Goal: Task Accomplishment & Management: Manage account settings

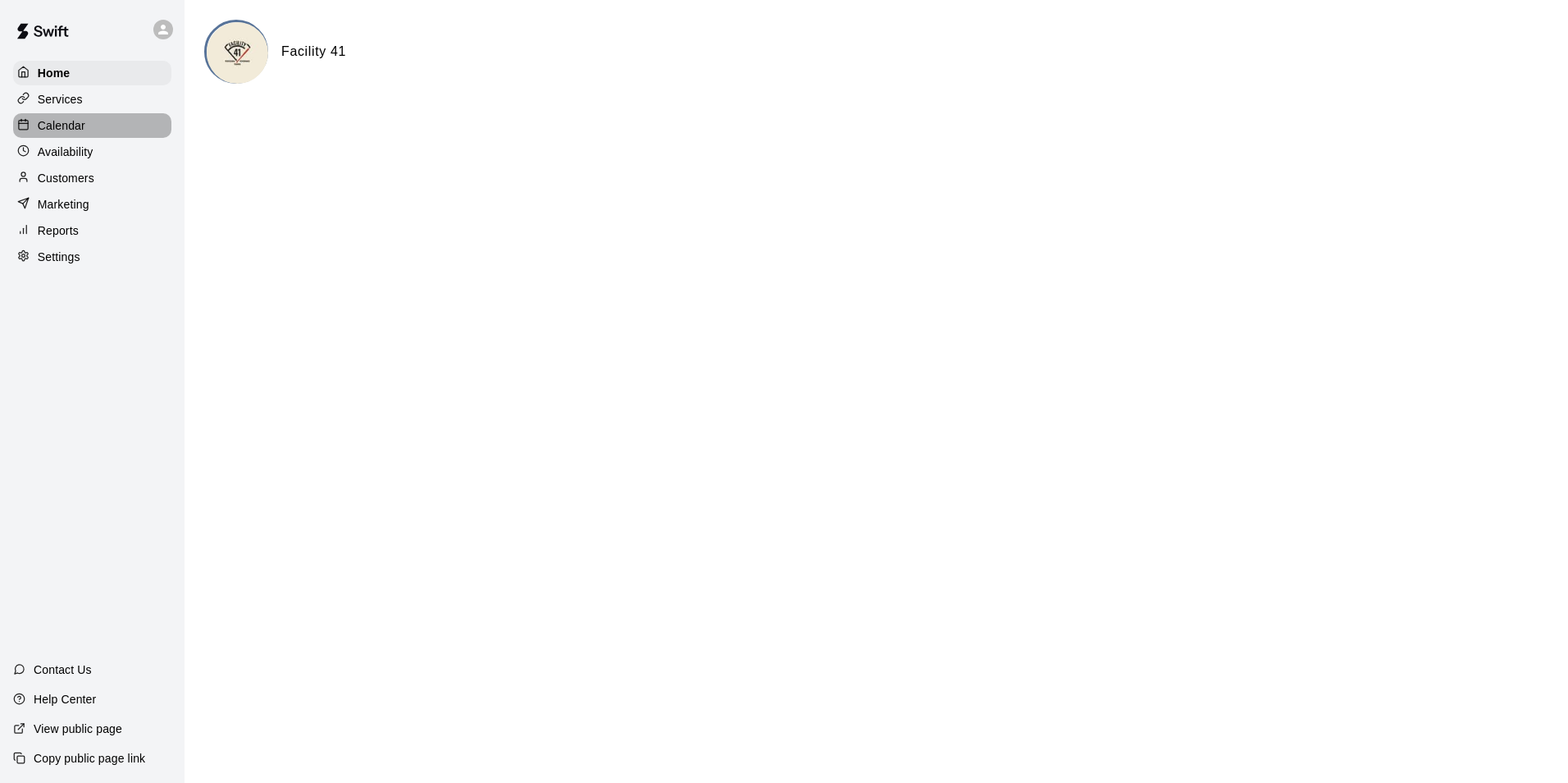
click at [59, 126] on p "Calendar" at bounding box center [61, 125] width 47 height 16
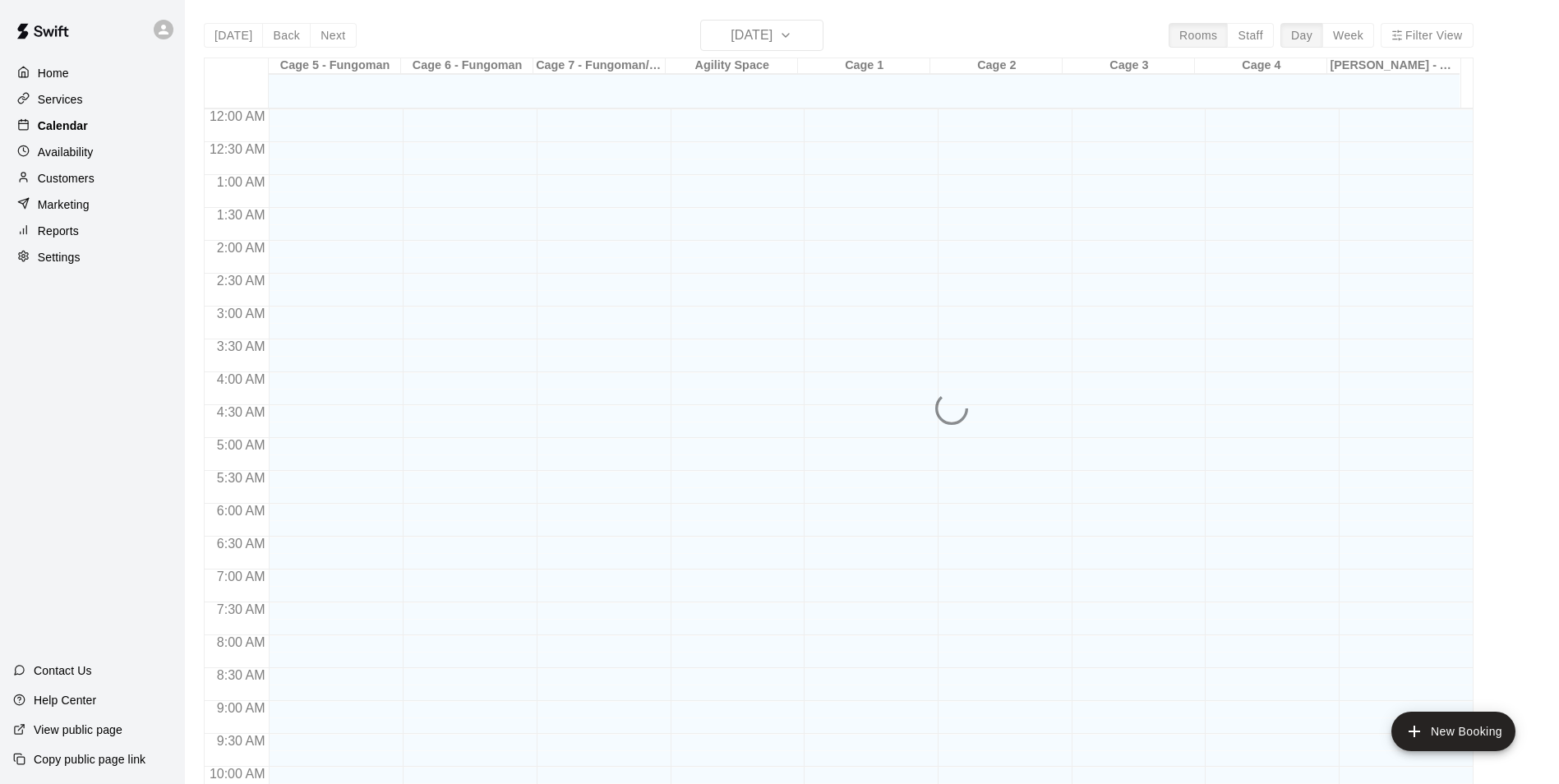
scroll to position [835, 0]
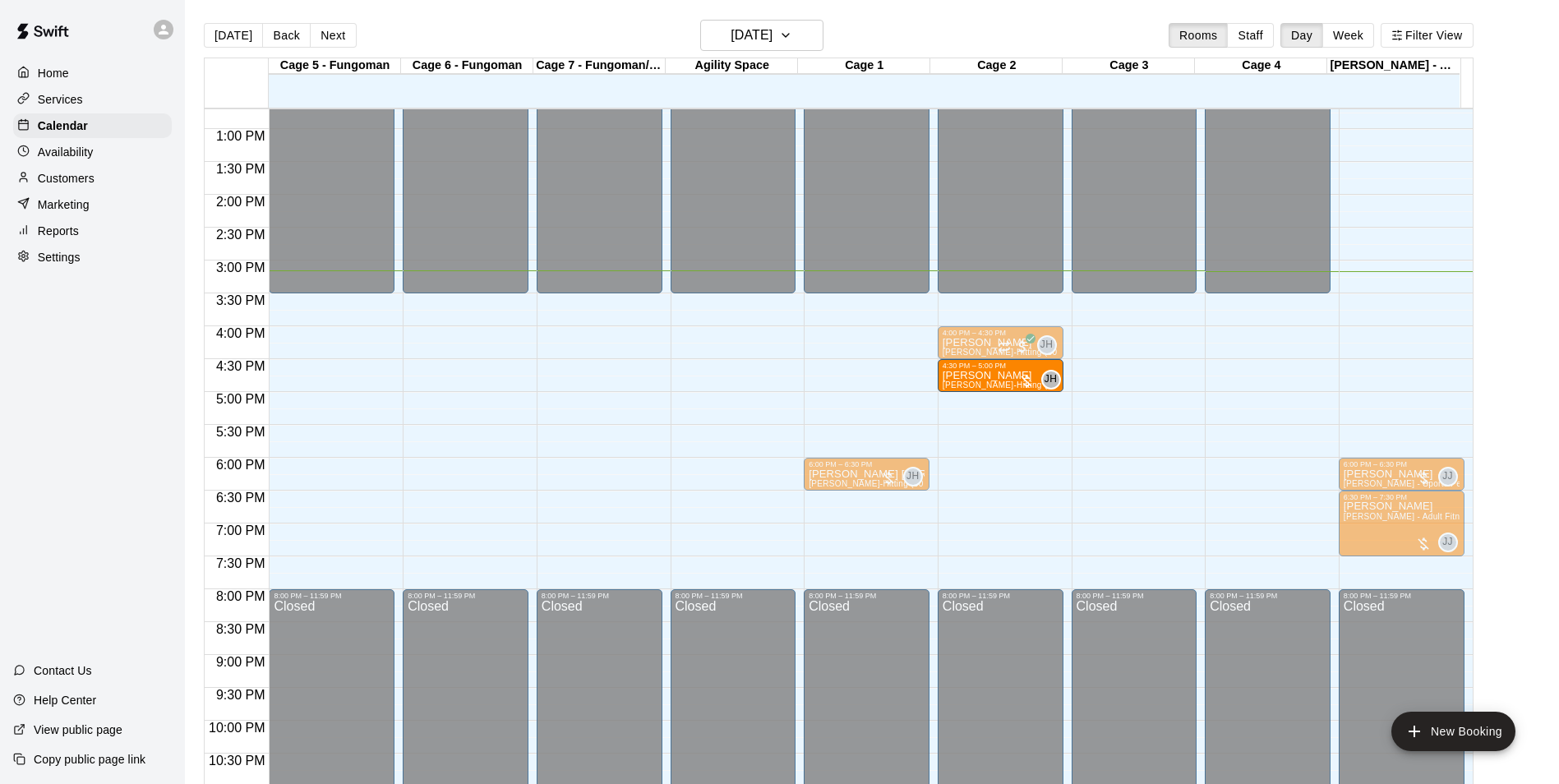
drag, startPoint x: 860, startPoint y: 385, endPoint x: 947, endPoint y: 387, distance: 87.0
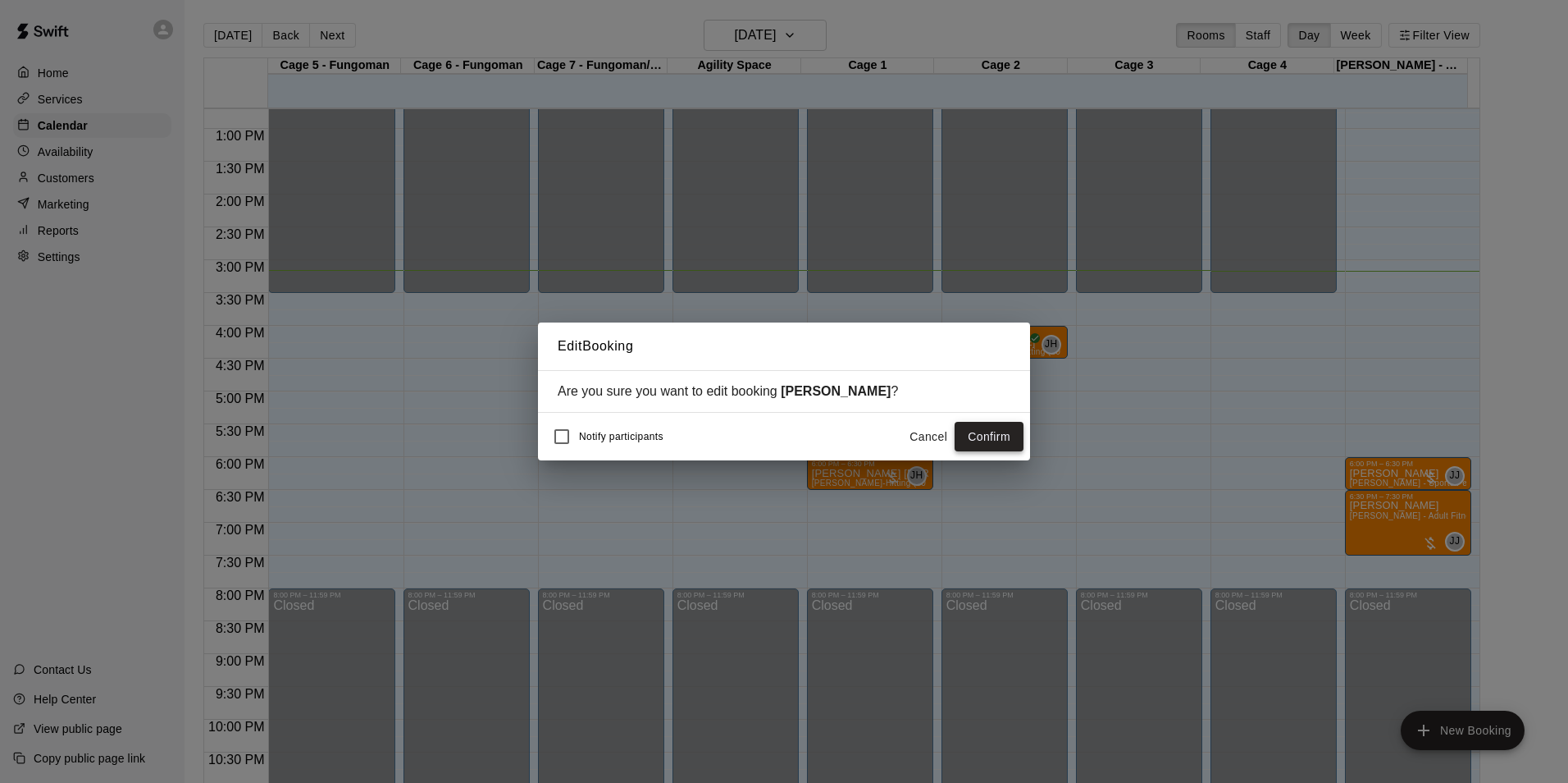
click at [980, 435] on button "Confirm" at bounding box center [990, 437] width 69 height 31
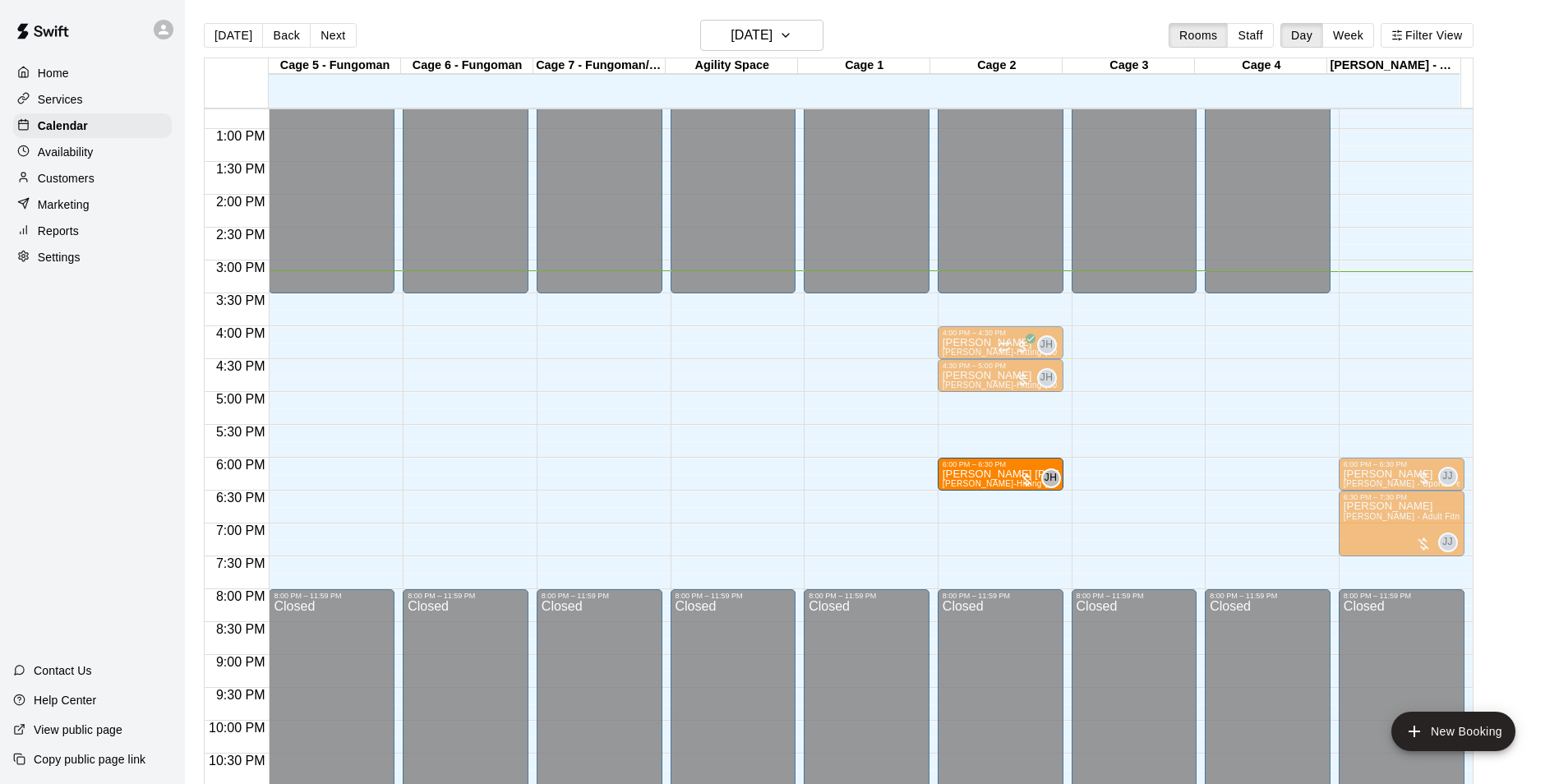
drag, startPoint x: 842, startPoint y: 466, endPoint x: 956, endPoint y: 469, distance: 114.0
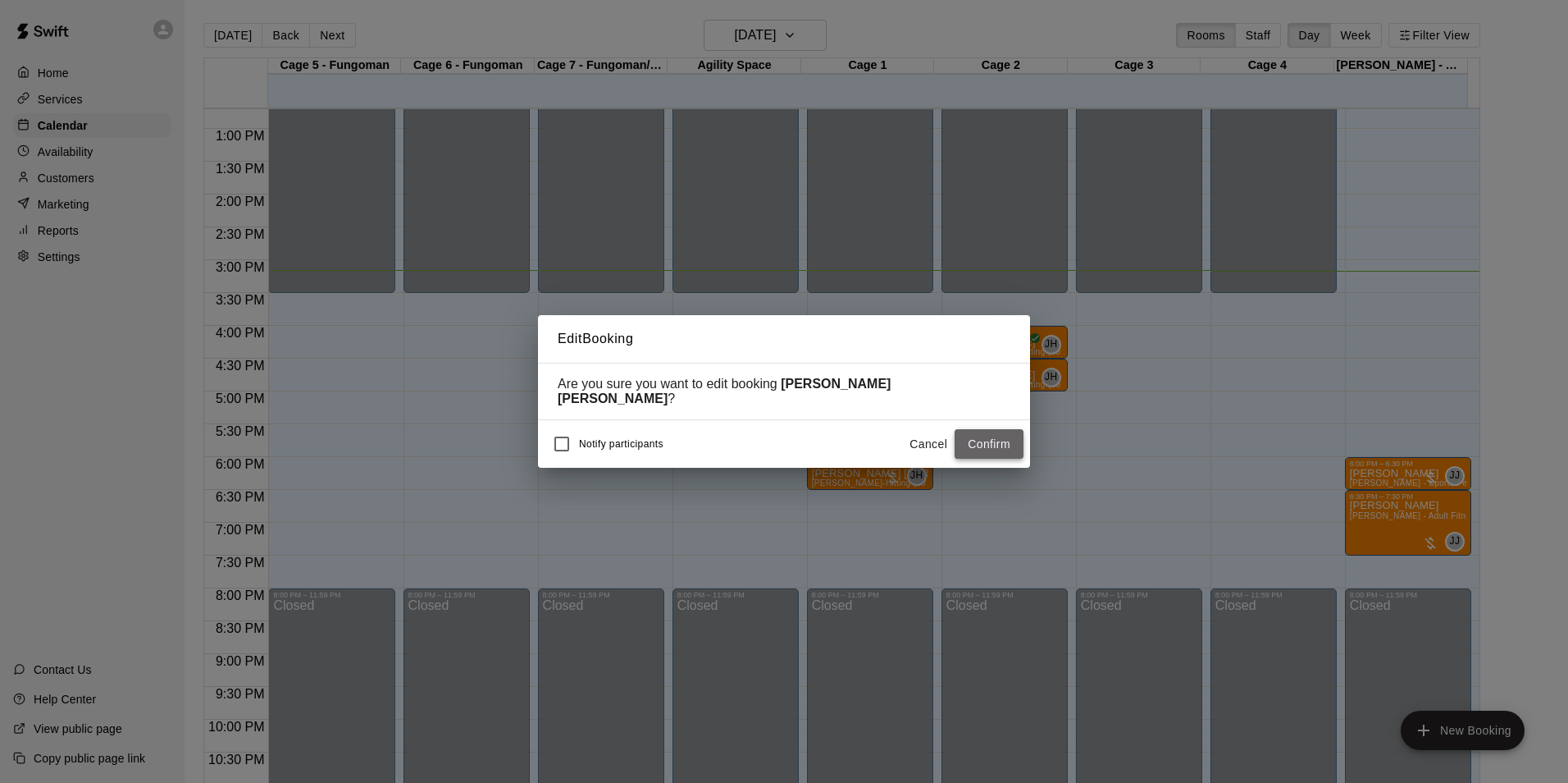
click at [979, 440] on button "Confirm" at bounding box center [990, 445] width 69 height 31
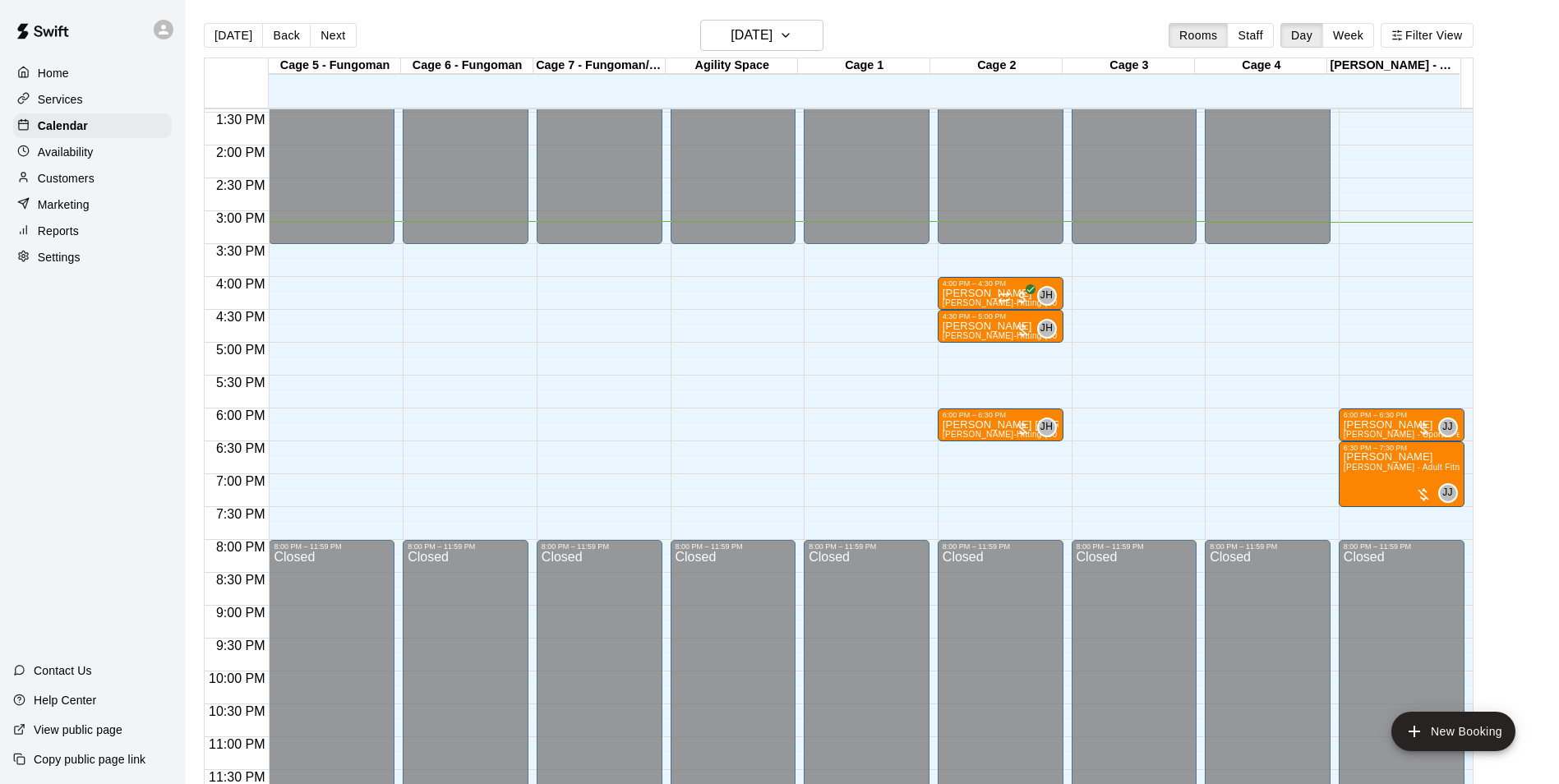
scroll to position [885, 0]
click at [773, 31] on h6 "[DATE]" at bounding box center [751, 36] width 41 height 23
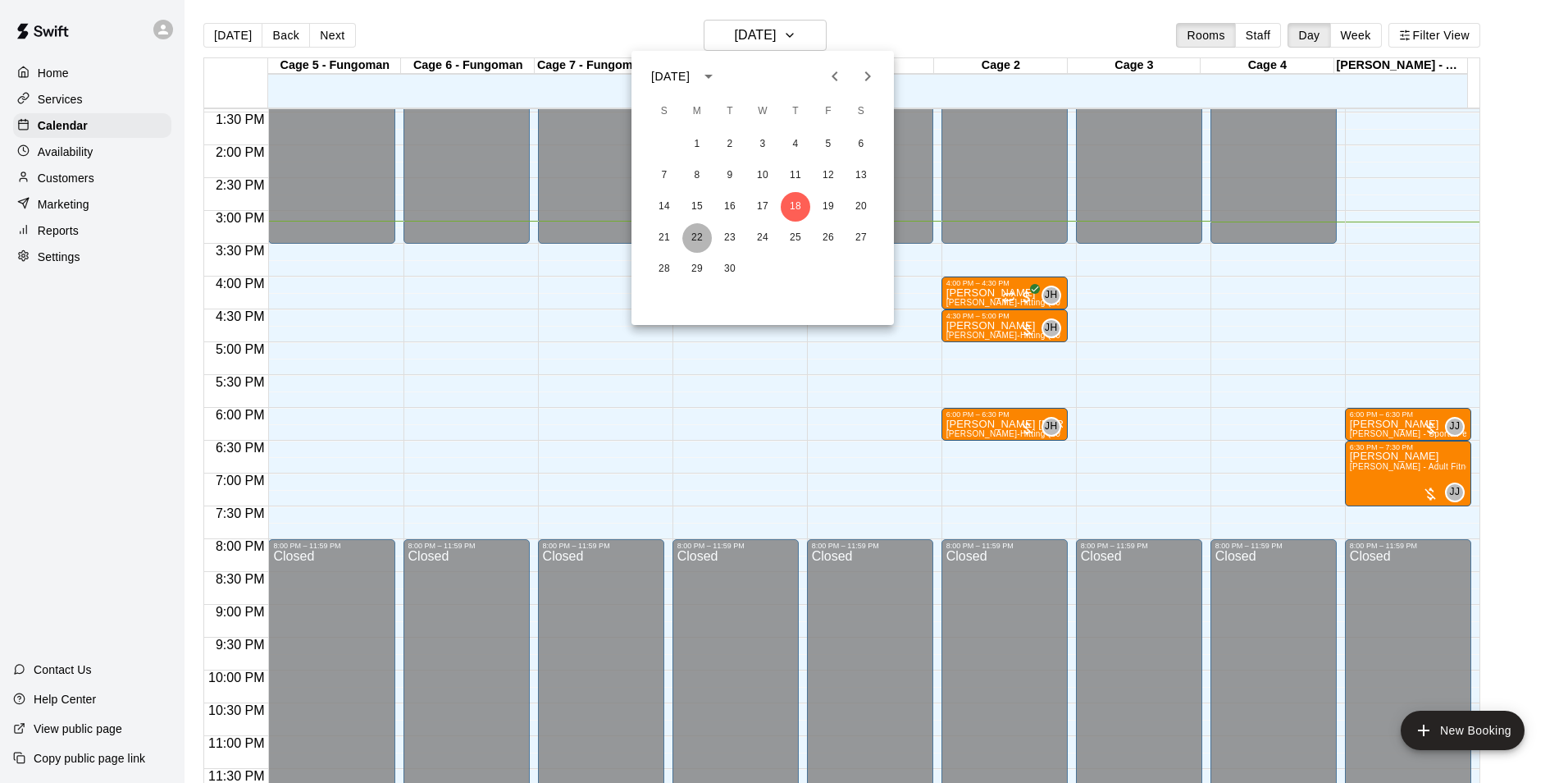
click at [684, 236] on button "22" at bounding box center [697, 238] width 30 height 30
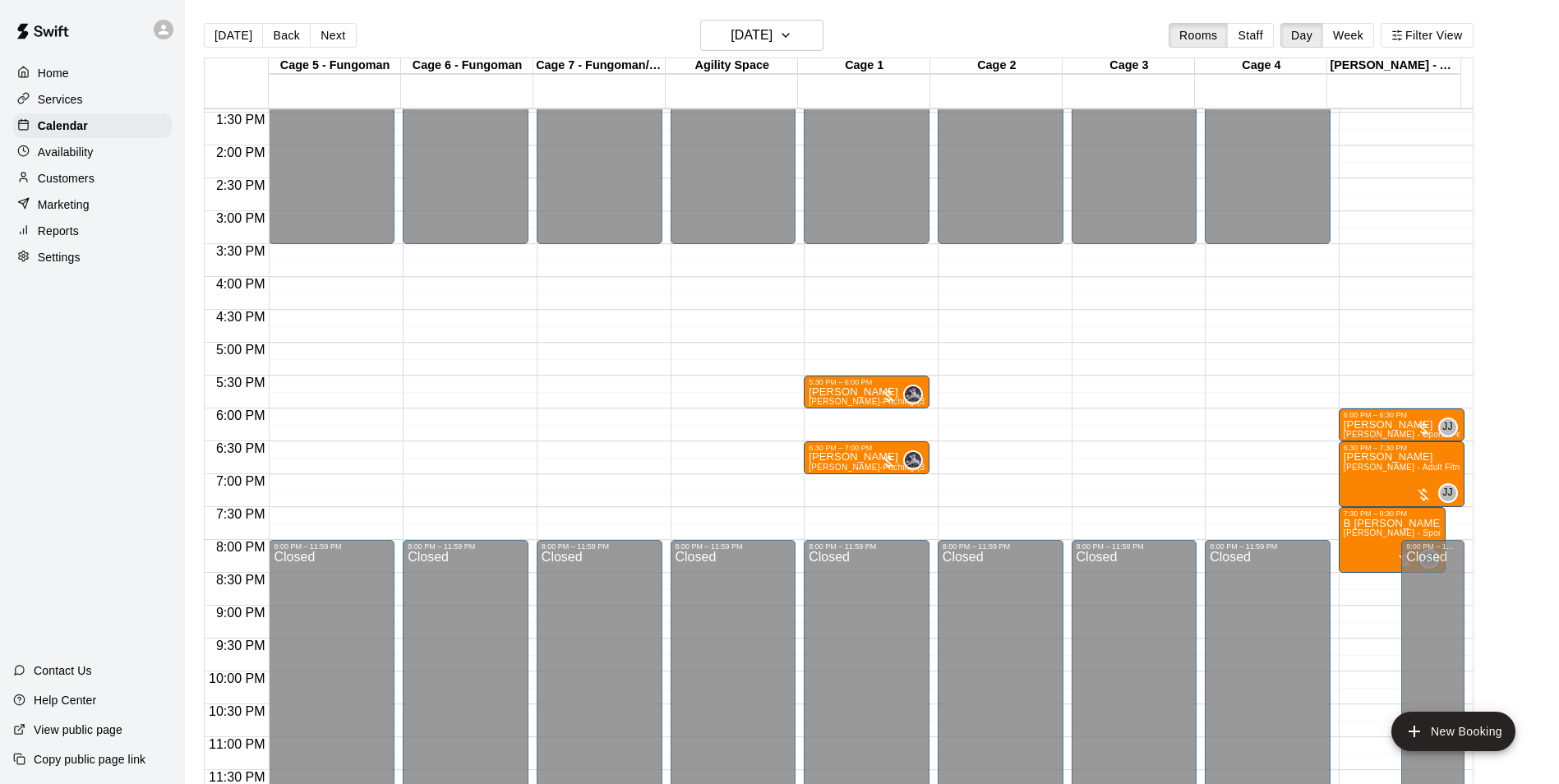
click at [339, 42] on button "Next" at bounding box center [333, 36] width 46 height 25
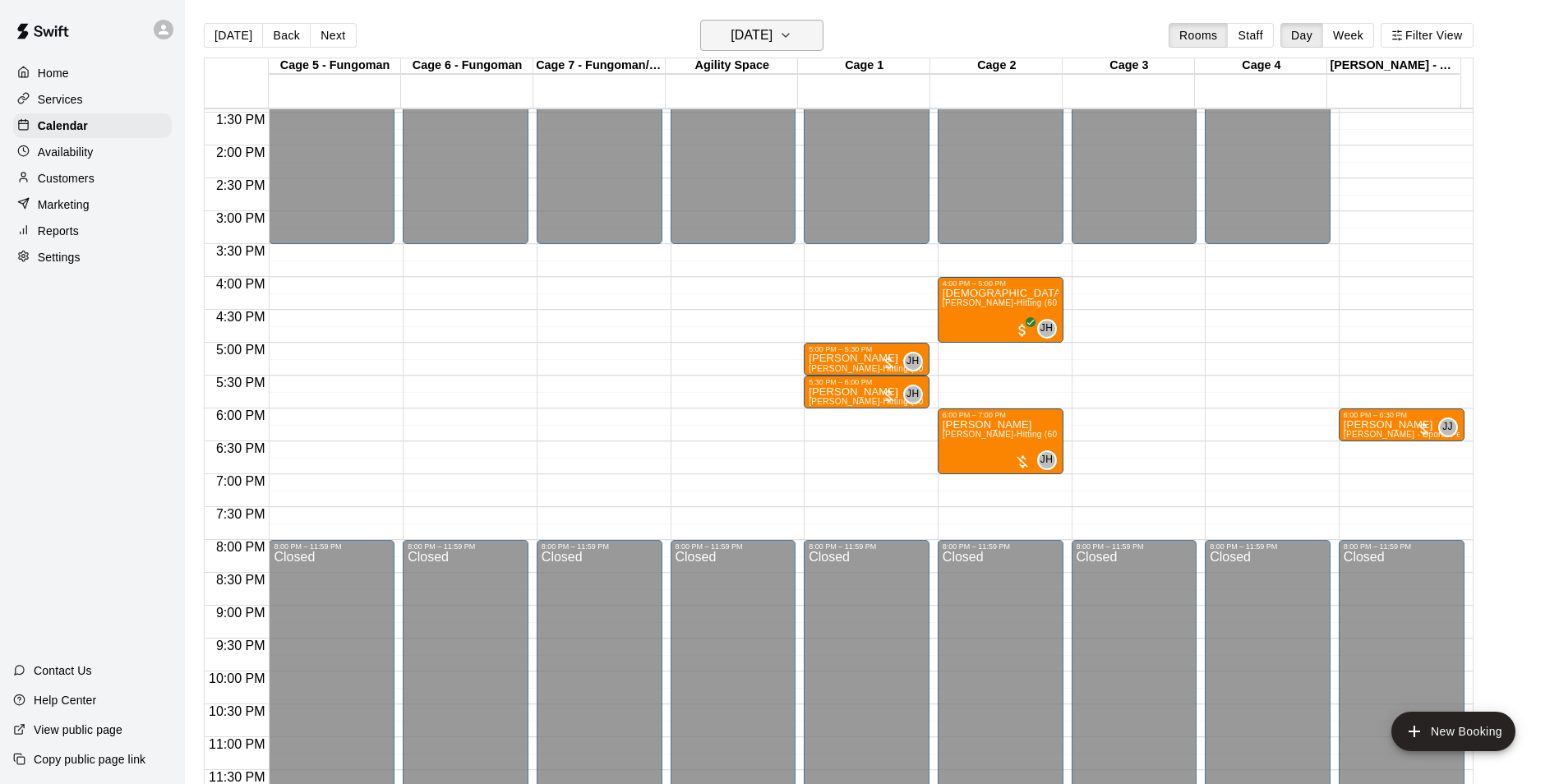
click at [752, 50] on div "[DATE] Back [DATE][DATE] Rooms Staff Day Week Filter View" at bounding box center [838, 38] width 1270 height 38
click at [748, 35] on h6 "[DATE]" at bounding box center [751, 36] width 41 height 23
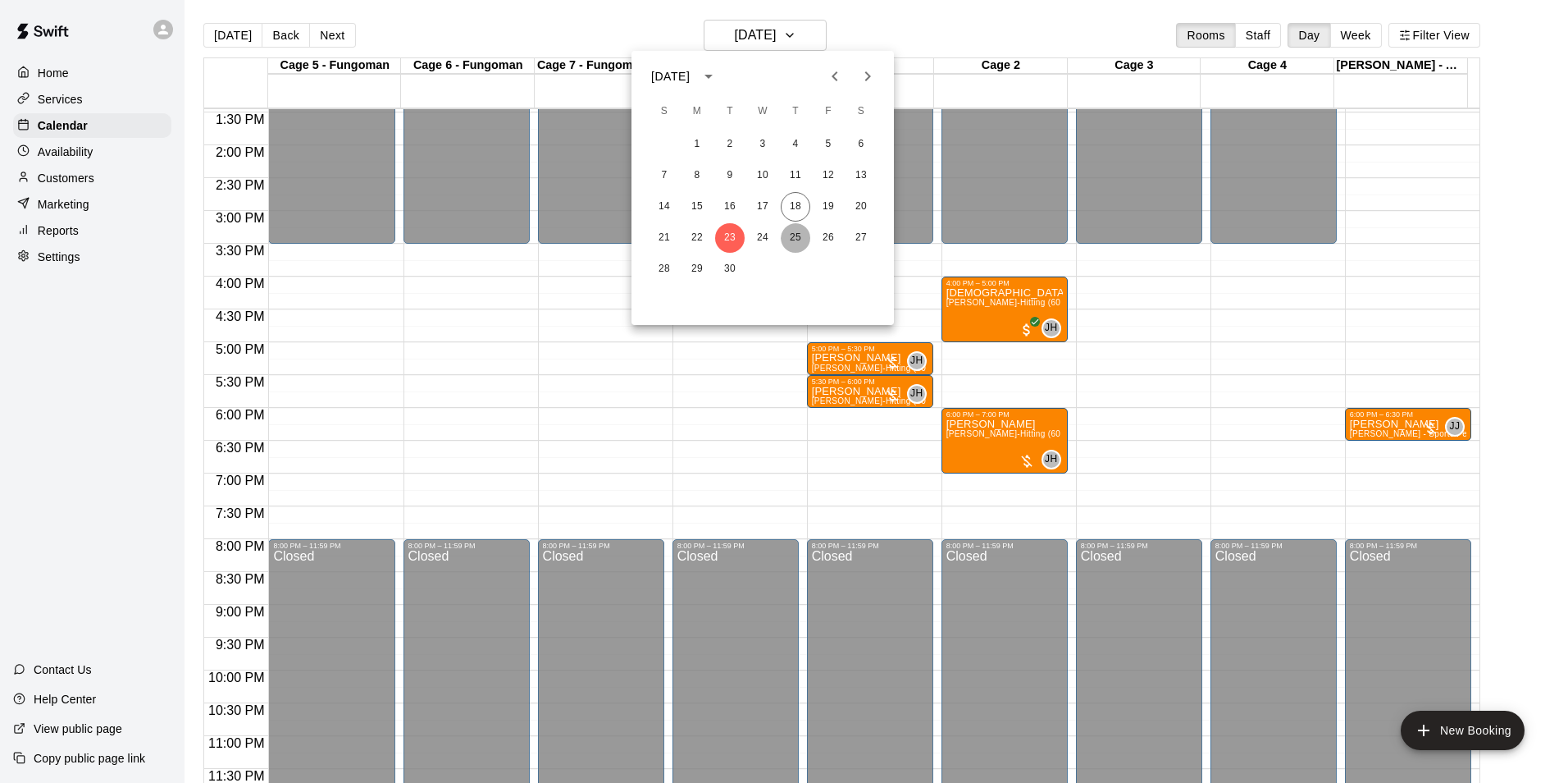
click at [798, 230] on button "25" at bounding box center [795, 238] width 30 height 30
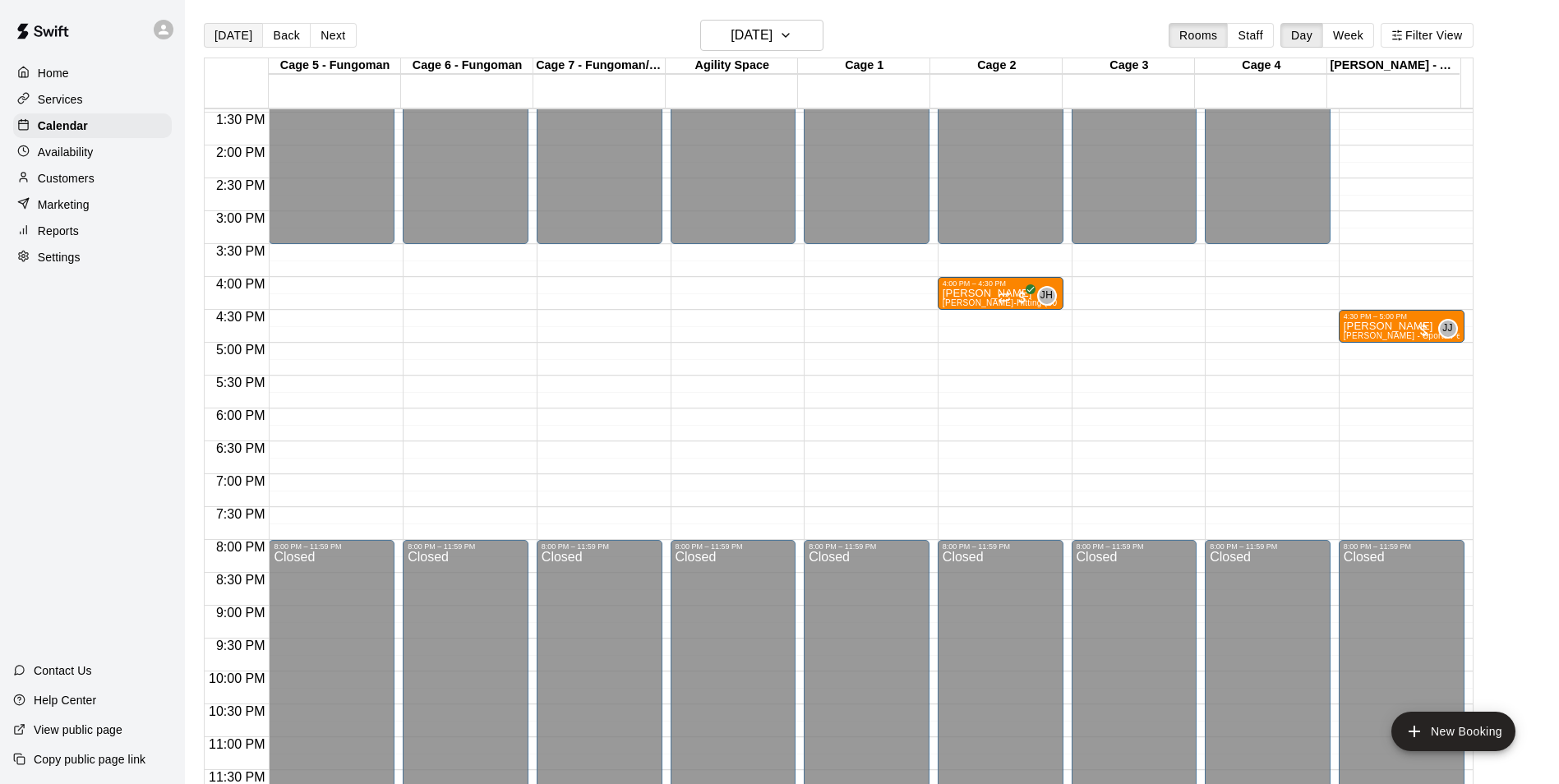
click at [242, 34] on button "[DATE]" at bounding box center [232, 36] width 59 height 25
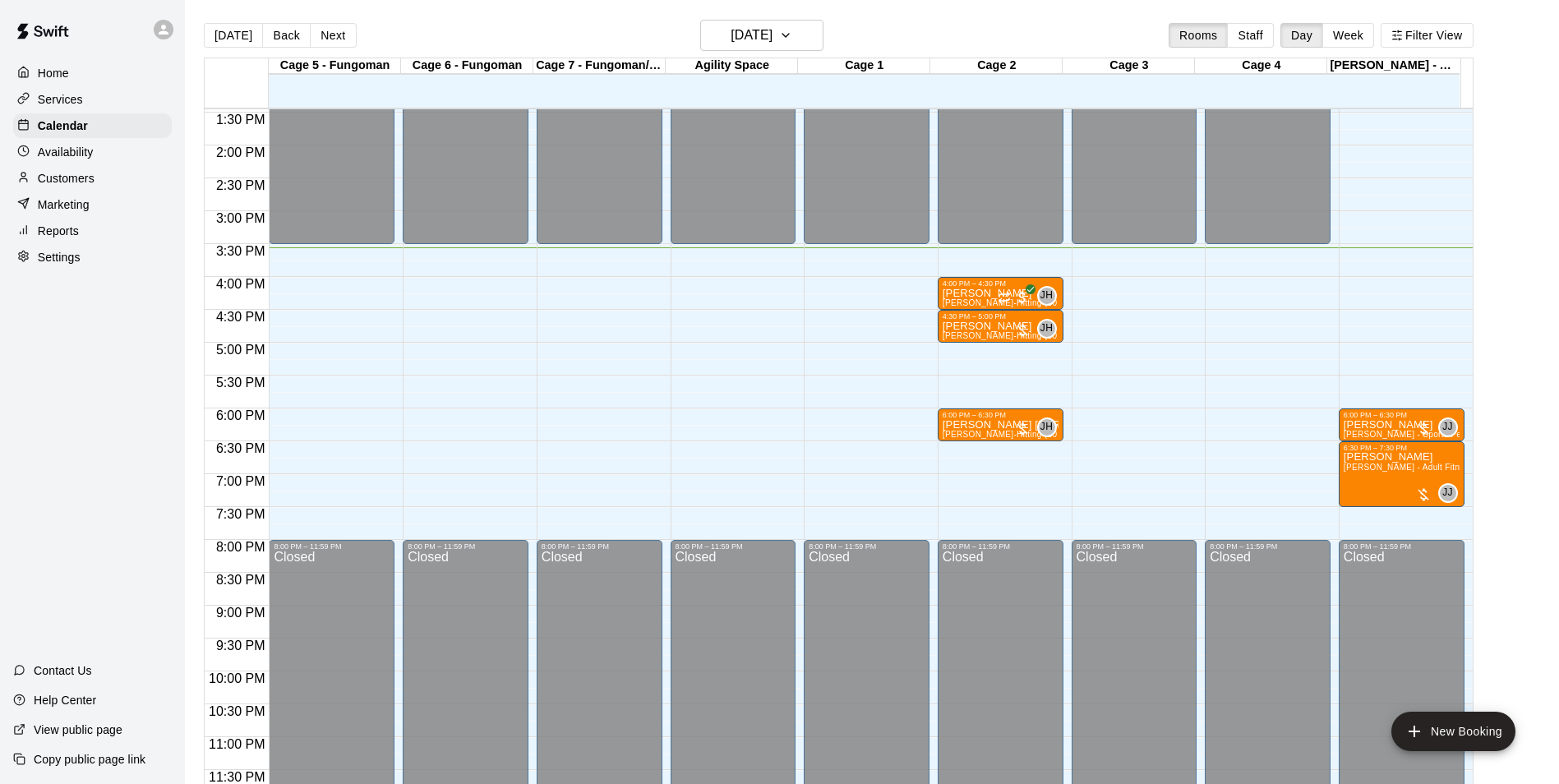
click at [356, 101] on div at bounding box center [335, 99] width 132 height 16
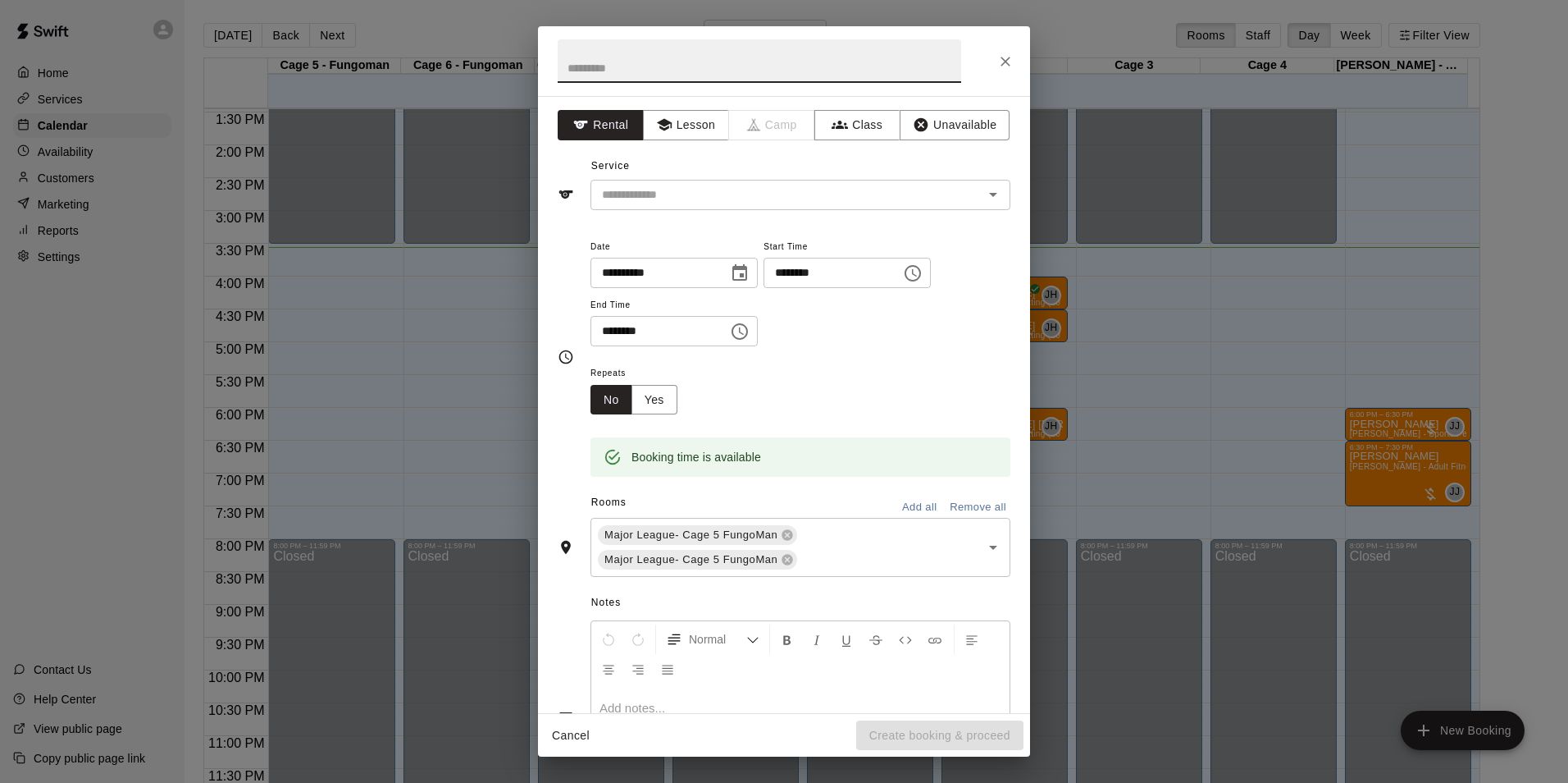
click at [1013, 64] on icon "Close" at bounding box center [1005, 61] width 16 height 16
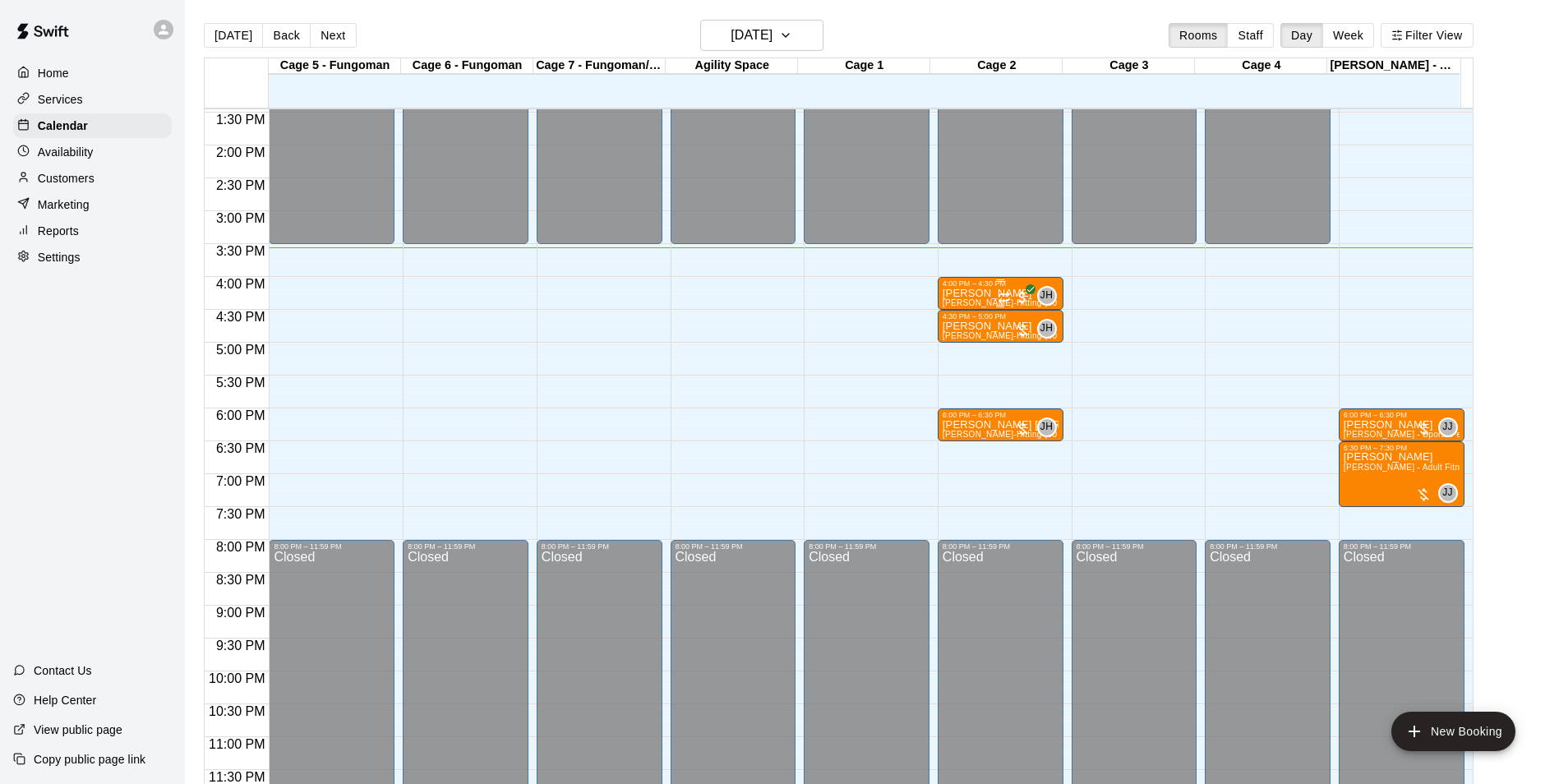
click at [987, 293] on div "[PERSON_NAME] [PERSON_NAME]-Hitting (30 min)" at bounding box center [1000, 679] width 116 height 784
click at [967, 314] on icon "edit" at bounding box center [957, 306] width 19 height 19
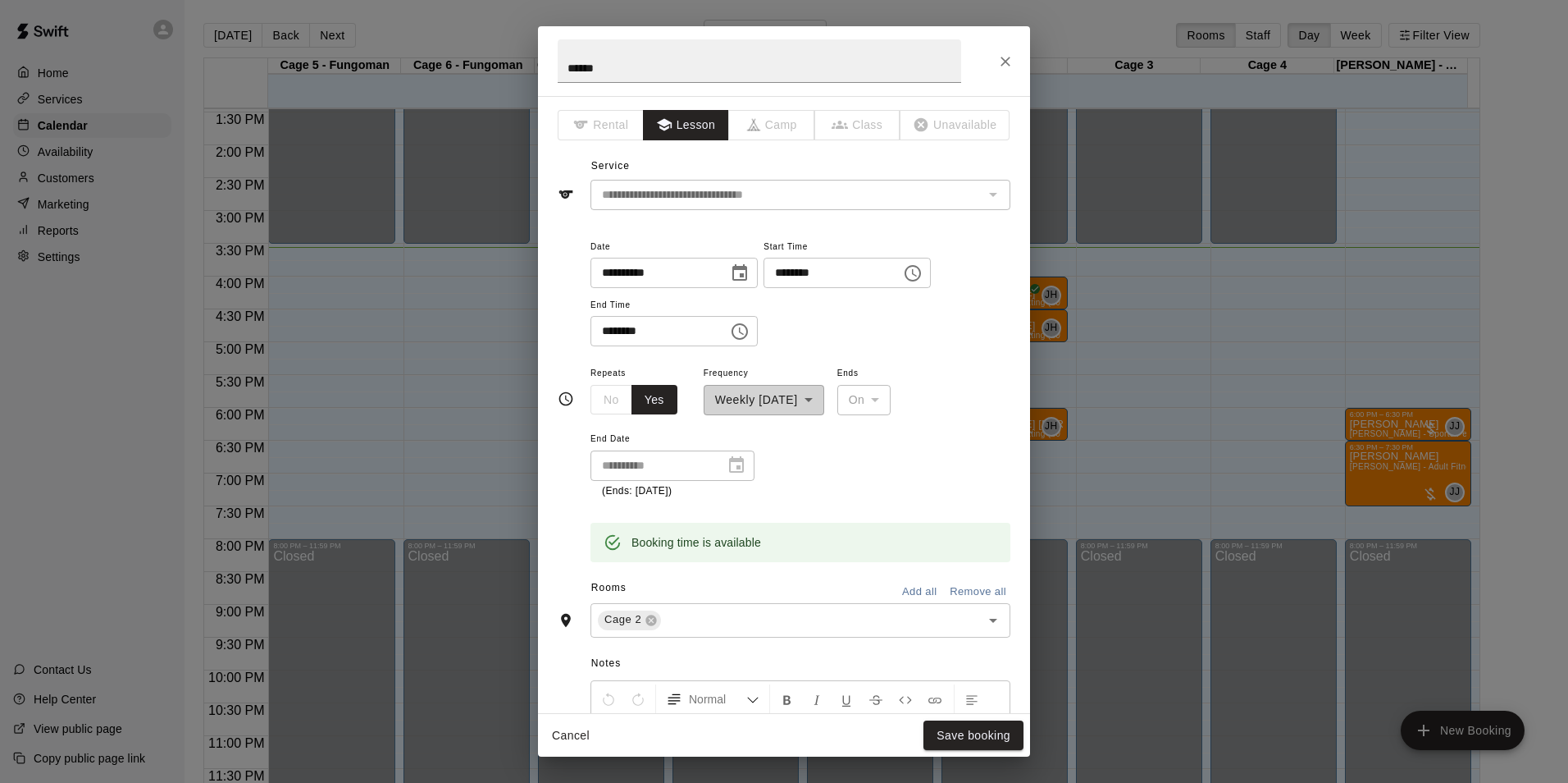
click at [1026, 72] on div "*****" at bounding box center [784, 61] width 492 height 69
click at [991, 60] on button "Close" at bounding box center [1005, 62] width 30 height 30
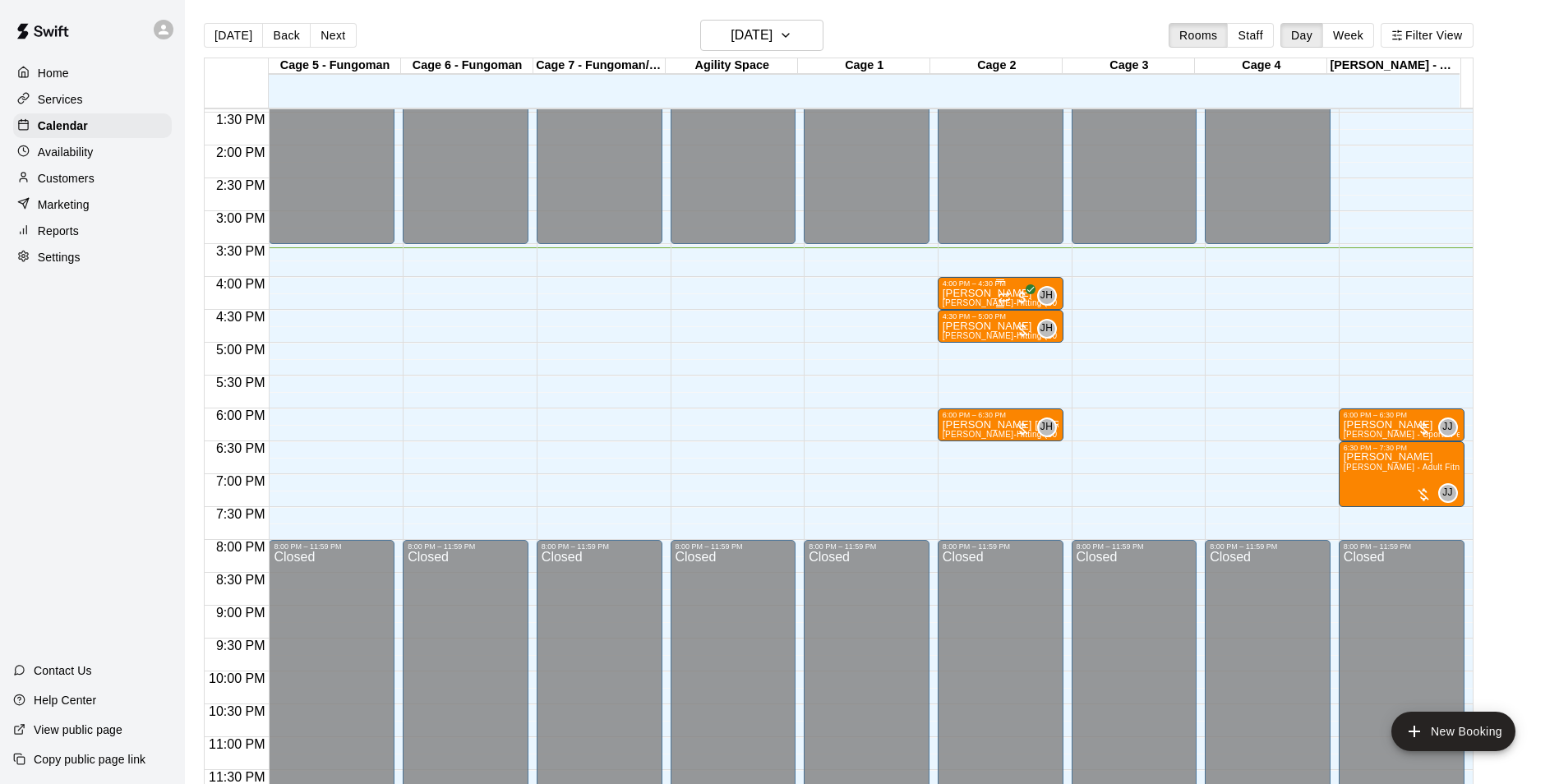
click at [978, 286] on div "4:00 PM – 4:30 PM" at bounding box center [1000, 284] width 116 height 9
click at [952, 325] on button "edit" at bounding box center [957, 335] width 33 height 32
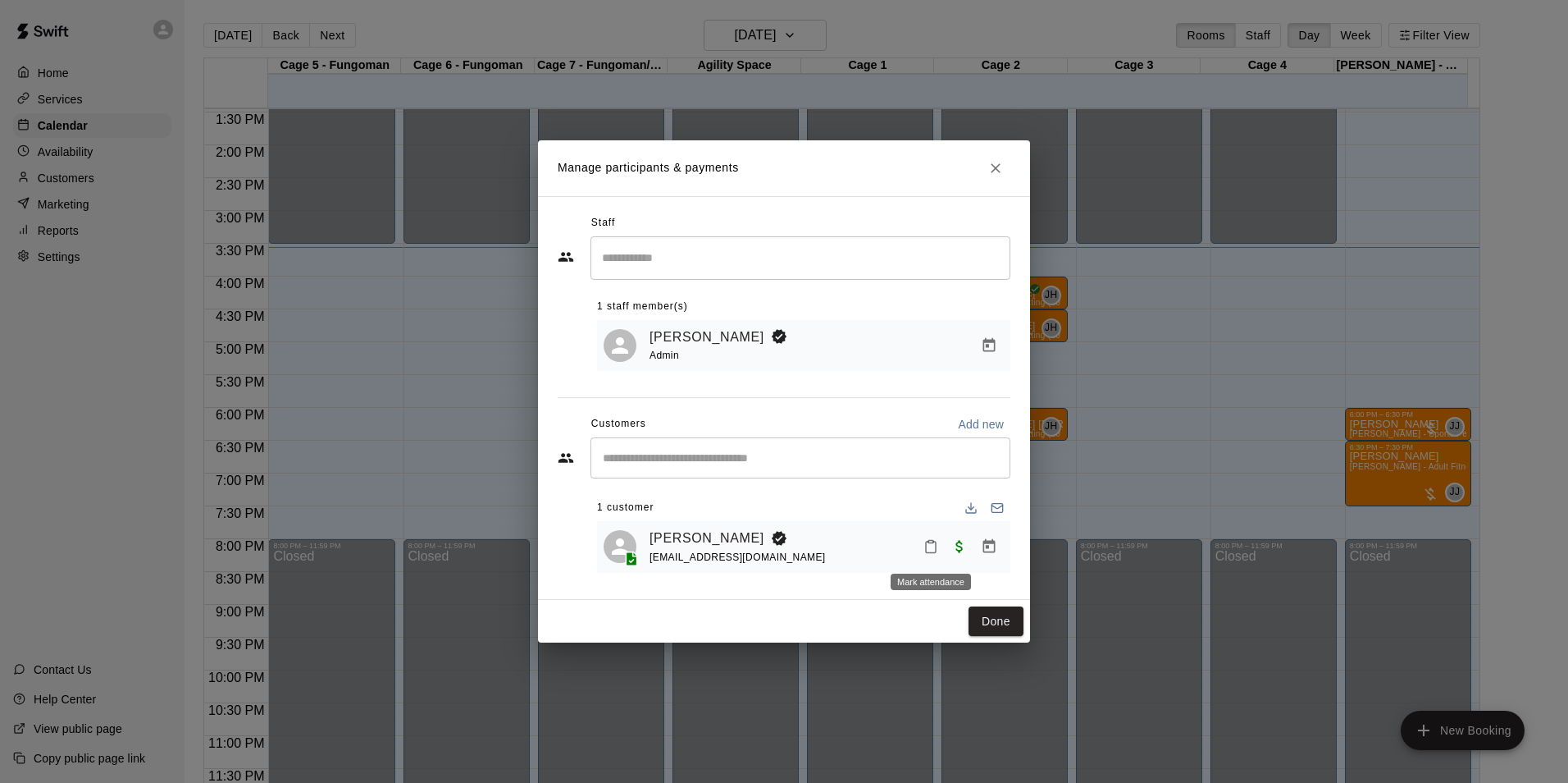
click at [932, 543] on rect "Mark attendance" at bounding box center [930, 541] width 5 height 3
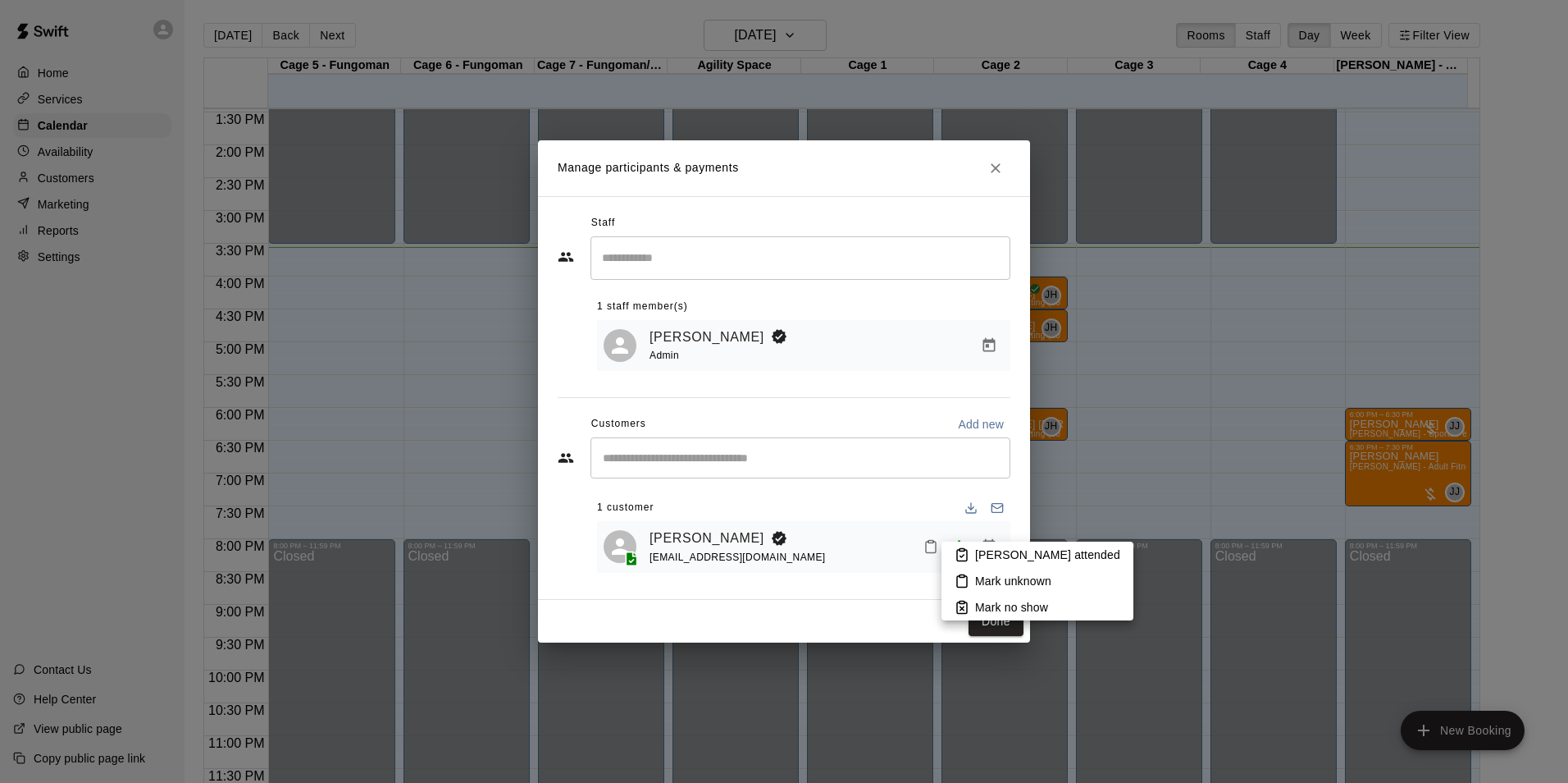
click at [999, 554] on p "[PERSON_NAME] attended" at bounding box center [1047, 554] width 145 height 16
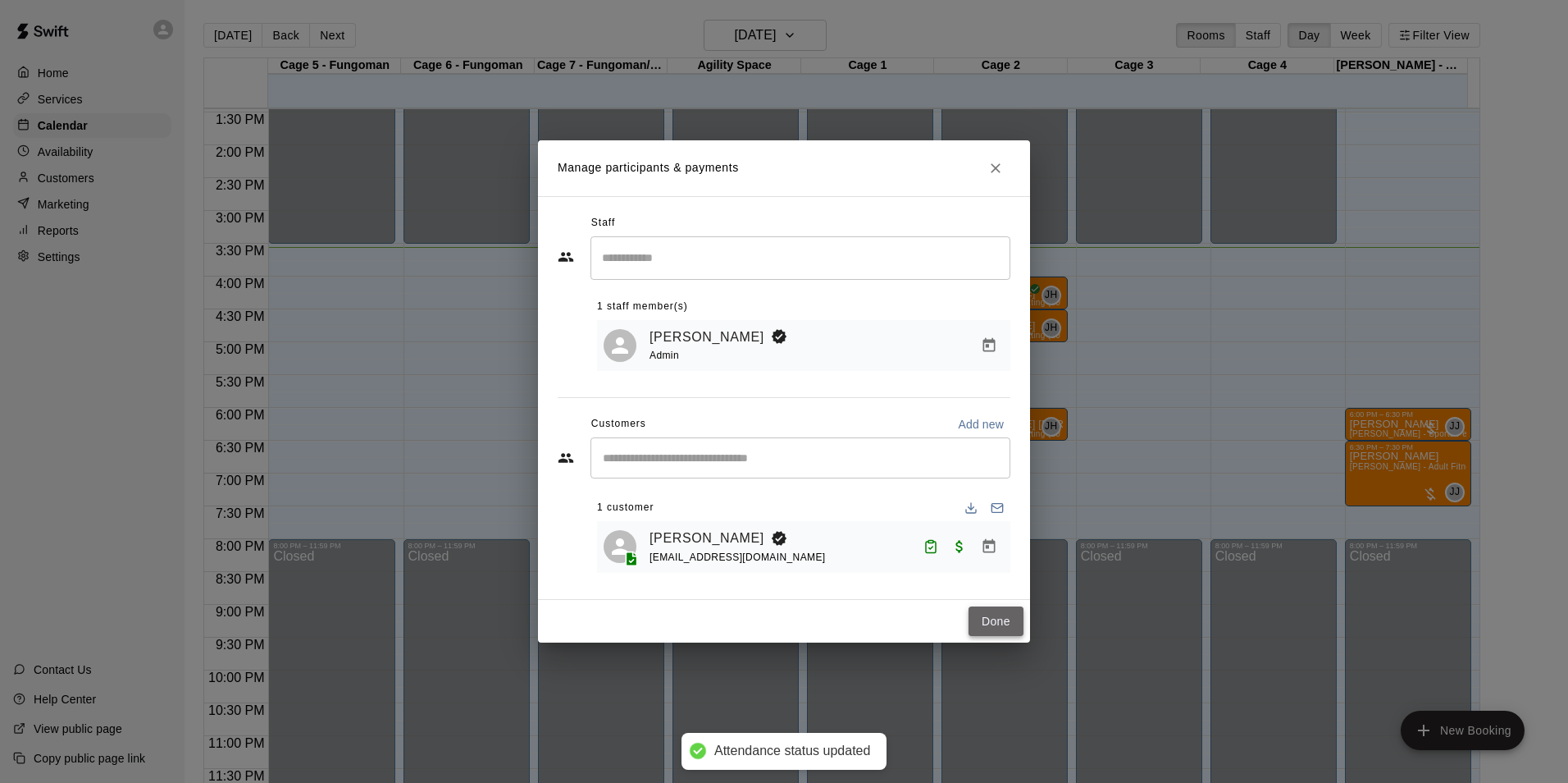
click at [1004, 622] on button "Done" at bounding box center [995, 622] width 55 height 31
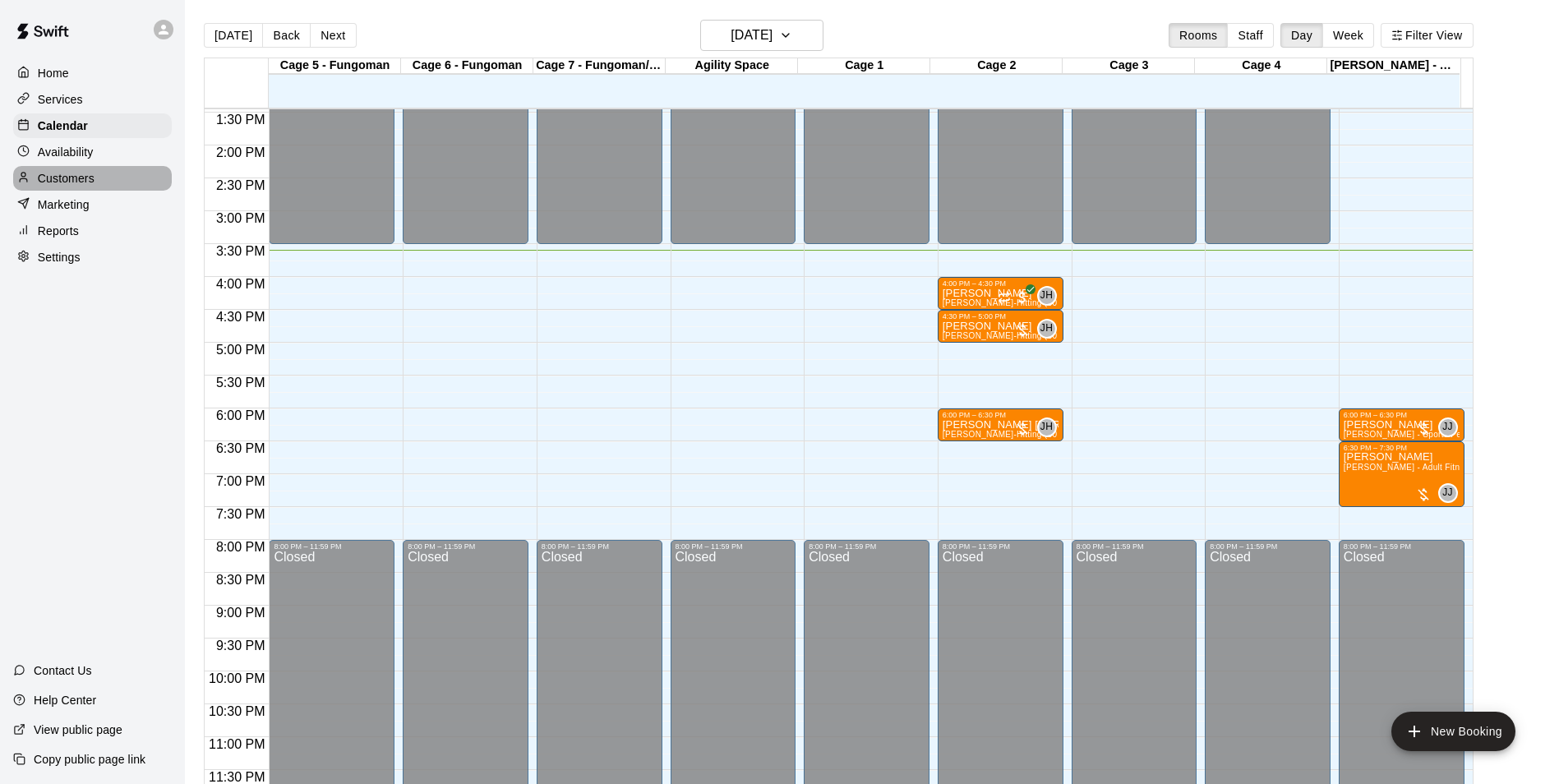
click at [87, 186] on p "Customers" at bounding box center [66, 177] width 57 height 16
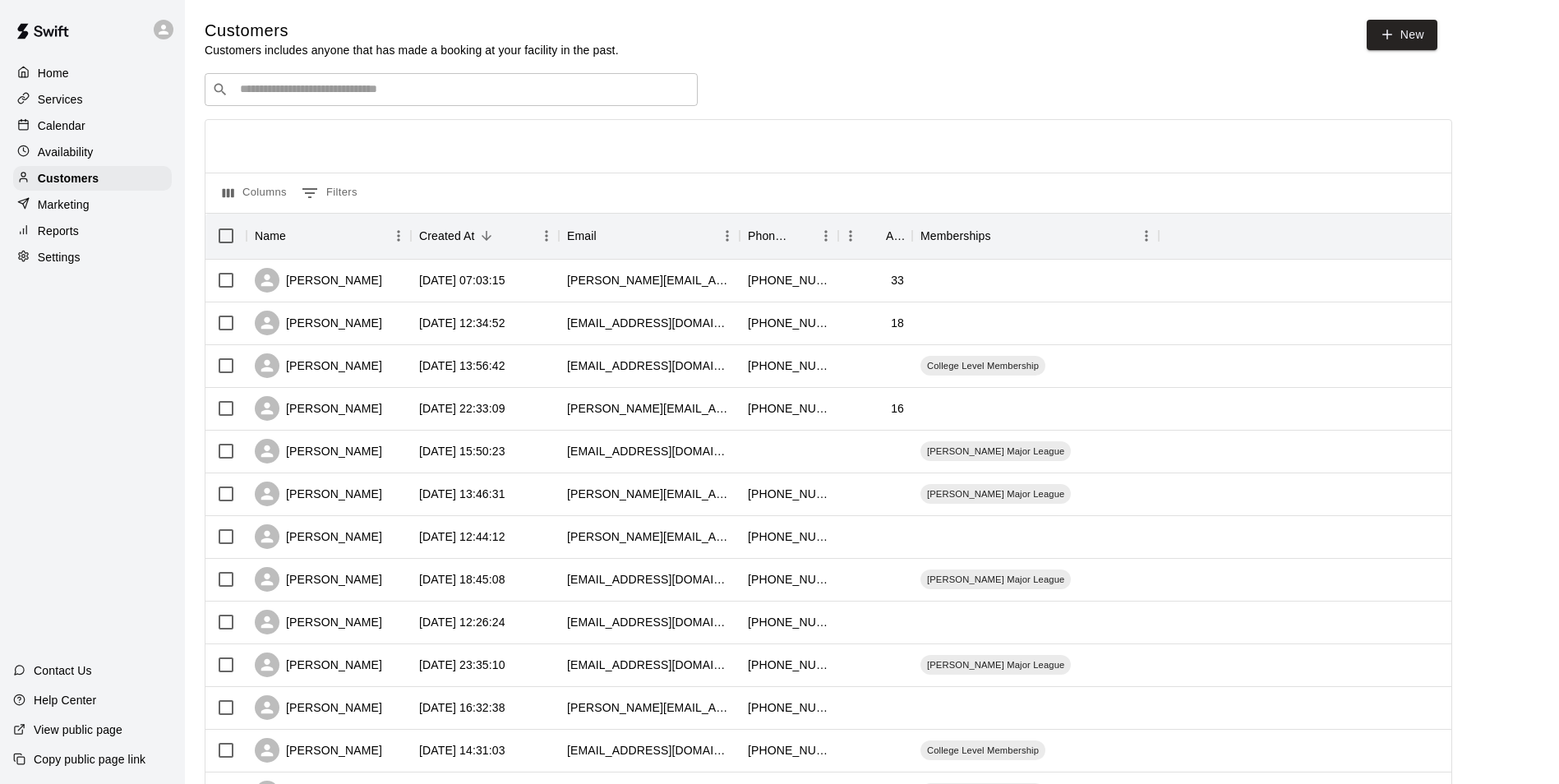
click at [368, 102] on div "​ ​" at bounding box center [451, 90] width 493 height 33
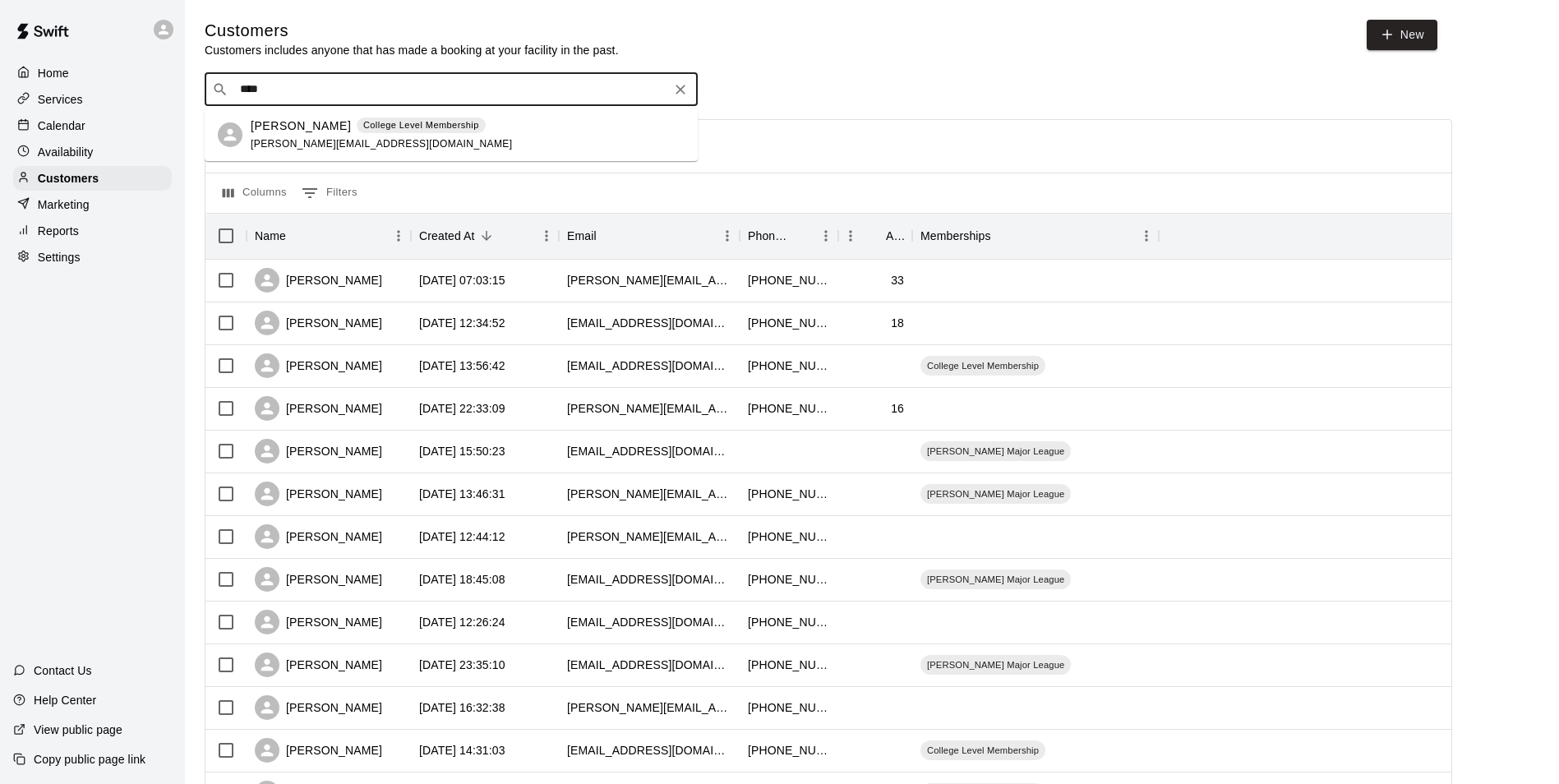
type input "****"
click at [680, 92] on icon "Clear" at bounding box center [680, 90] width 10 height 10
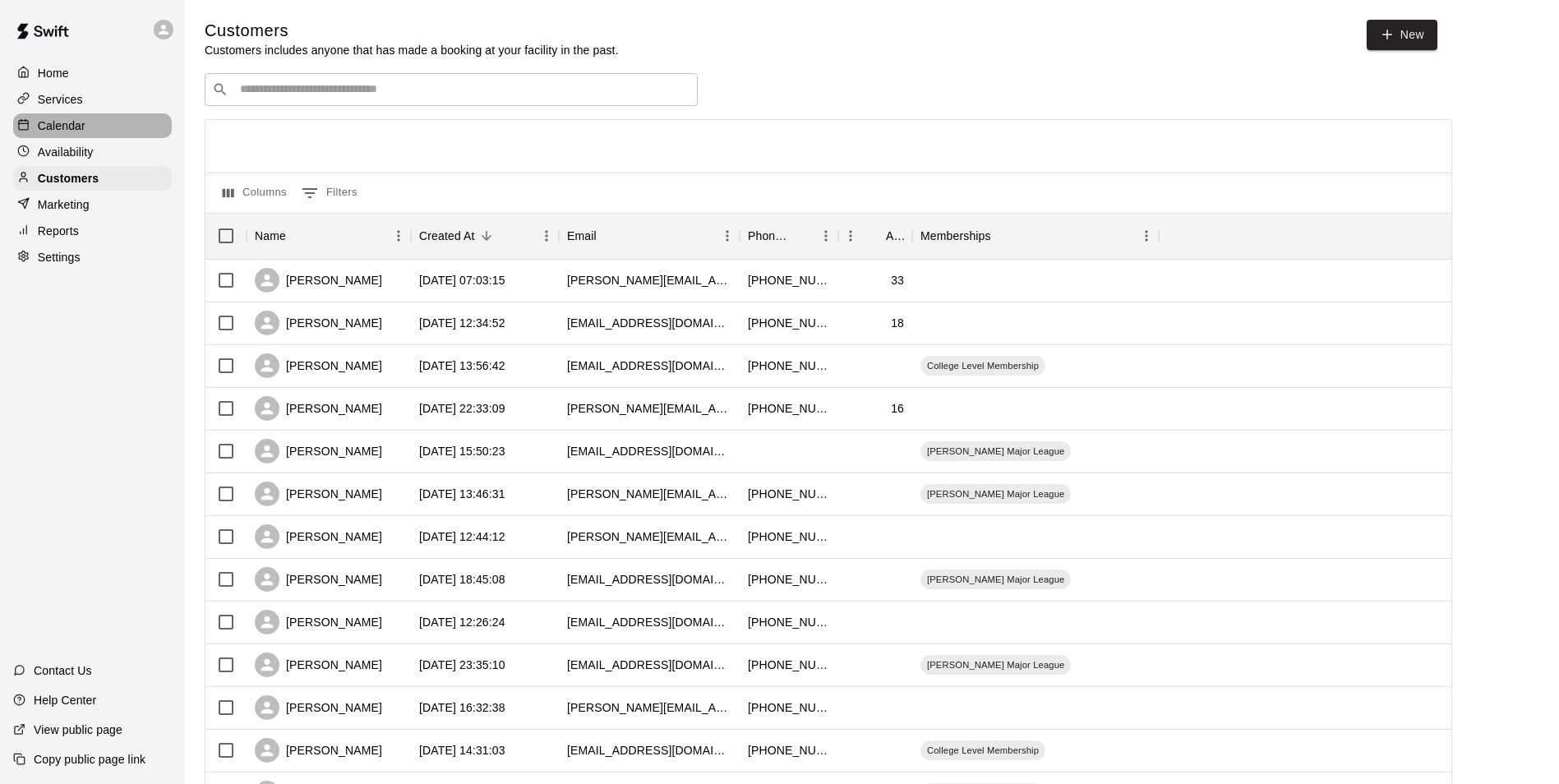
click at [114, 120] on div "Calendar" at bounding box center [93, 126] width 158 height 25
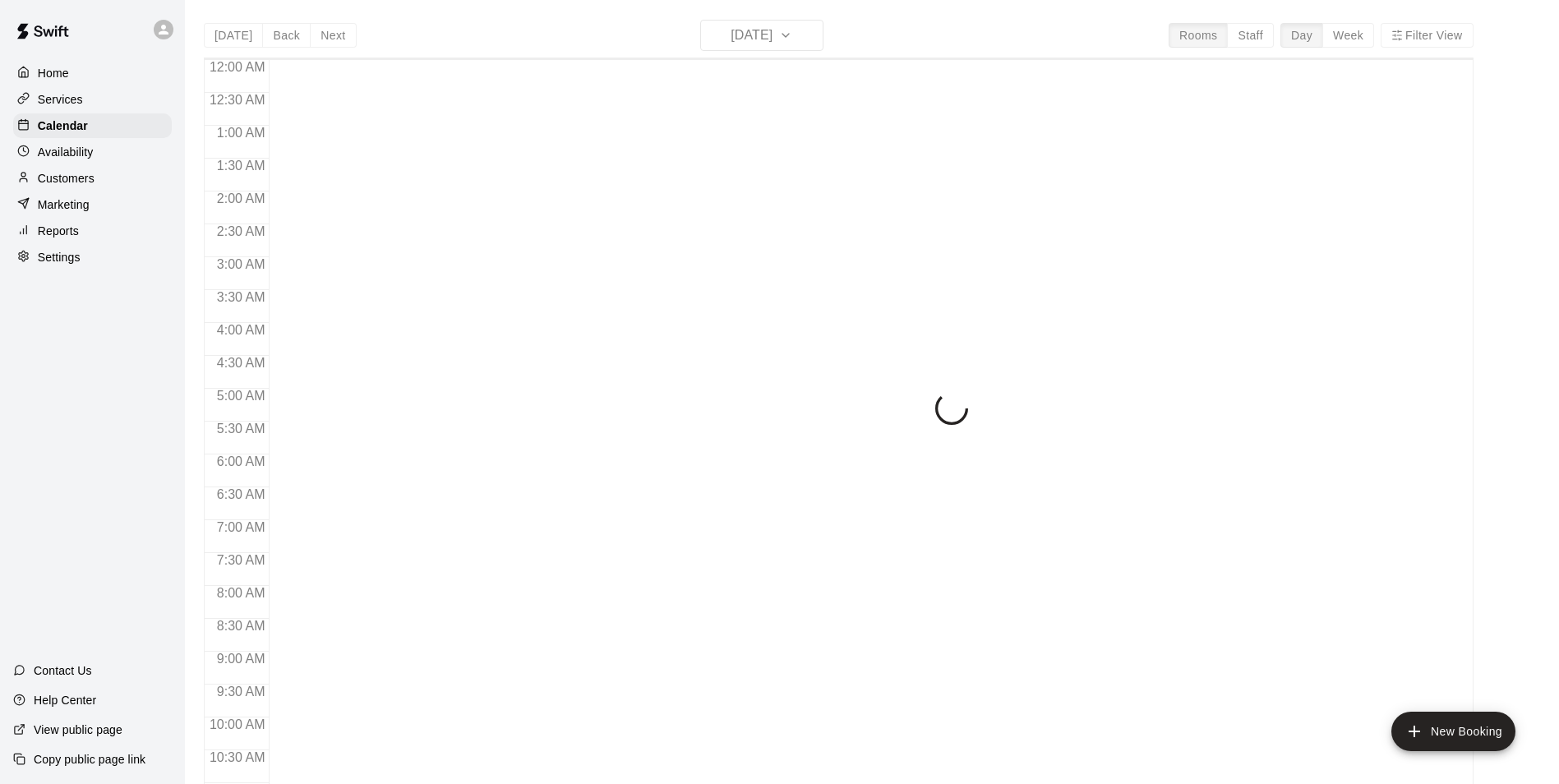
scroll to position [835, 0]
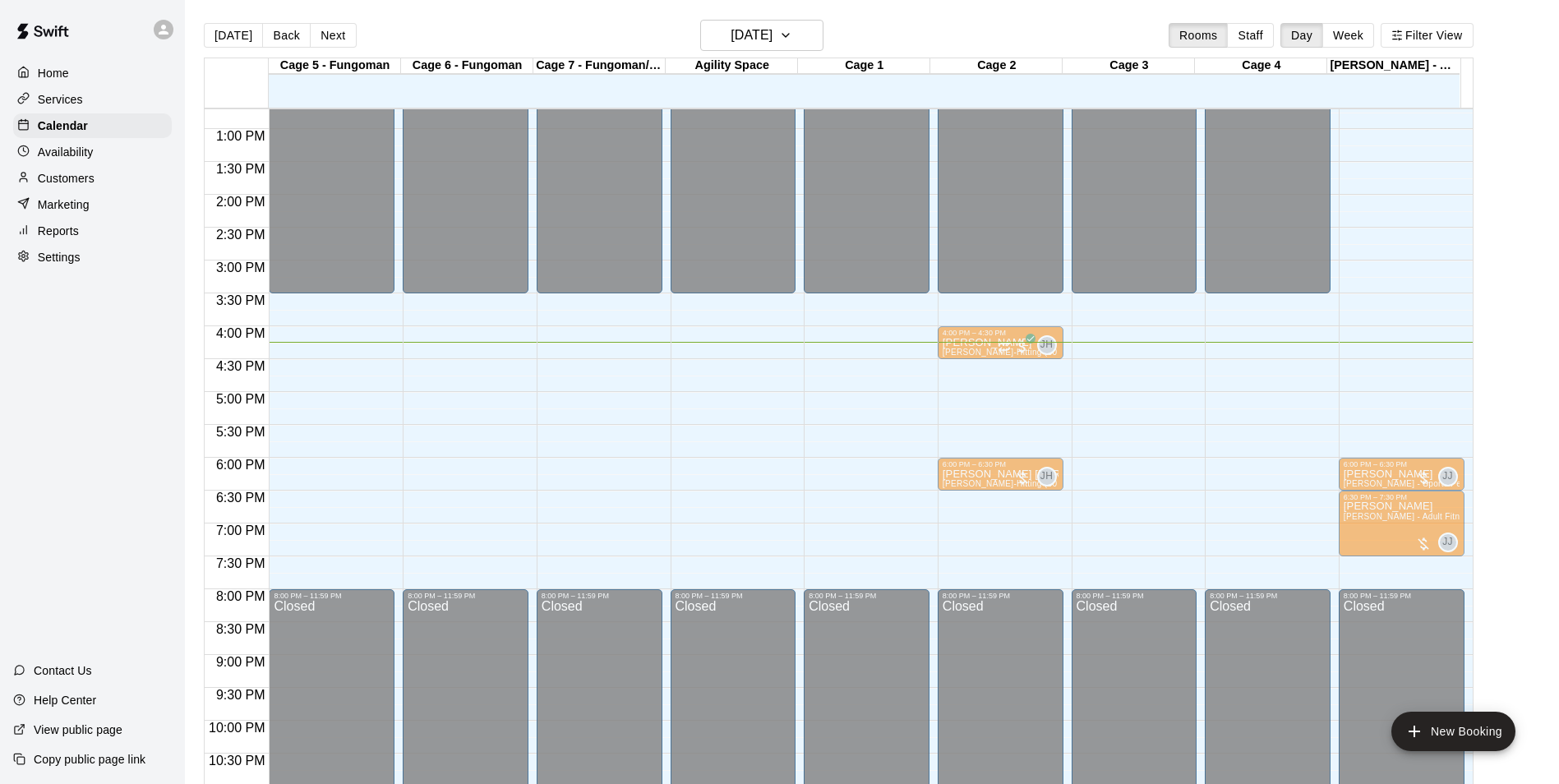
click at [948, 383] on span "[PERSON_NAME]-Hitting (30 min)" at bounding box center [1009, 384] width 134 height 9
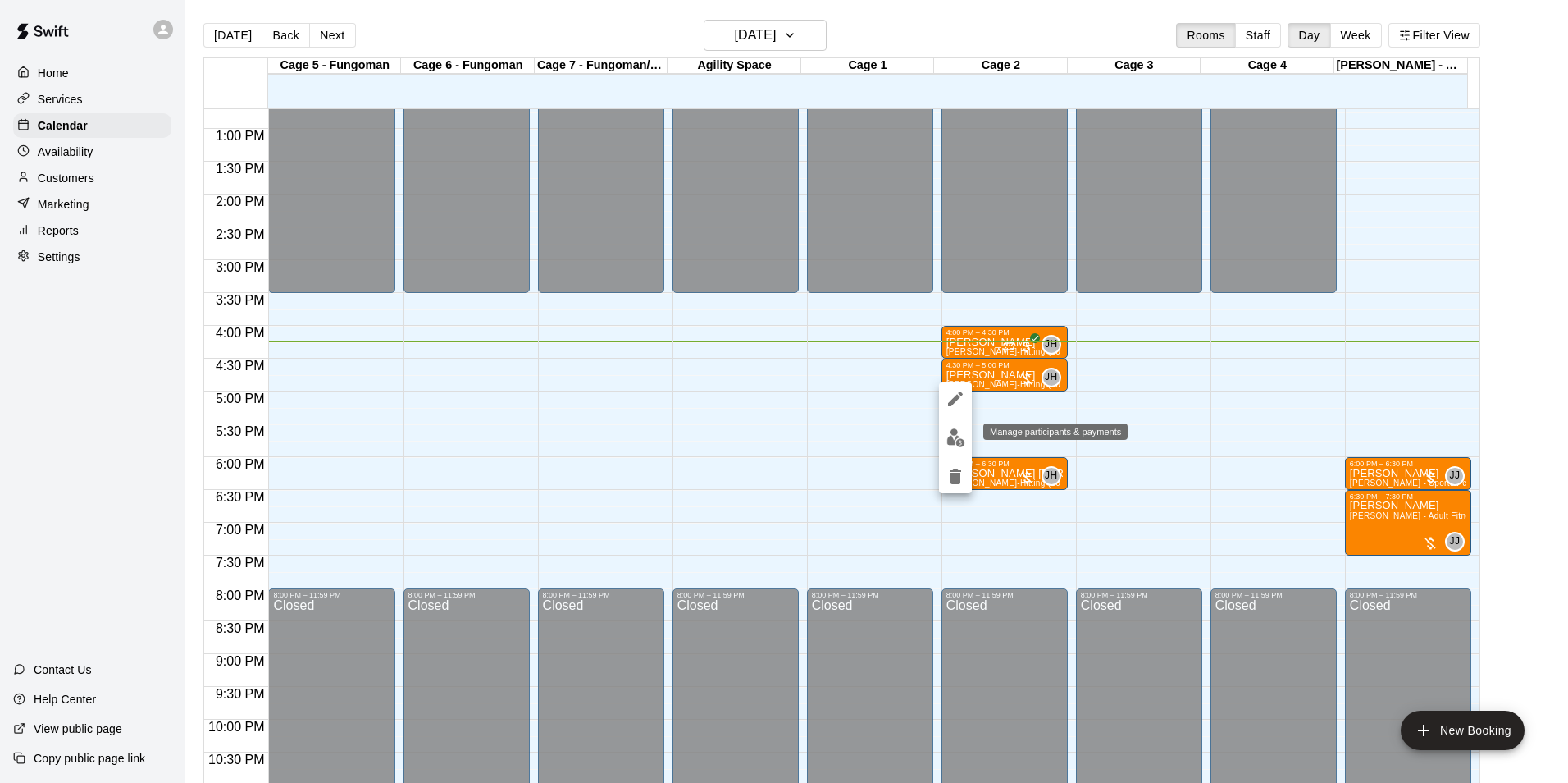
click at [961, 434] on img "edit" at bounding box center [956, 438] width 19 height 19
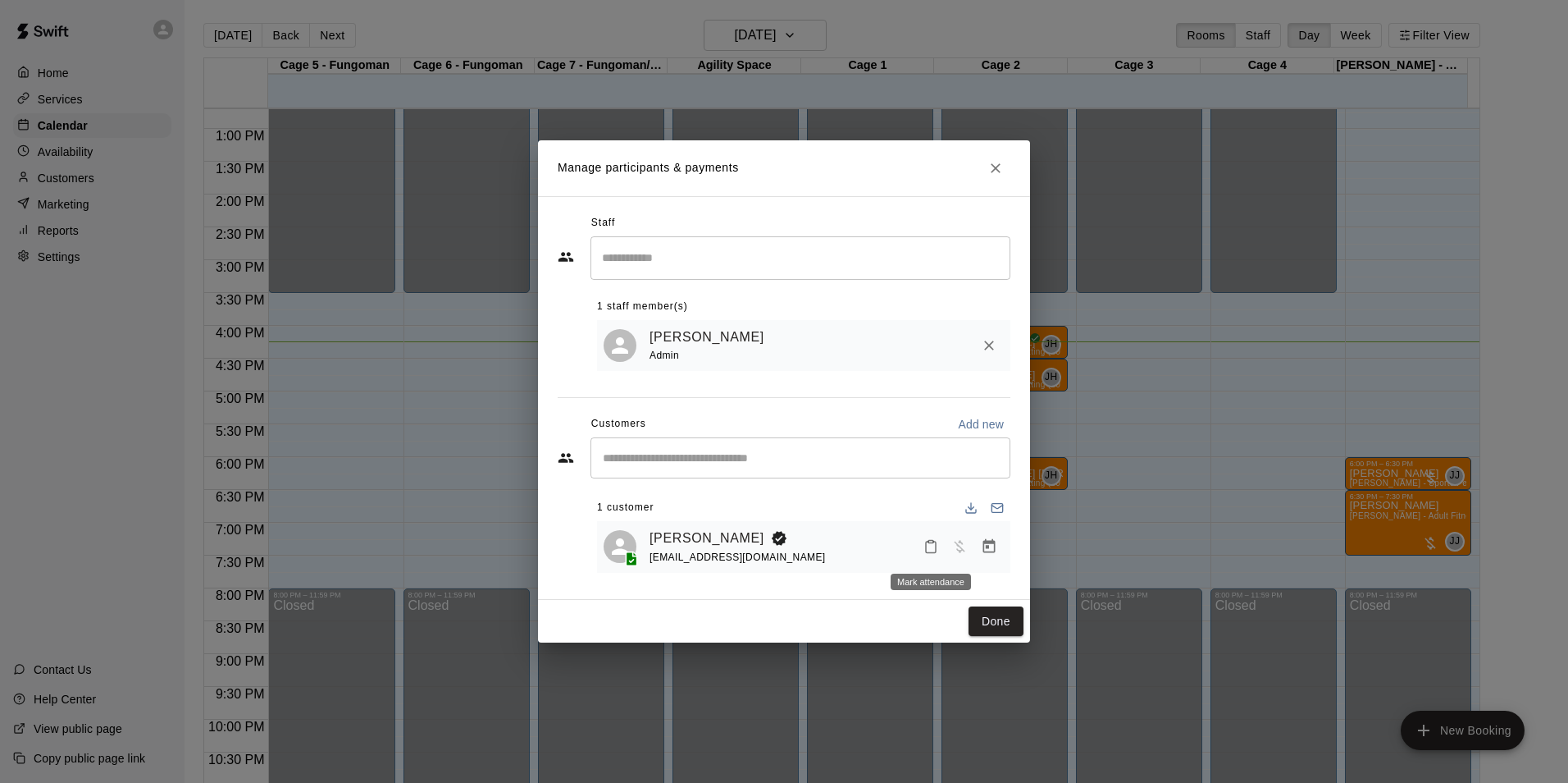
click at [938, 548] on button "Mark attendance" at bounding box center [930, 546] width 28 height 28
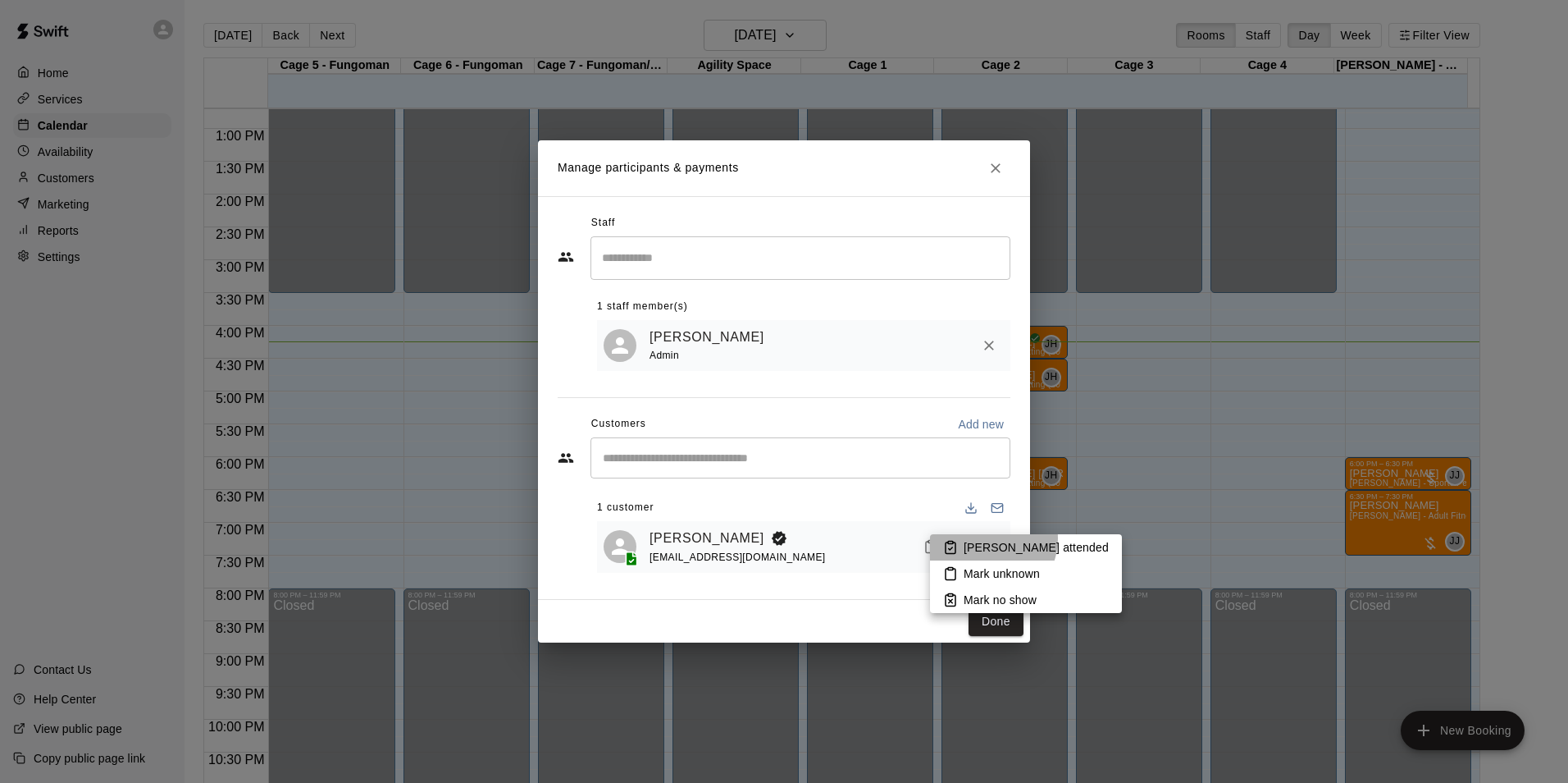
click at [987, 538] on li "[PERSON_NAME] attended" at bounding box center [1025, 547] width 192 height 26
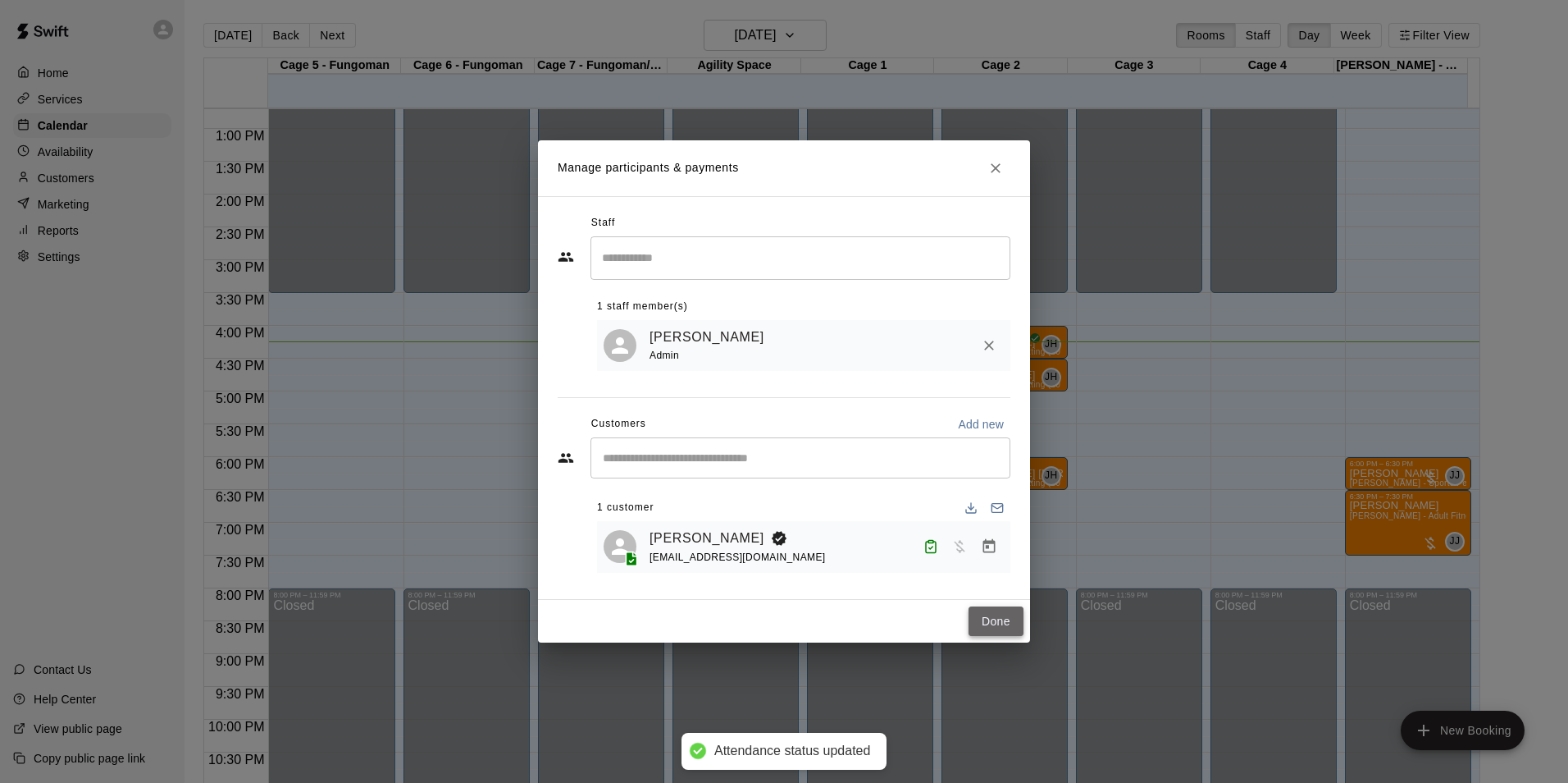
click at [1013, 631] on button "Done" at bounding box center [995, 622] width 55 height 31
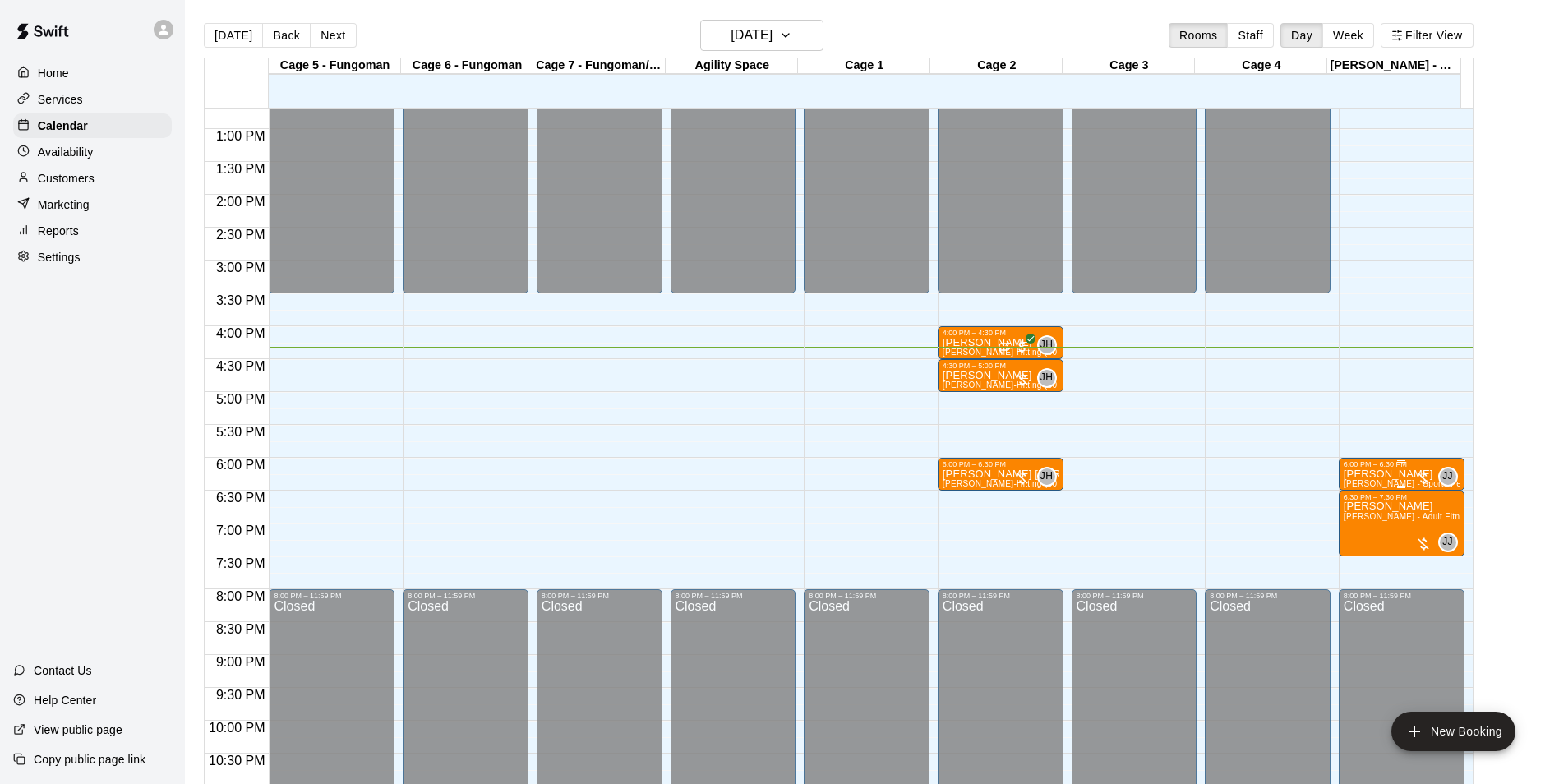
click at [1362, 529] on img "edit" at bounding box center [1358, 527] width 19 height 19
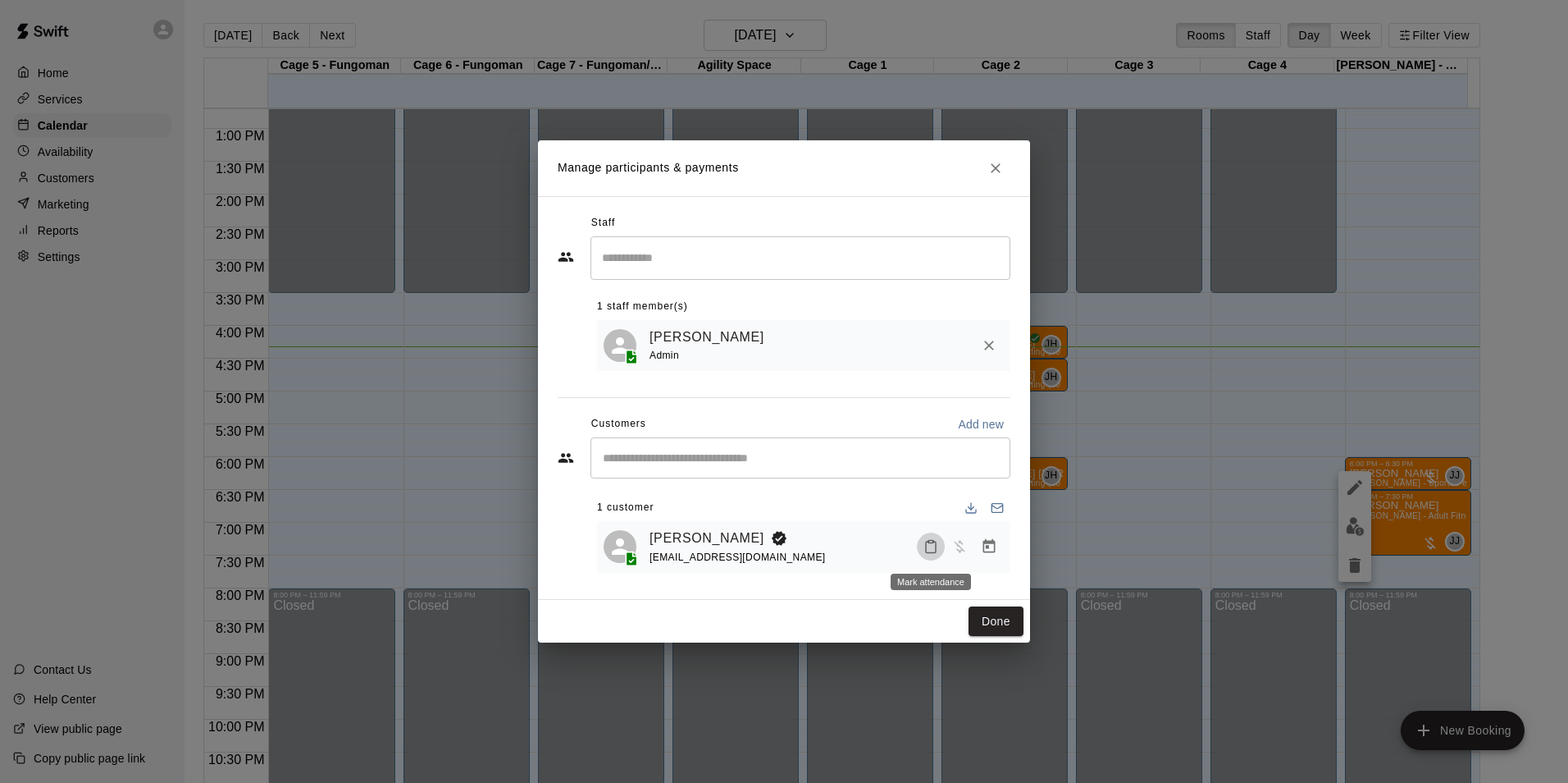
click at [937, 536] on button "Mark attendance" at bounding box center [930, 546] width 28 height 28
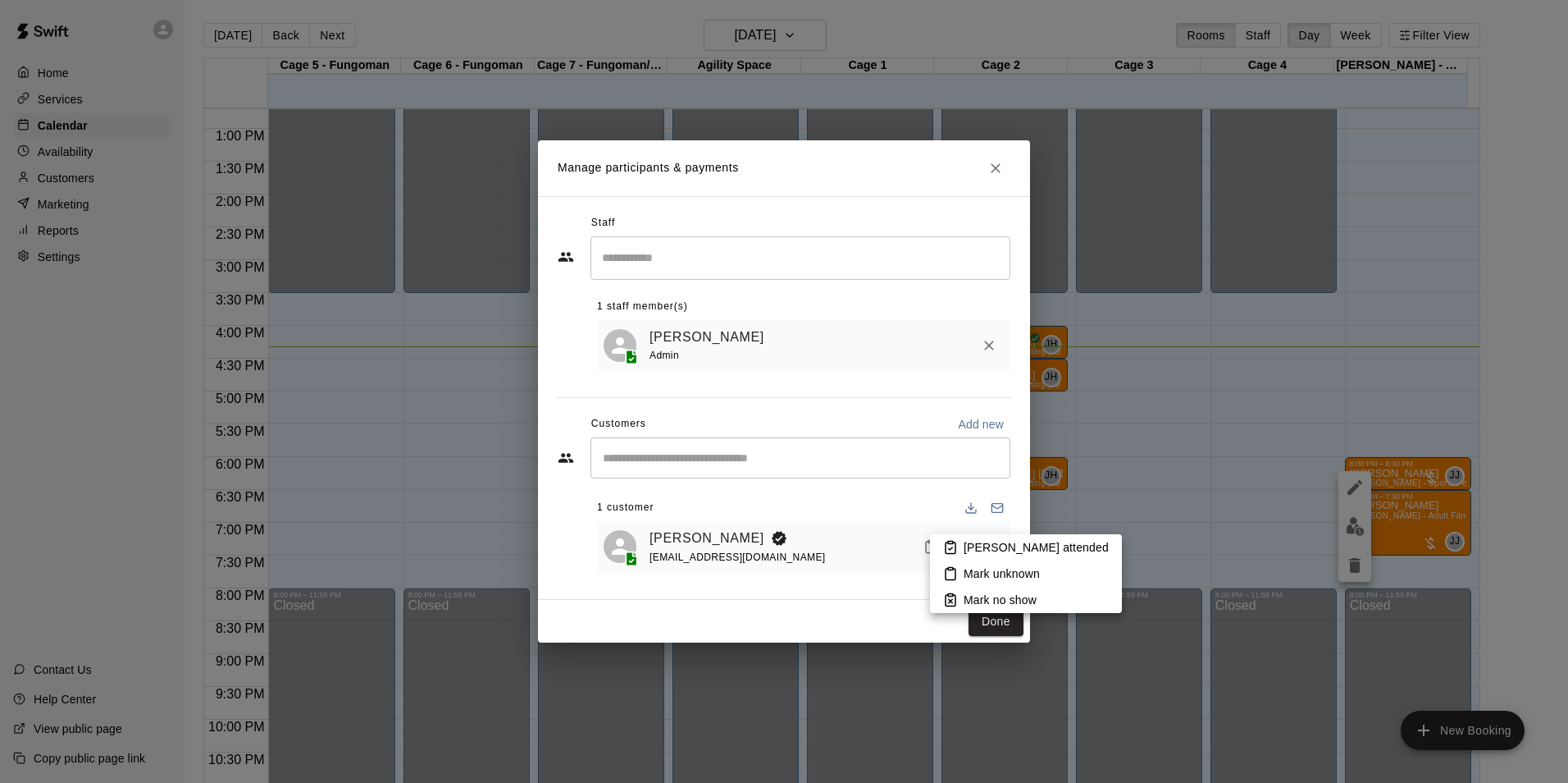
click at [987, 545] on p "[PERSON_NAME] attended" at bounding box center [1036, 547] width 145 height 16
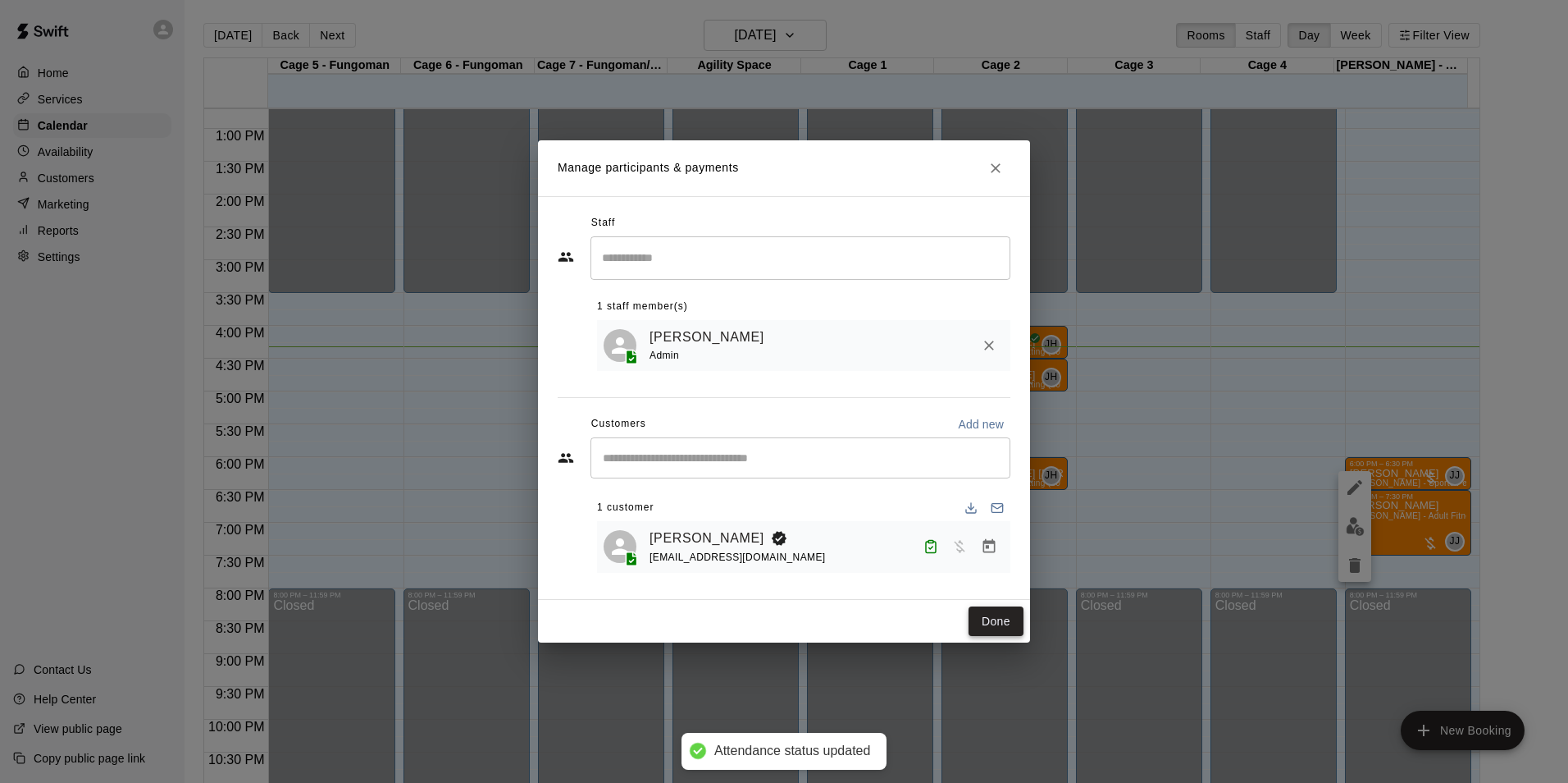
click at [1003, 625] on button "Done" at bounding box center [995, 622] width 55 height 31
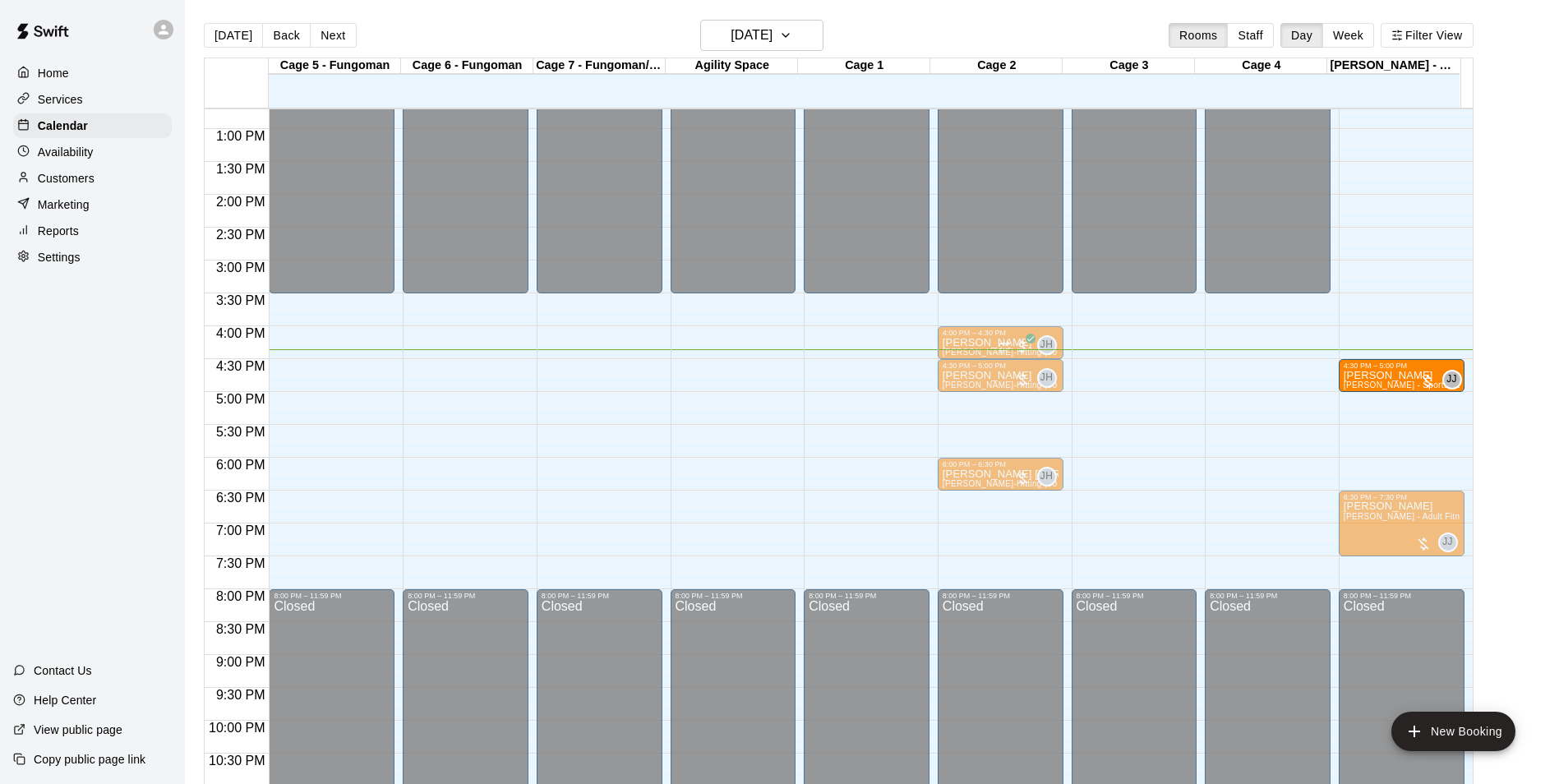
drag, startPoint x: 1384, startPoint y: 478, endPoint x: 1388, endPoint y: 380, distance: 98.1
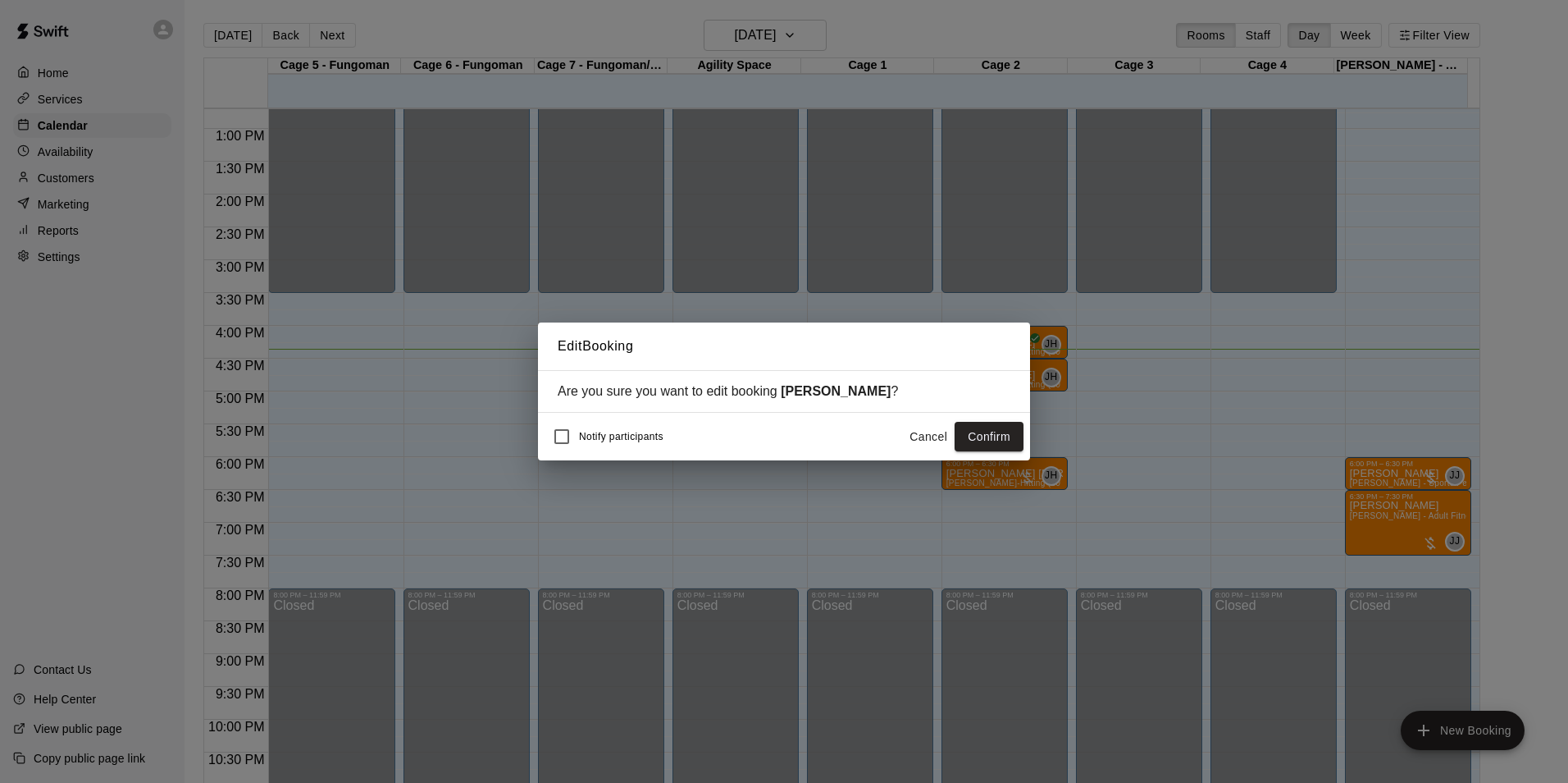
drag, startPoint x: 1010, startPoint y: 431, endPoint x: 1008, endPoint y: 422, distance: 9.2
click at [1008, 423] on button "Confirm" at bounding box center [990, 437] width 69 height 31
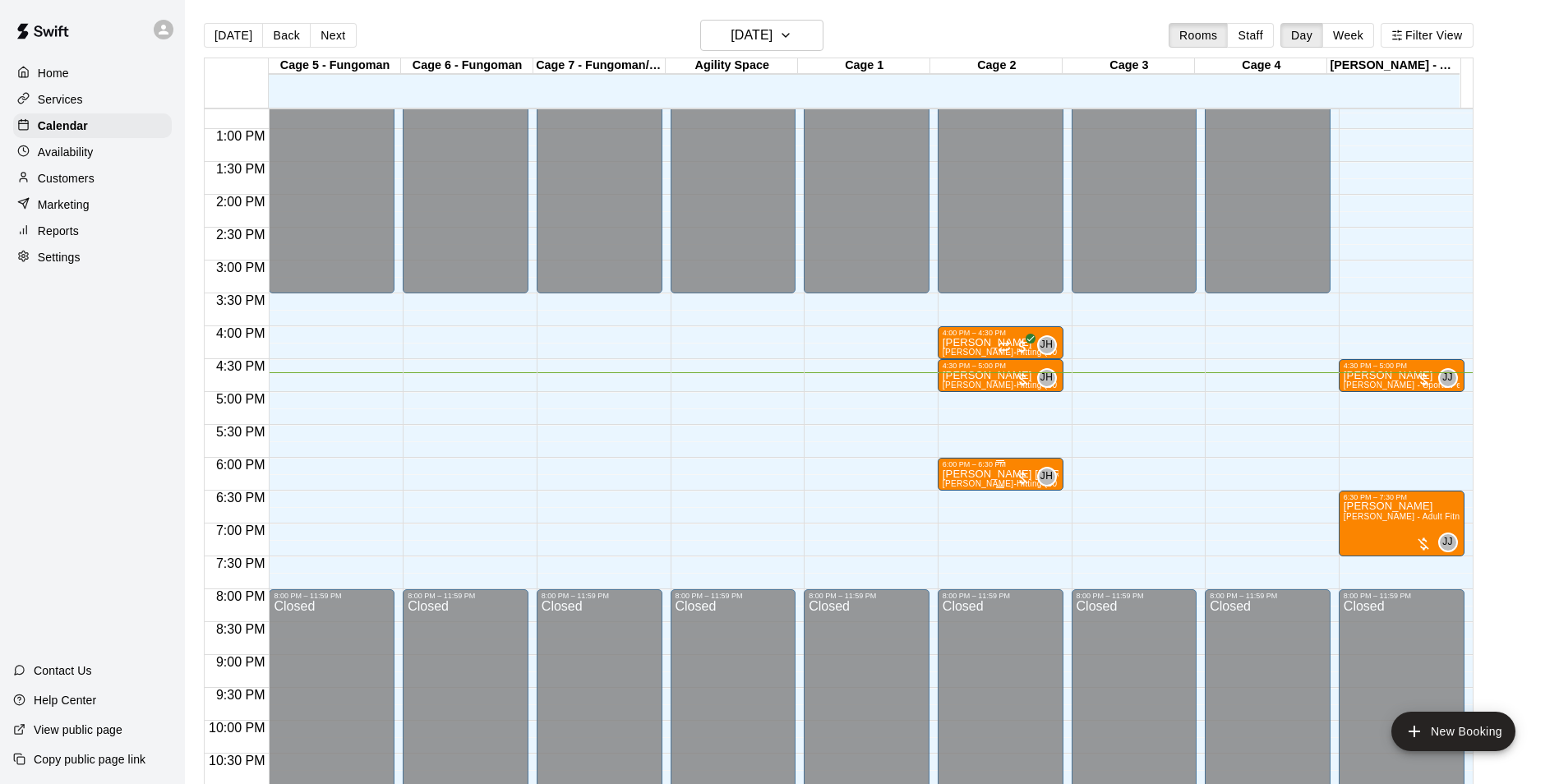
click at [980, 485] on span "[PERSON_NAME]-Hitting (30 min)" at bounding box center [1009, 483] width 134 height 9
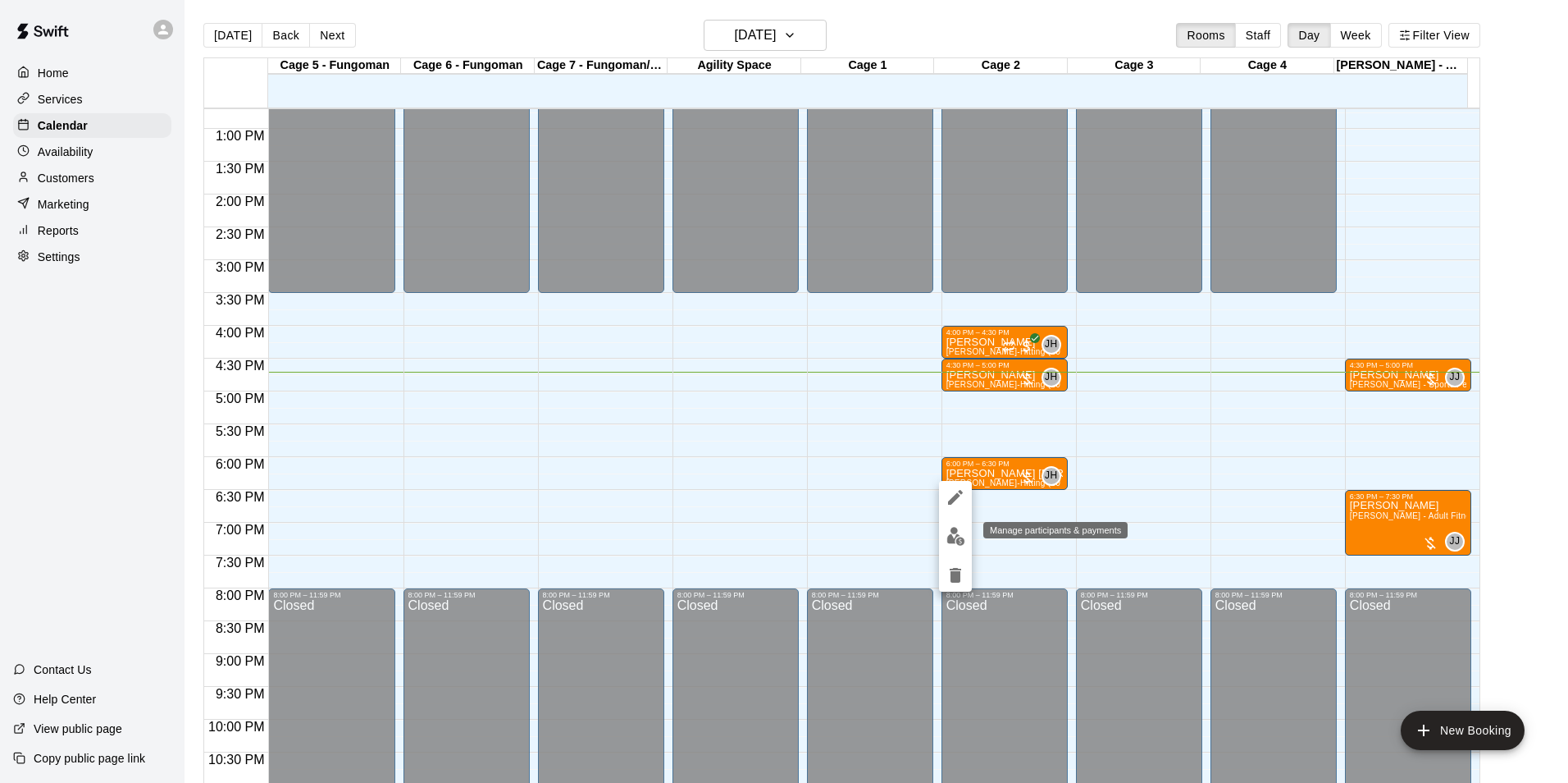
click at [955, 535] on img "edit" at bounding box center [956, 536] width 19 height 19
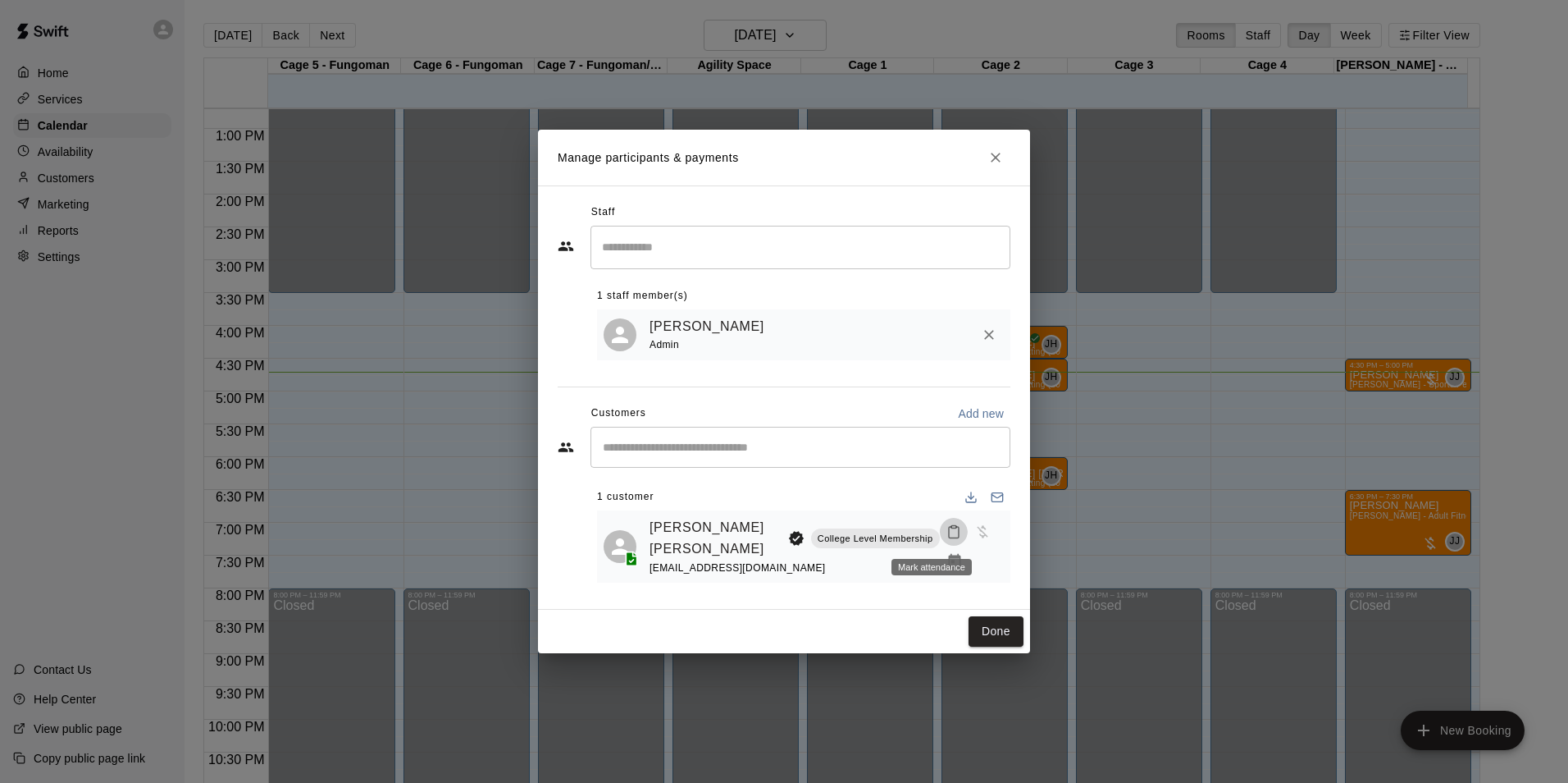
click at [939, 524] on button "Mark attendance" at bounding box center [953, 532] width 28 height 28
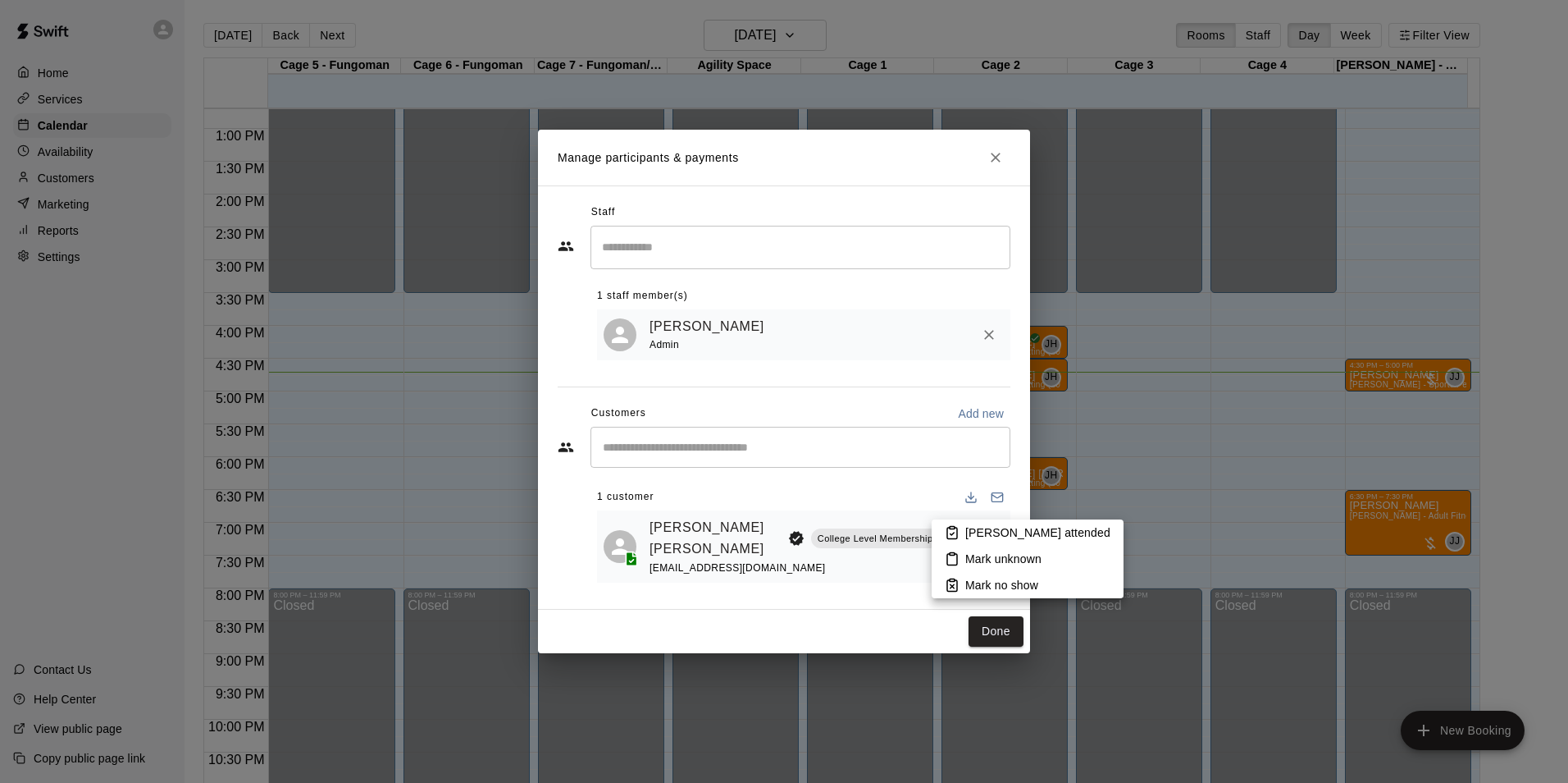
click at [944, 528] on li "[PERSON_NAME] attended" at bounding box center [1027, 532] width 192 height 26
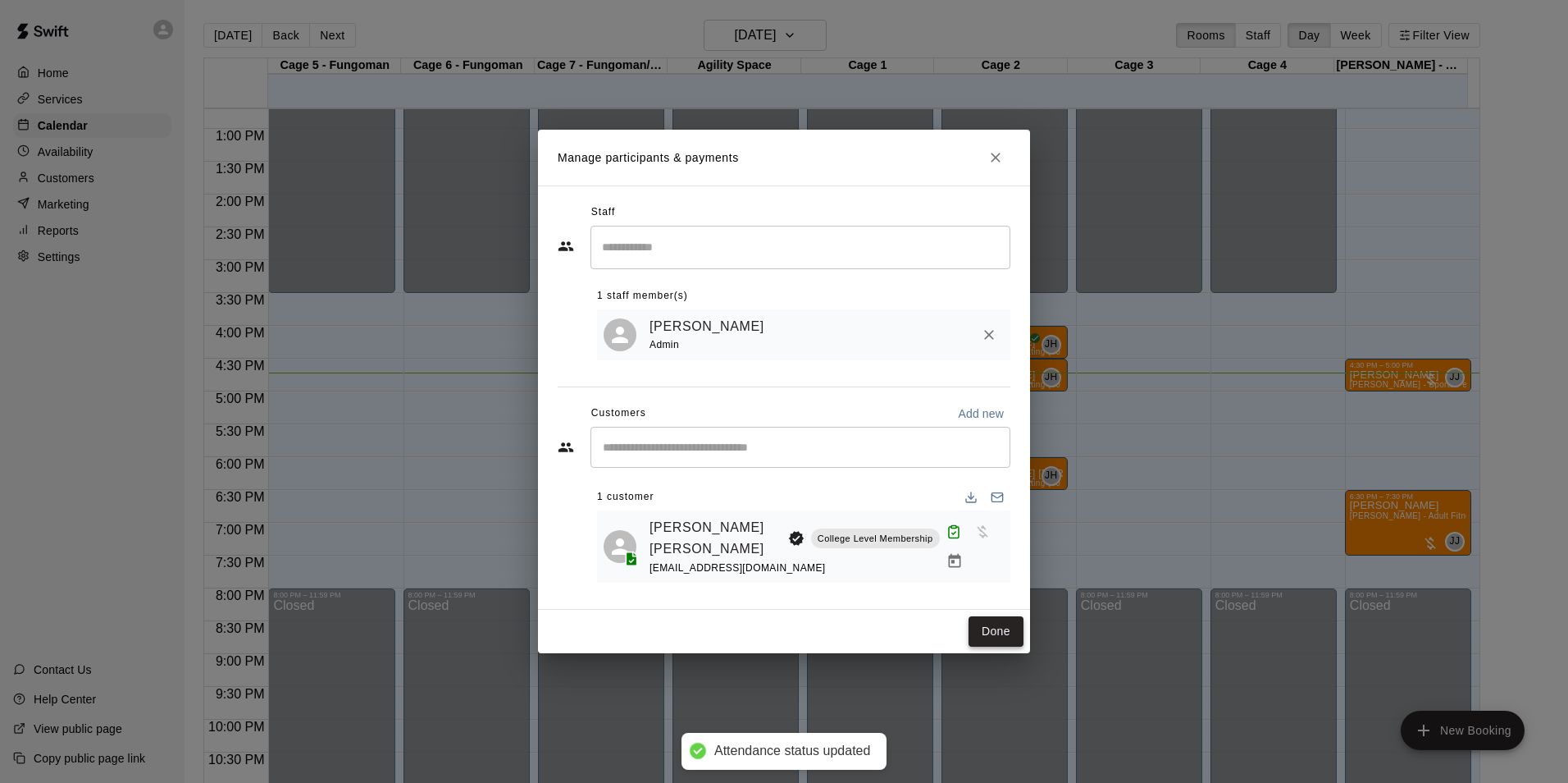
click at [1006, 625] on button "Done" at bounding box center [995, 632] width 55 height 31
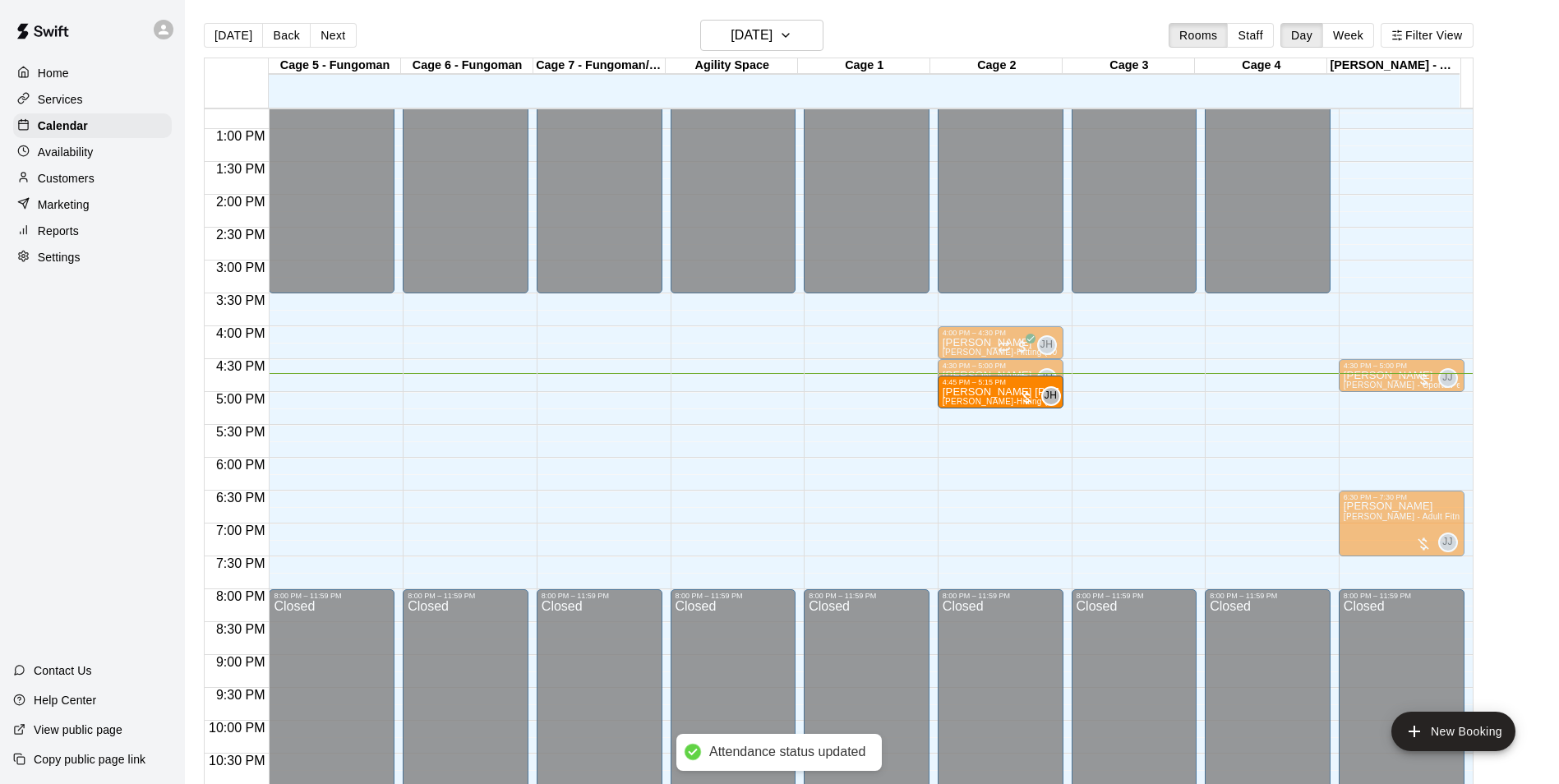
drag, startPoint x: 988, startPoint y: 483, endPoint x: 975, endPoint y: 414, distance: 70.2
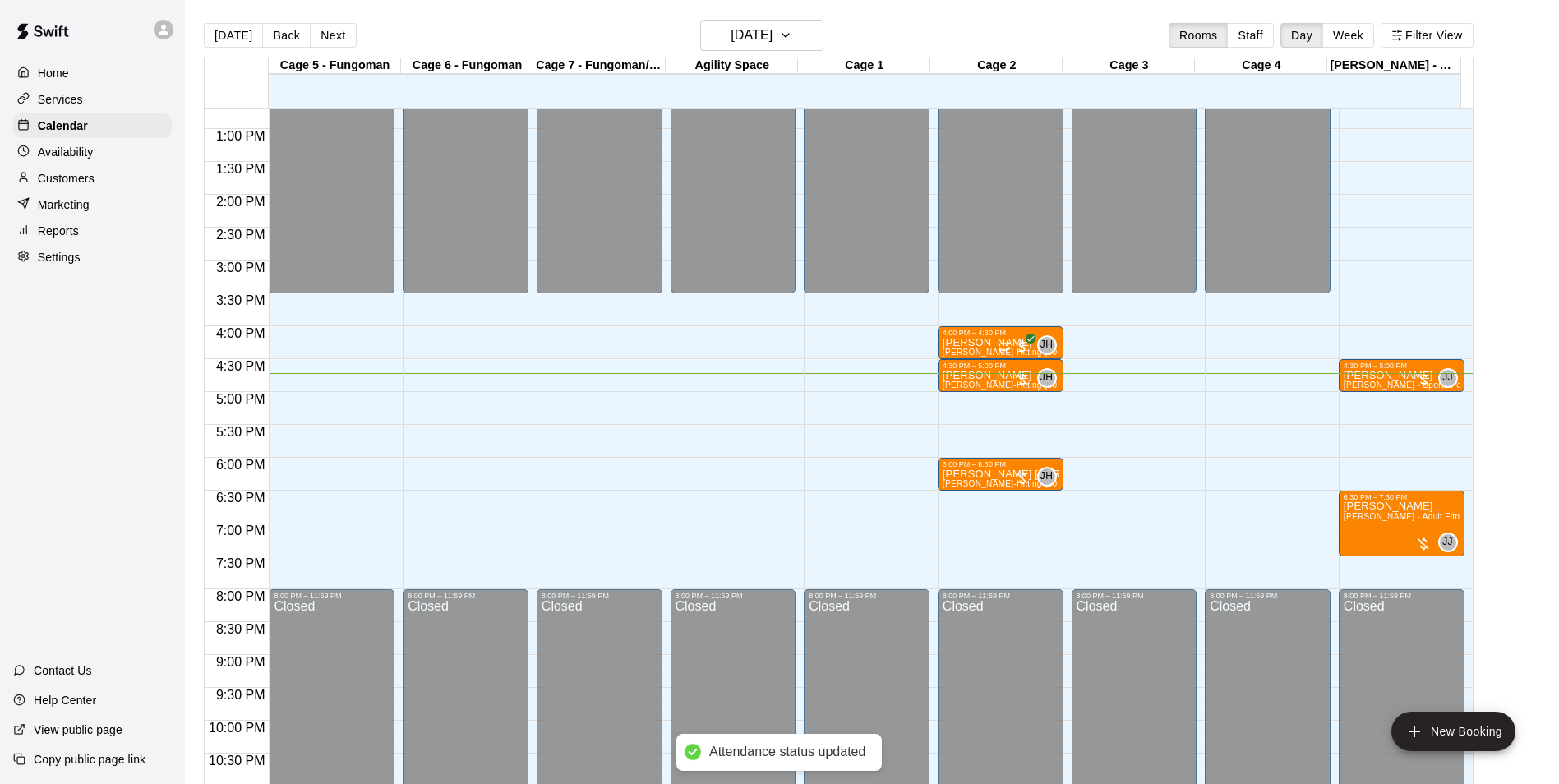
click at [975, 414] on div "12:00 AM – 3:30 PM Closed 4:00 PM – 4:30 PM [PERSON_NAME] [PERSON_NAME]-Hitting…" at bounding box center [1000, 64] width 125 height 1578
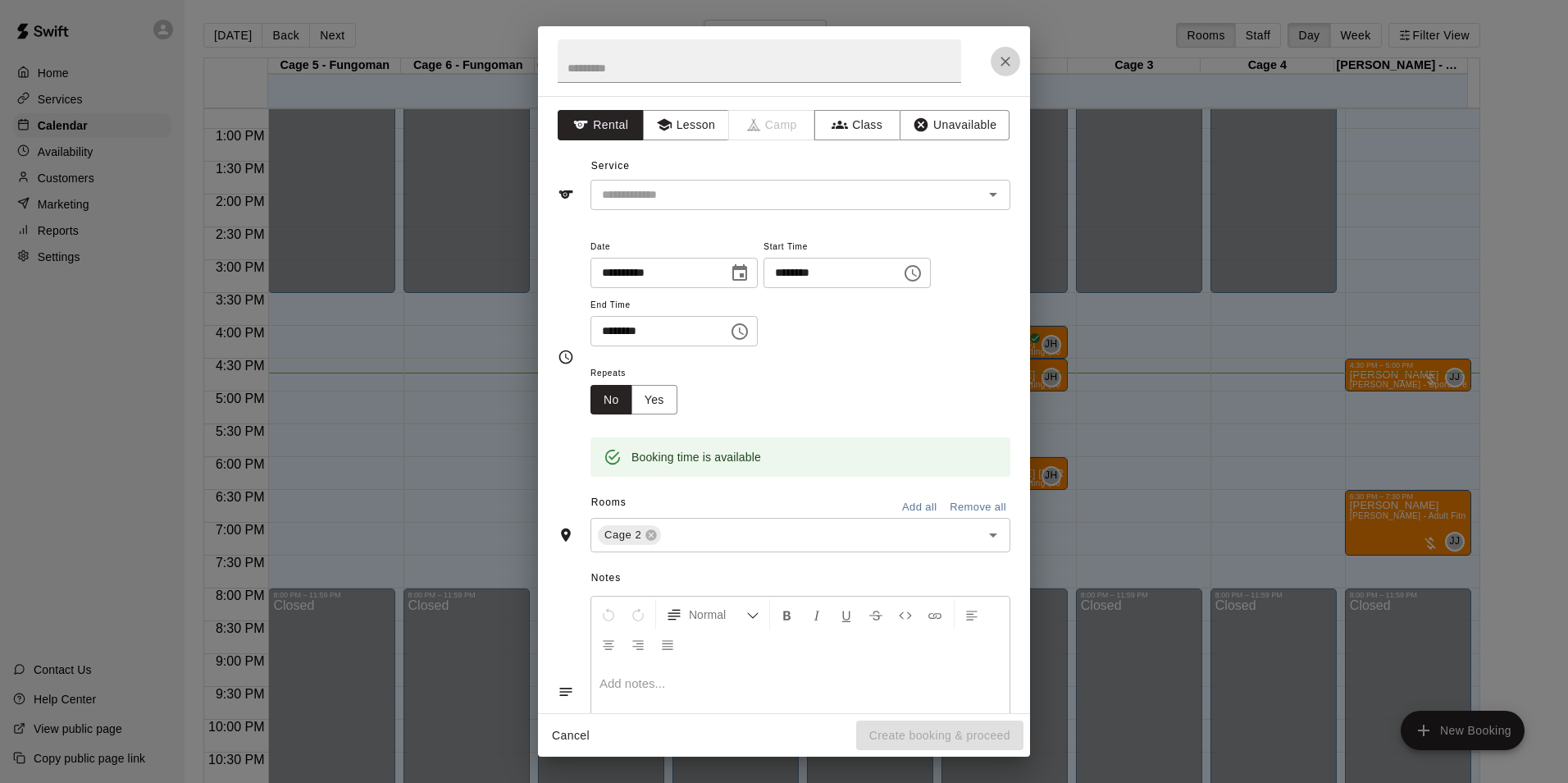
click at [1010, 65] on icon "Close" at bounding box center [1005, 61] width 16 height 16
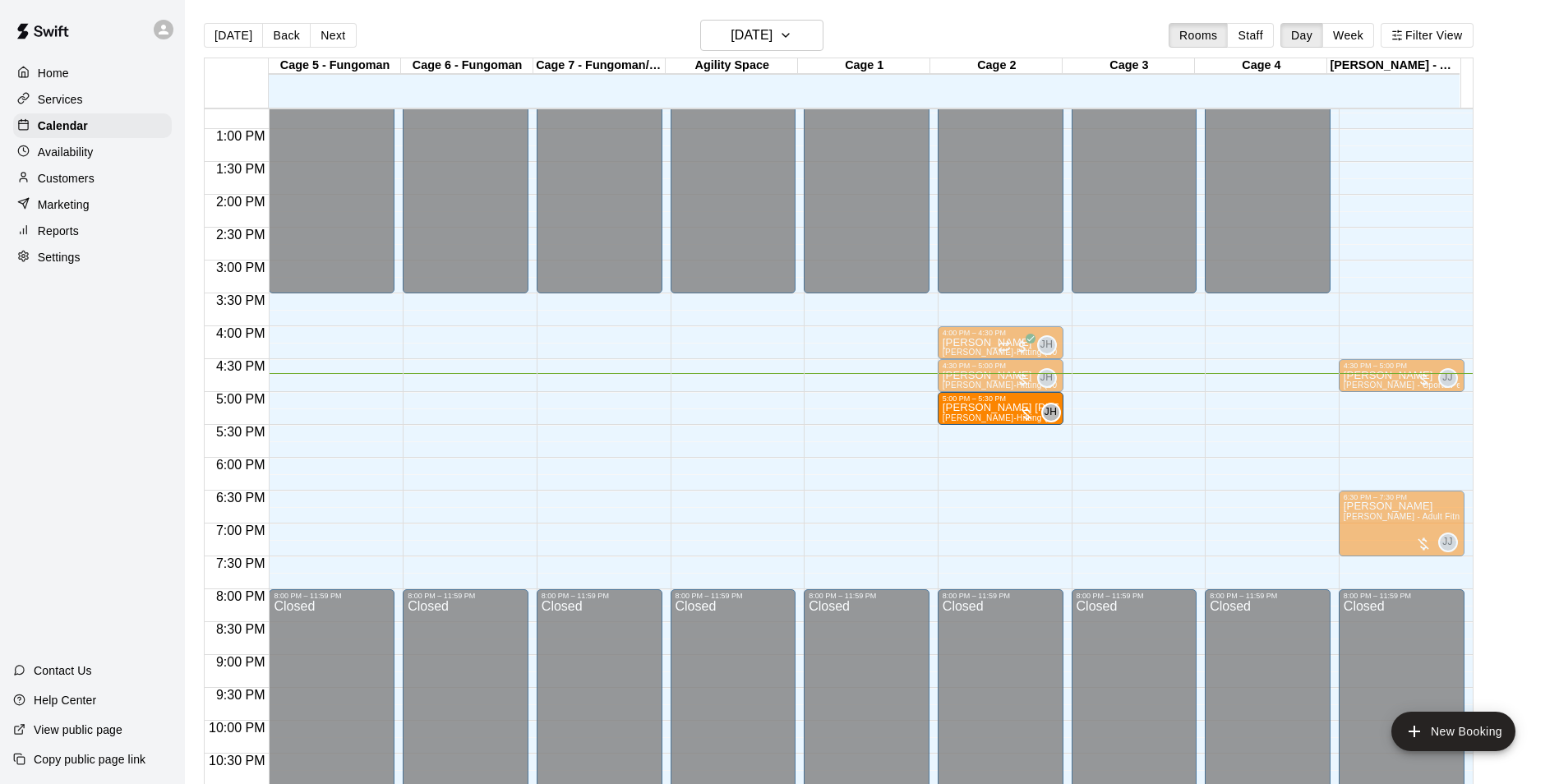
drag, startPoint x: 992, startPoint y: 473, endPoint x: 996, endPoint y: 414, distance: 59.1
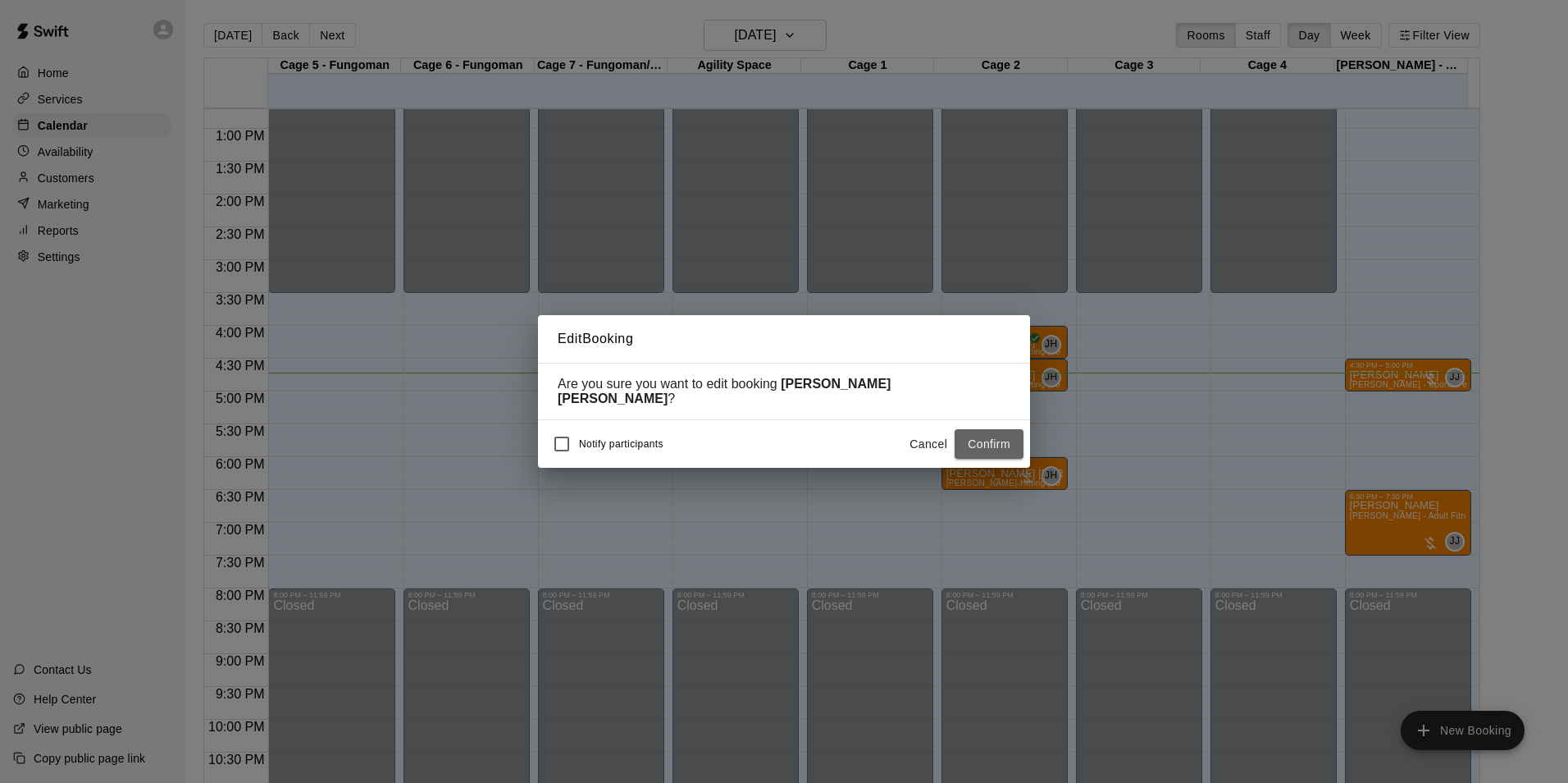
click at [985, 435] on button "Confirm" at bounding box center [990, 445] width 69 height 31
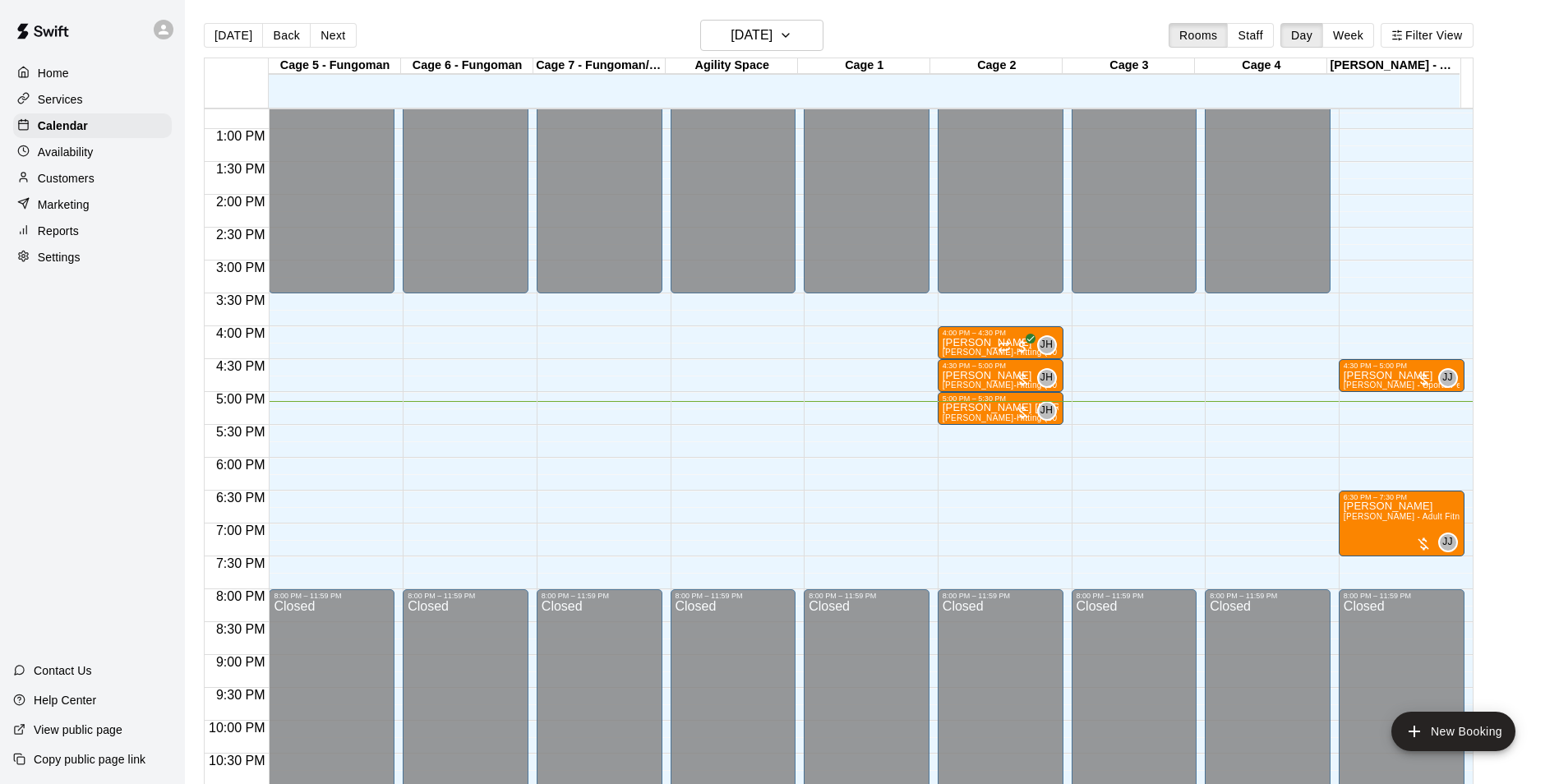
click at [82, 176] on p "Customers" at bounding box center [66, 177] width 57 height 16
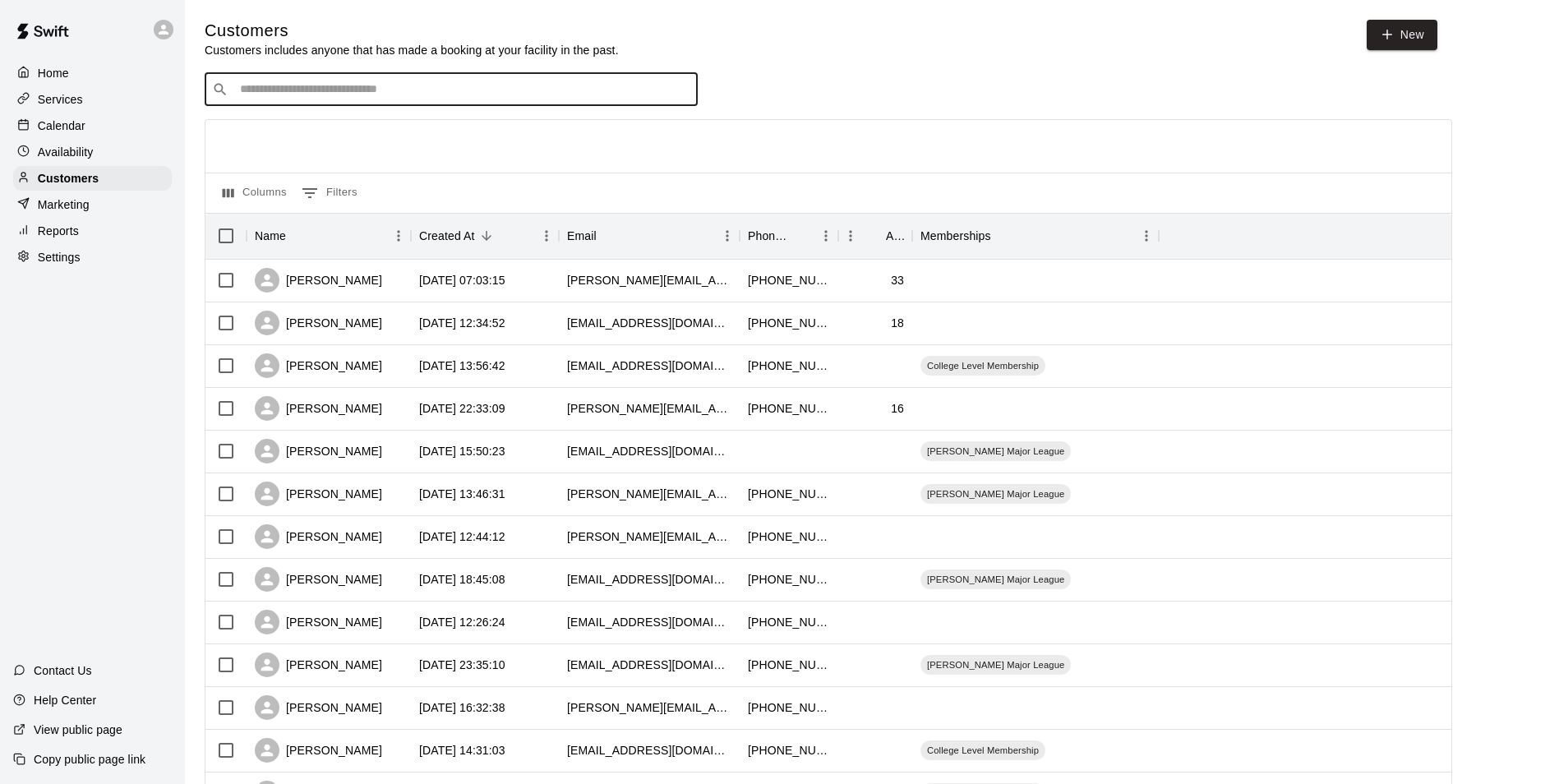
click at [322, 96] on input "Search customers by name or email" at bounding box center [463, 89] width 455 height 16
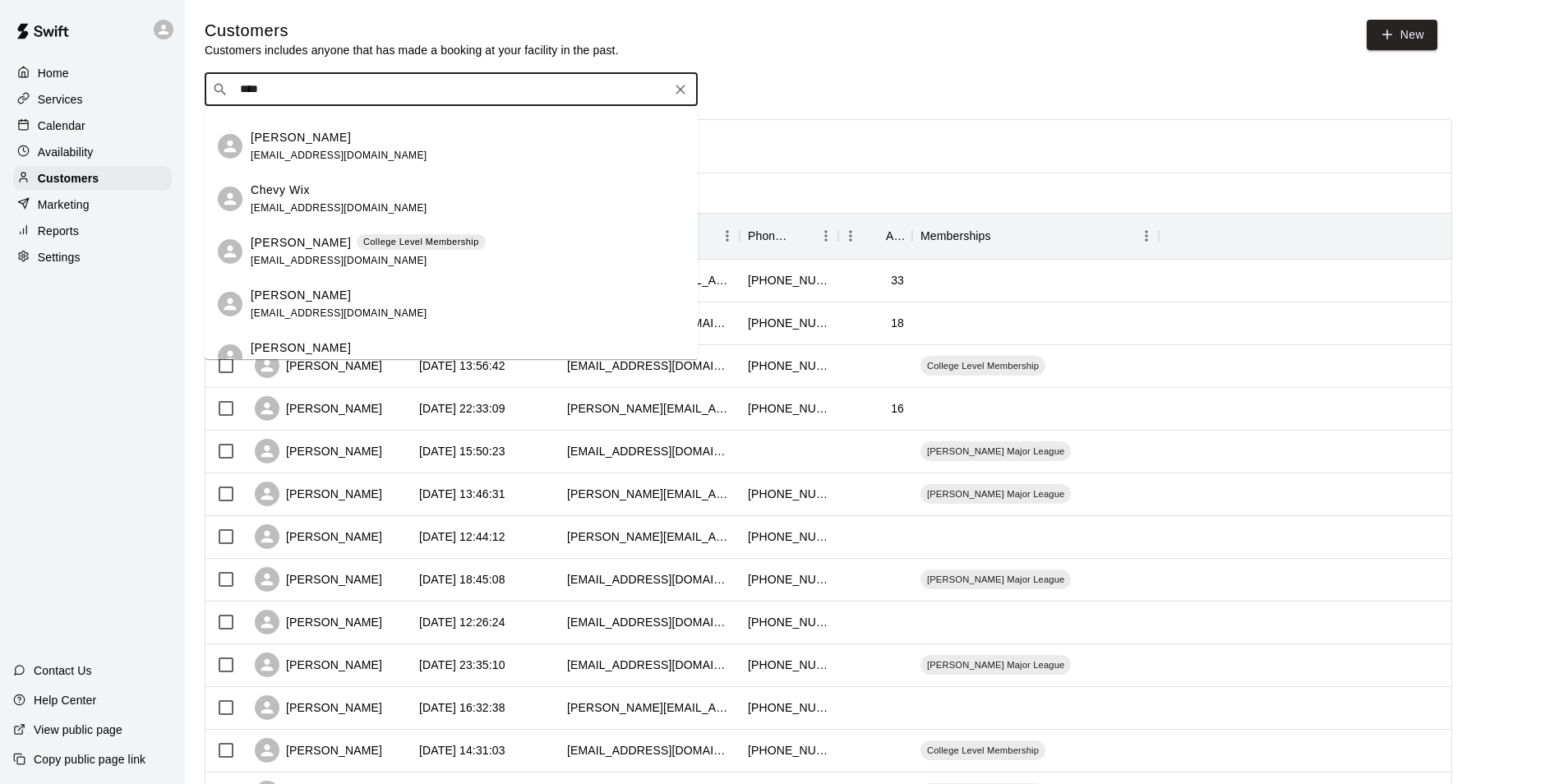
scroll to position [329, 0]
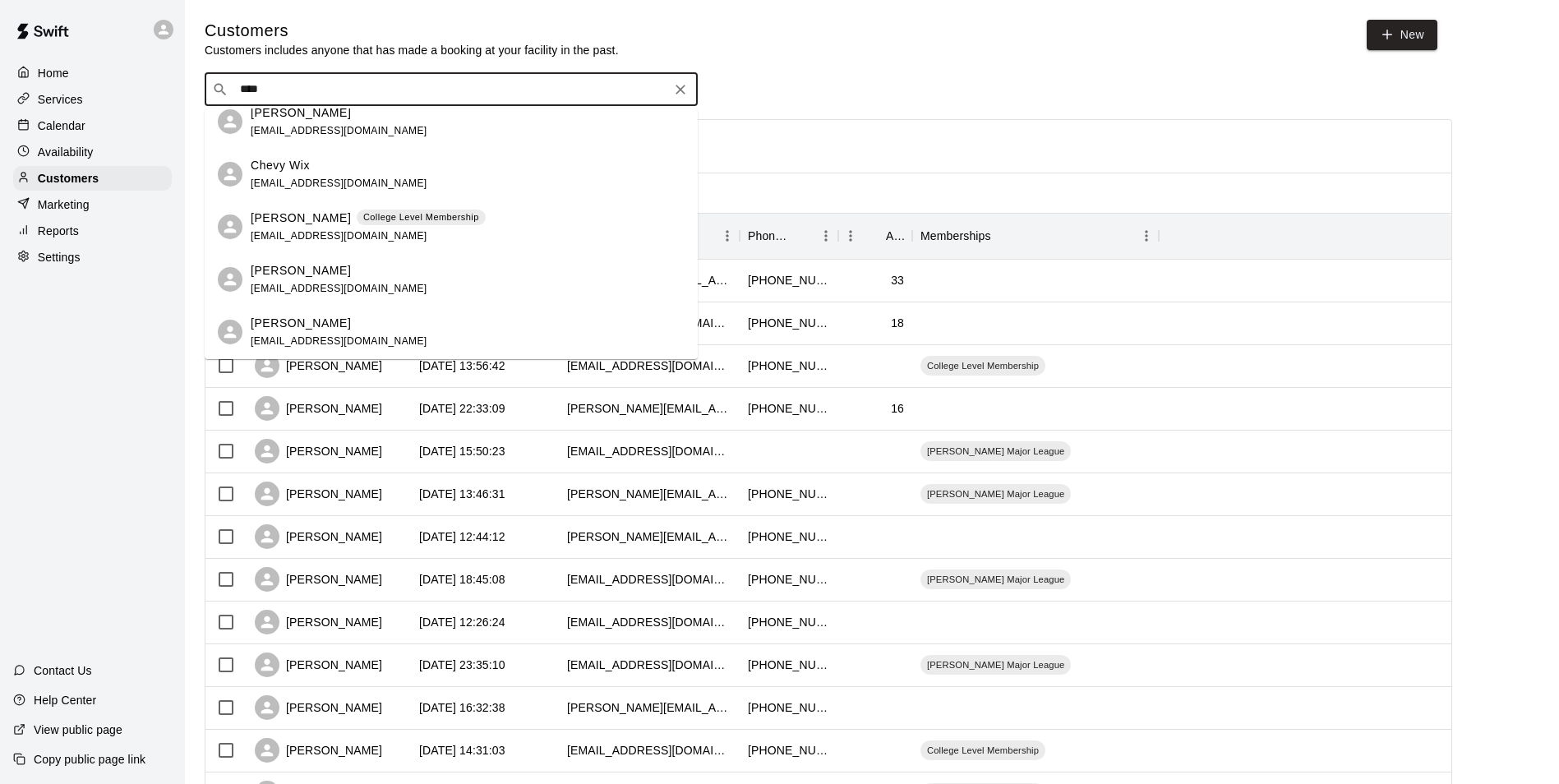
type input "****"
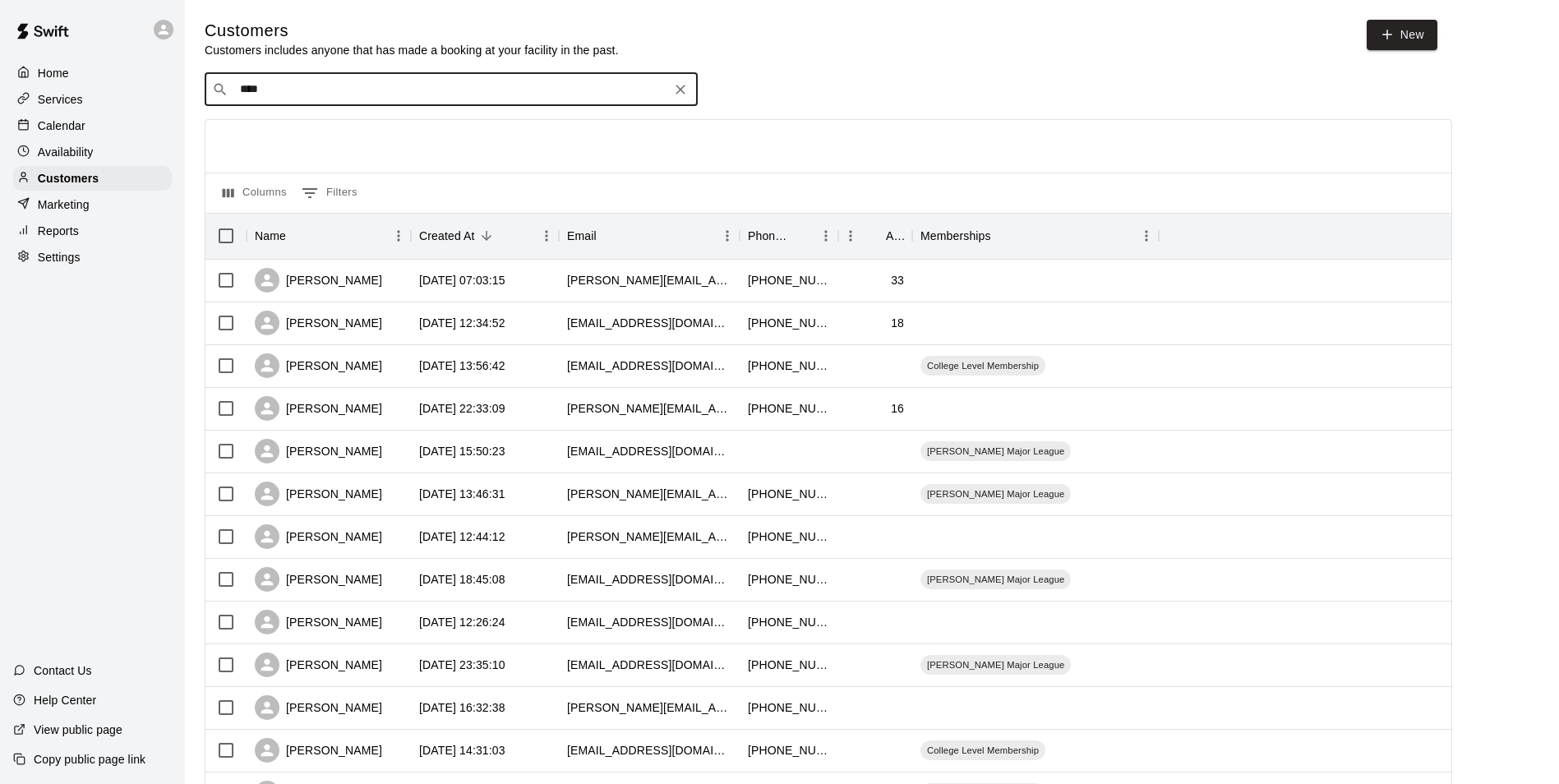
click at [677, 93] on icon "Clear" at bounding box center [680, 89] width 16 height 16
click at [108, 125] on div "Calendar" at bounding box center [93, 126] width 158 height 25
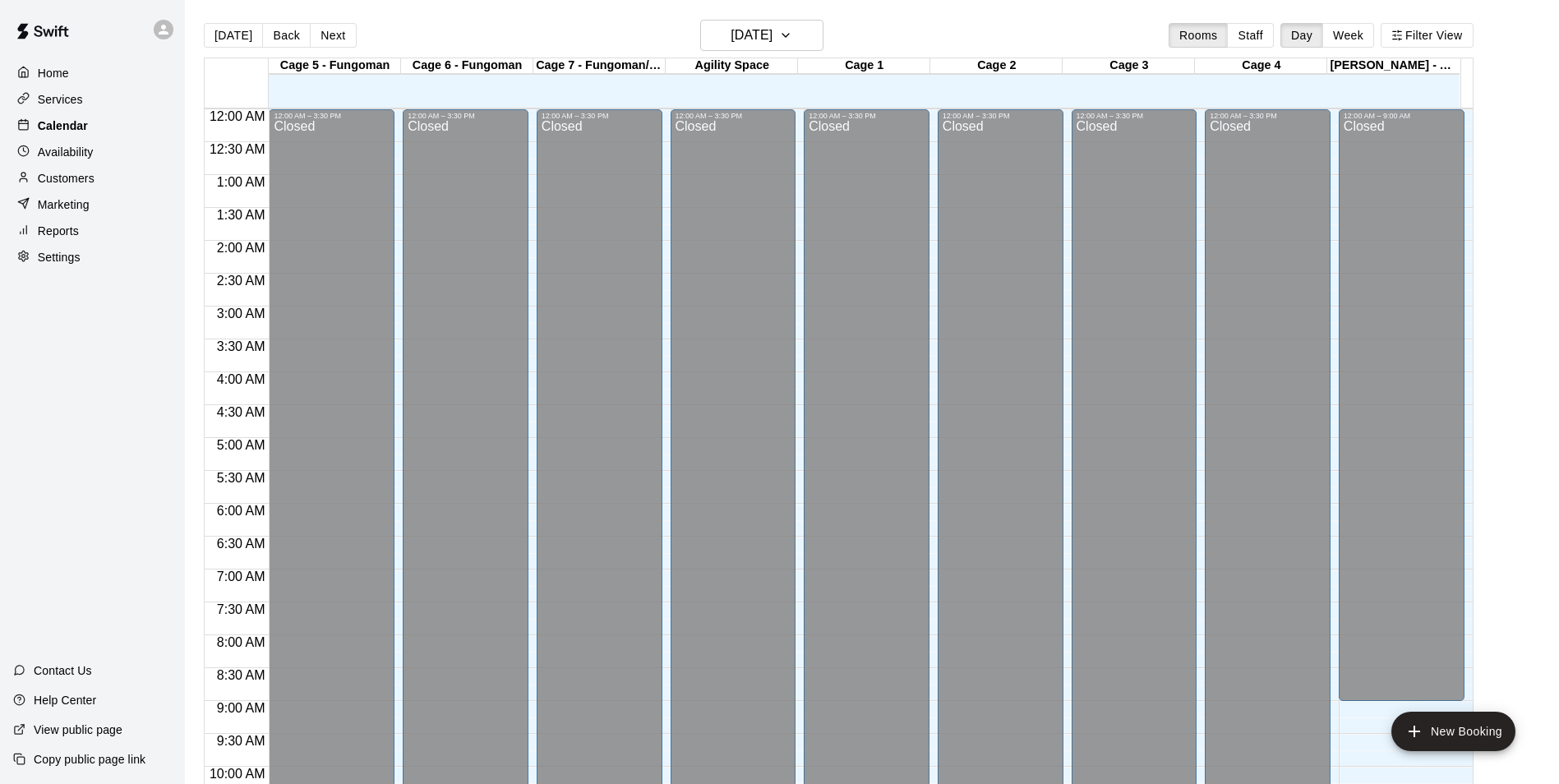
scroll to position [835, 0]
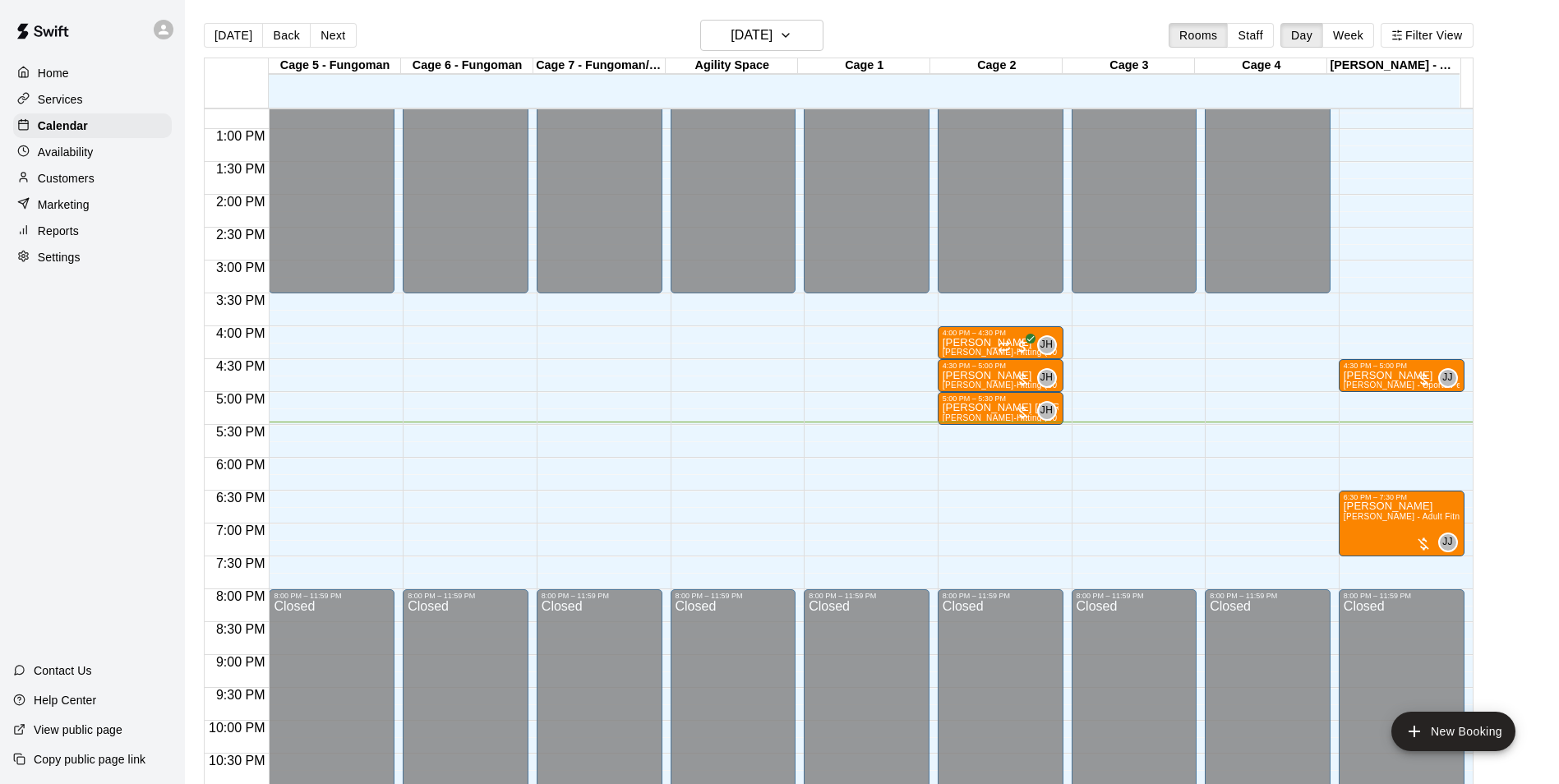
click at [810, 504] on div "12:00 AM – 3:30 PM Closed 8:00 PM – 11:59 PM Closed" at bounding box center [866, 64] width 125 height 1578
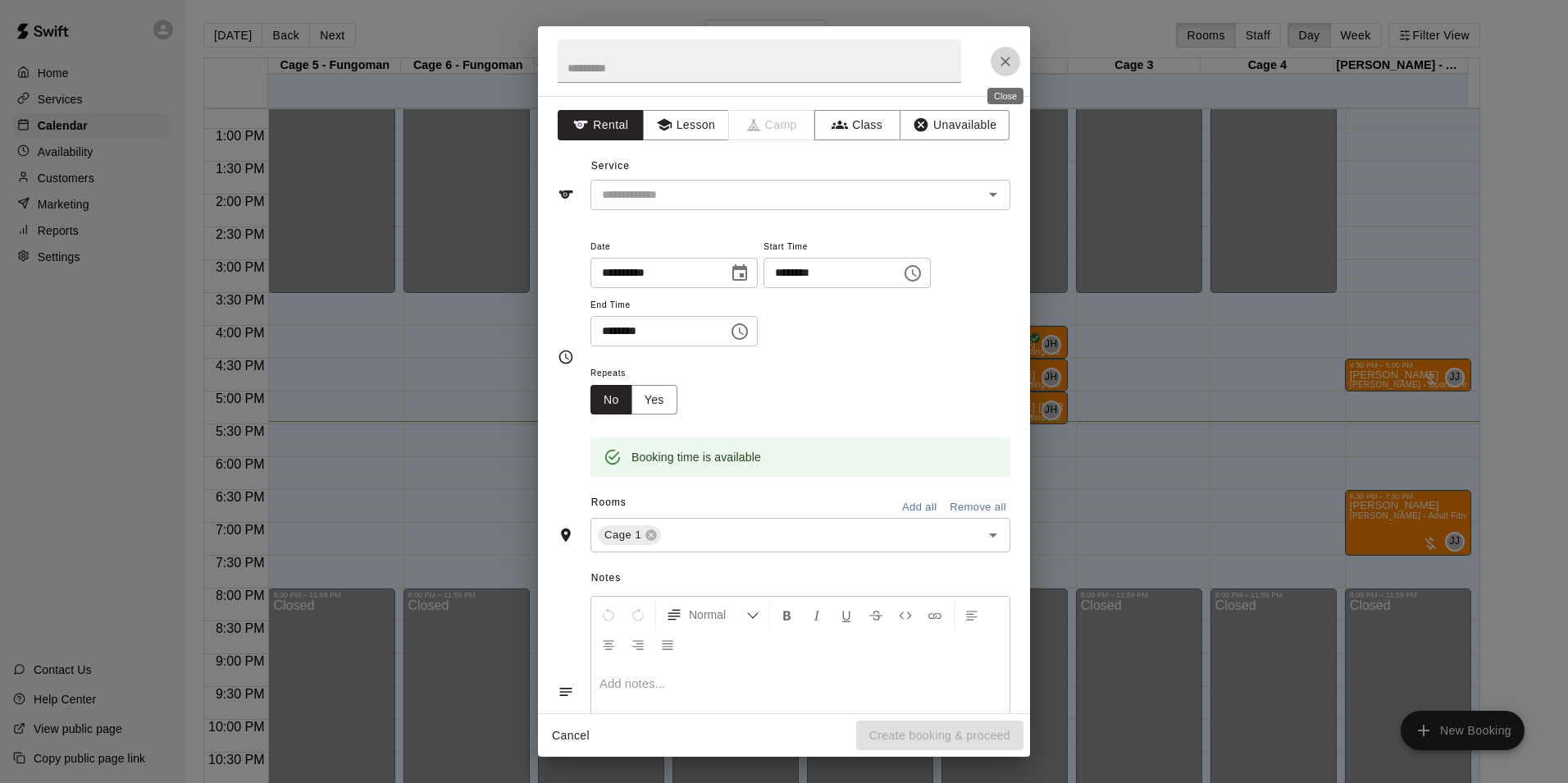
drag, startPoint x: 1008, startPoint y: 63, endPoint x: 999, endPoint y: 64, distance: 9.1
click at [1000, 64] on icon "Close" at bounding box center [1005, 61] width 16 height 16
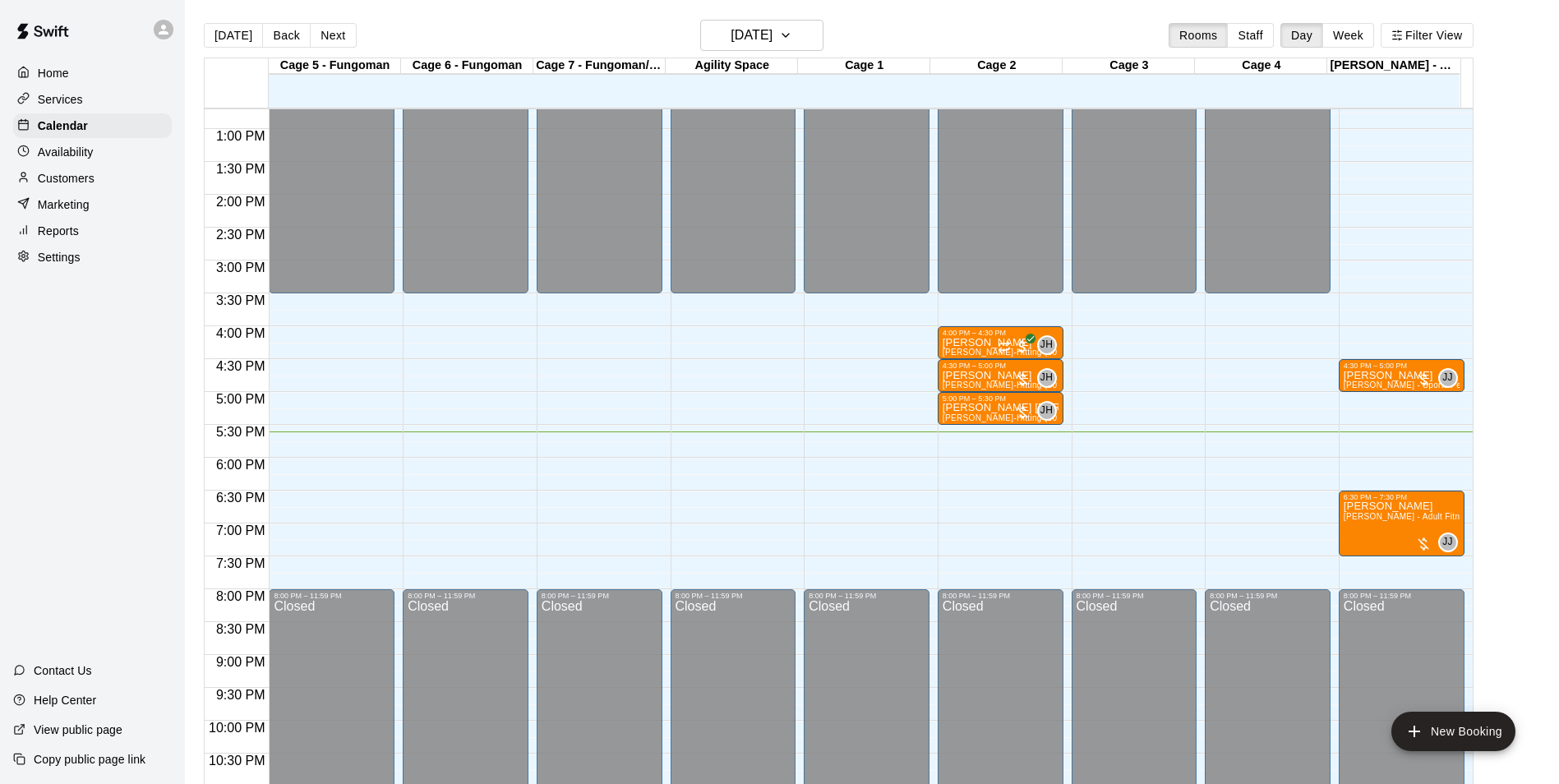
click at [75, 174] on p "Customers" at bounding box center [66, 177] width 57 height 16
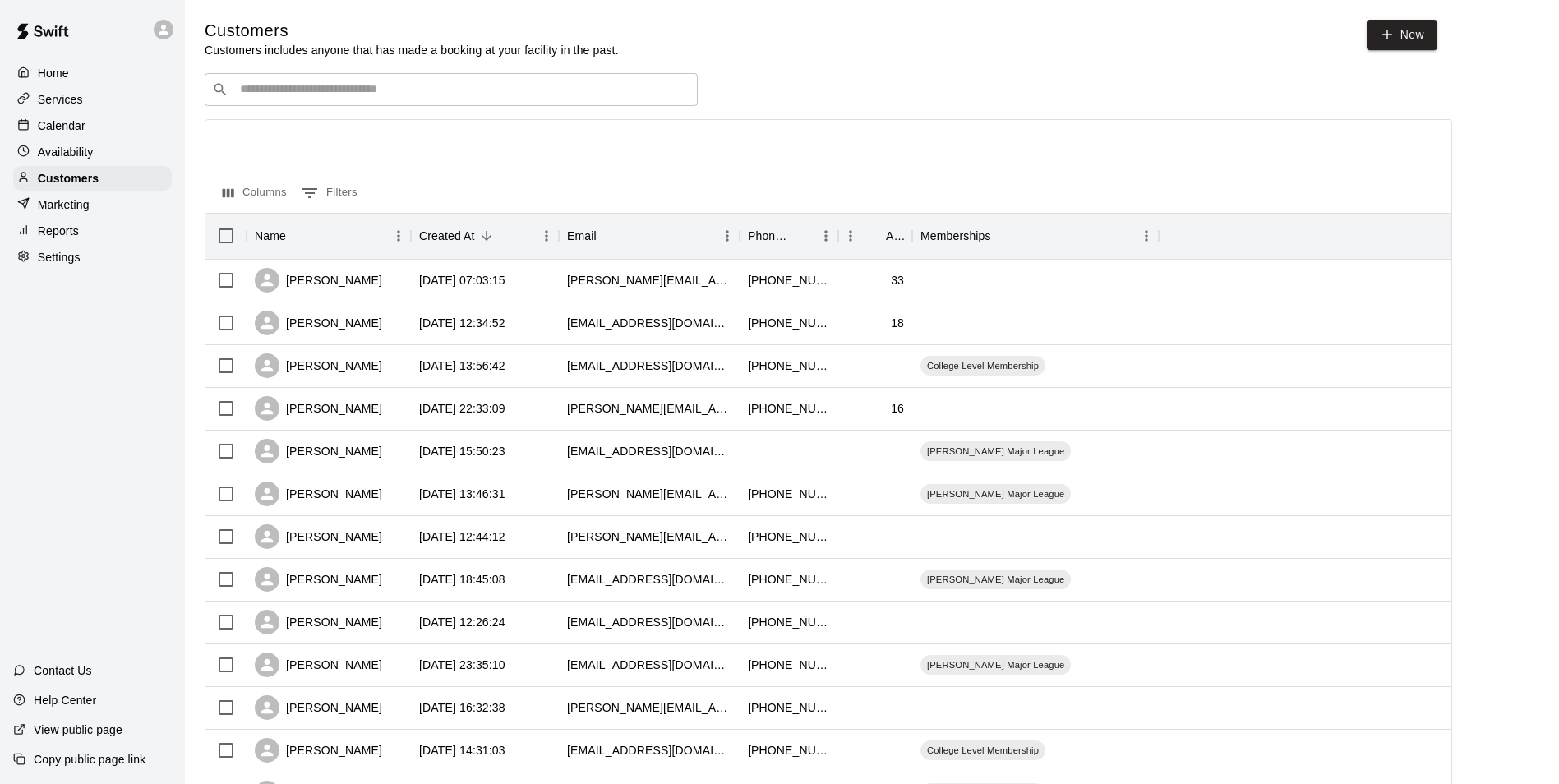
click at [314, 104] on div "​ ​" at bounding box center [451, 90] width 493 height 33
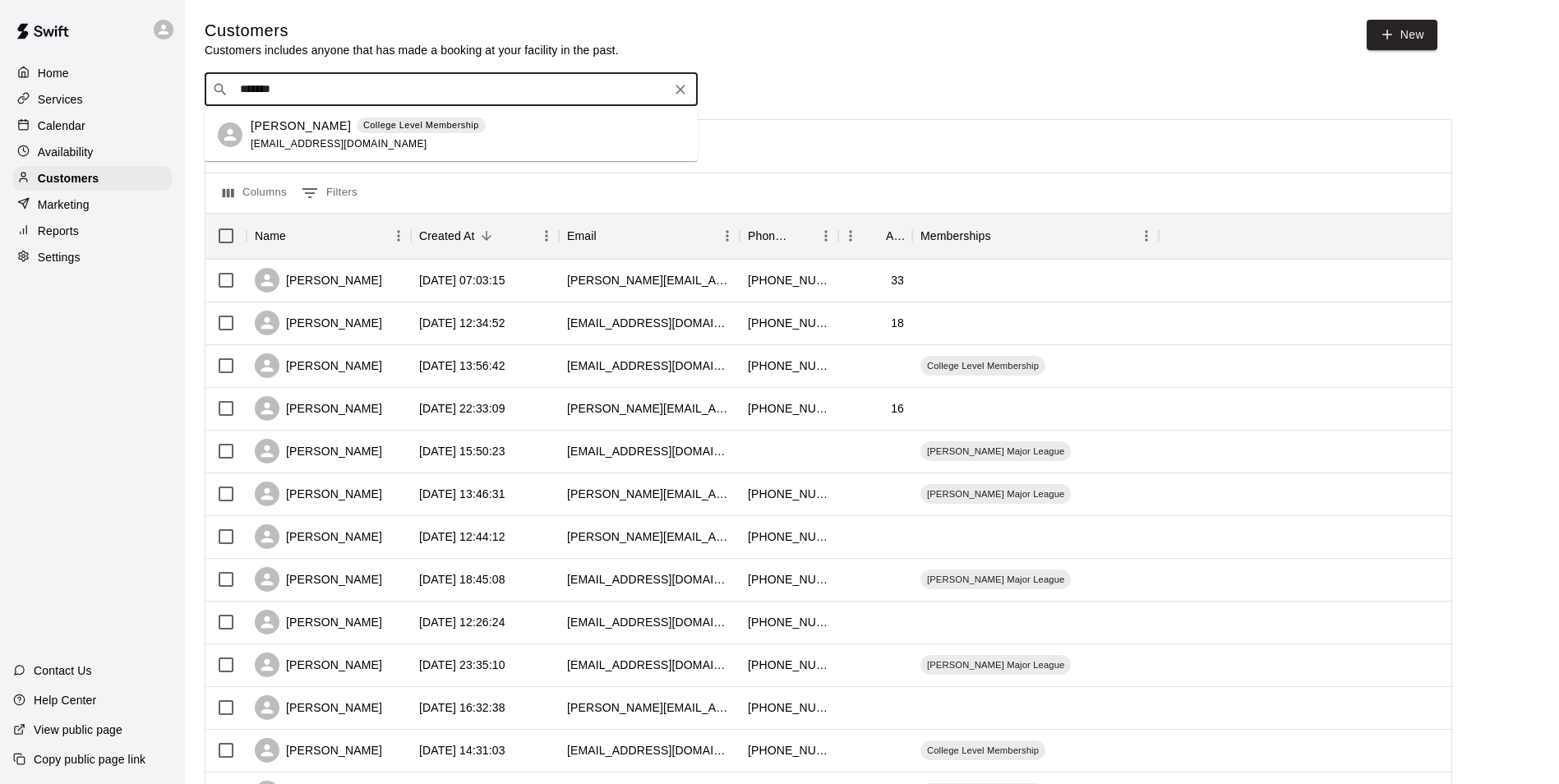
type input "*******"
click at [680, 97] on icon "Clear" at bounding box center [680, 89] width 16 height 16
type input "*******"
click at [671, 90] on button "Clear" at bounding box center [680, 90] width 23 height 23
type input "*******"
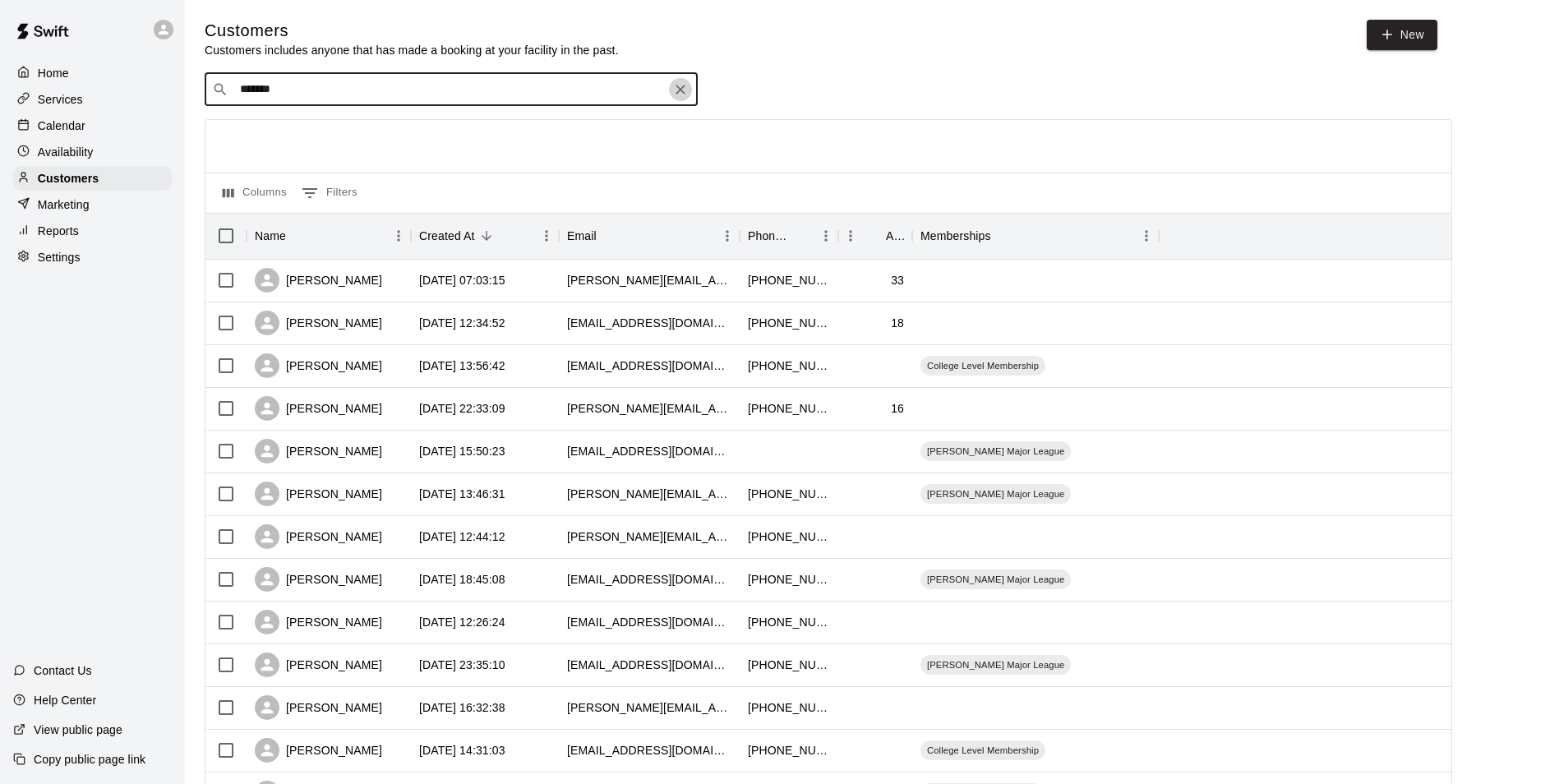
click at [684, 92] on icon "Clear" at bounding box center [680, 89] width 16 height 16
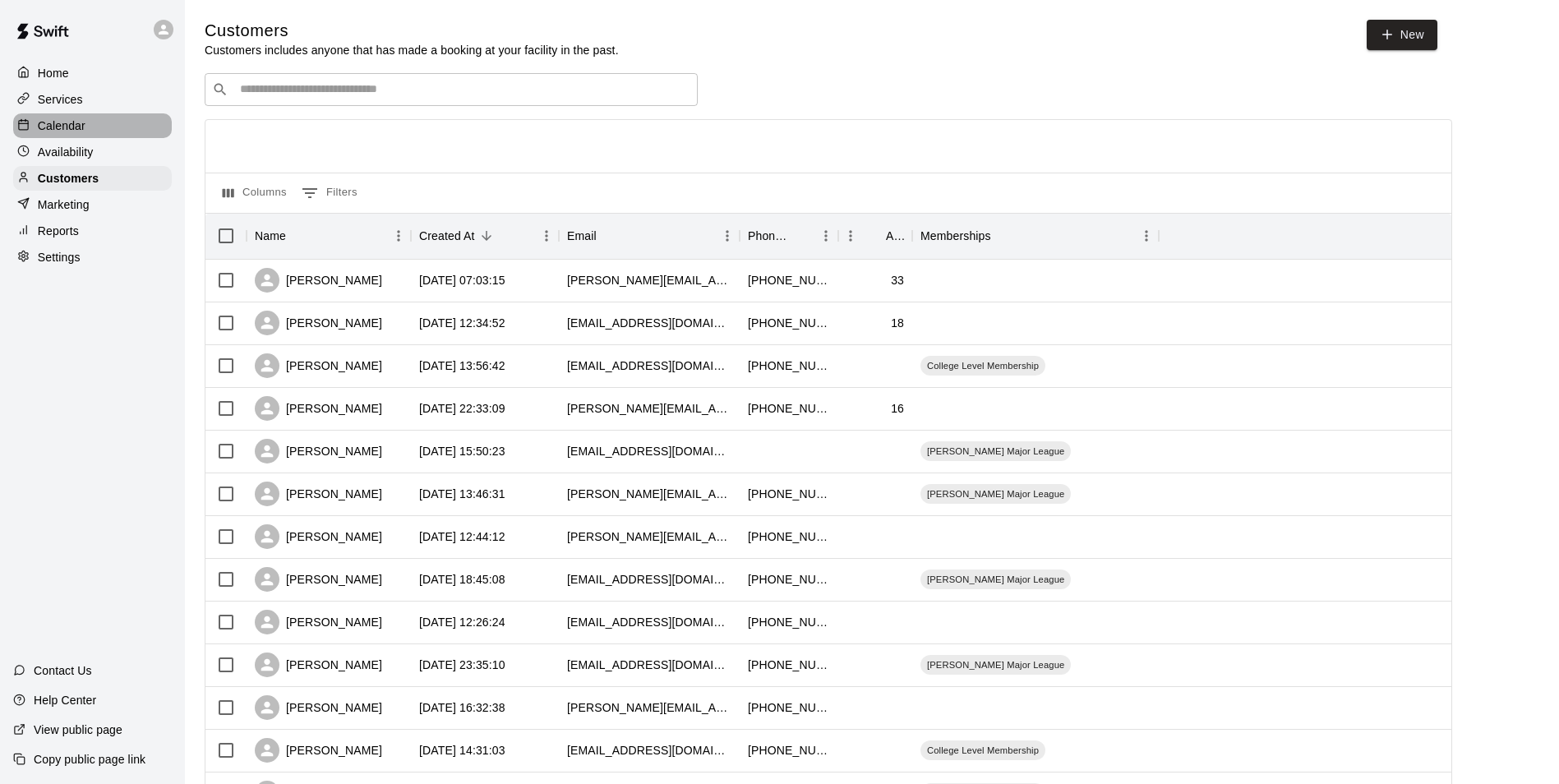
click at [161, 122] on div "Calendar" at bounding box center [93, 126] width 158 height 25
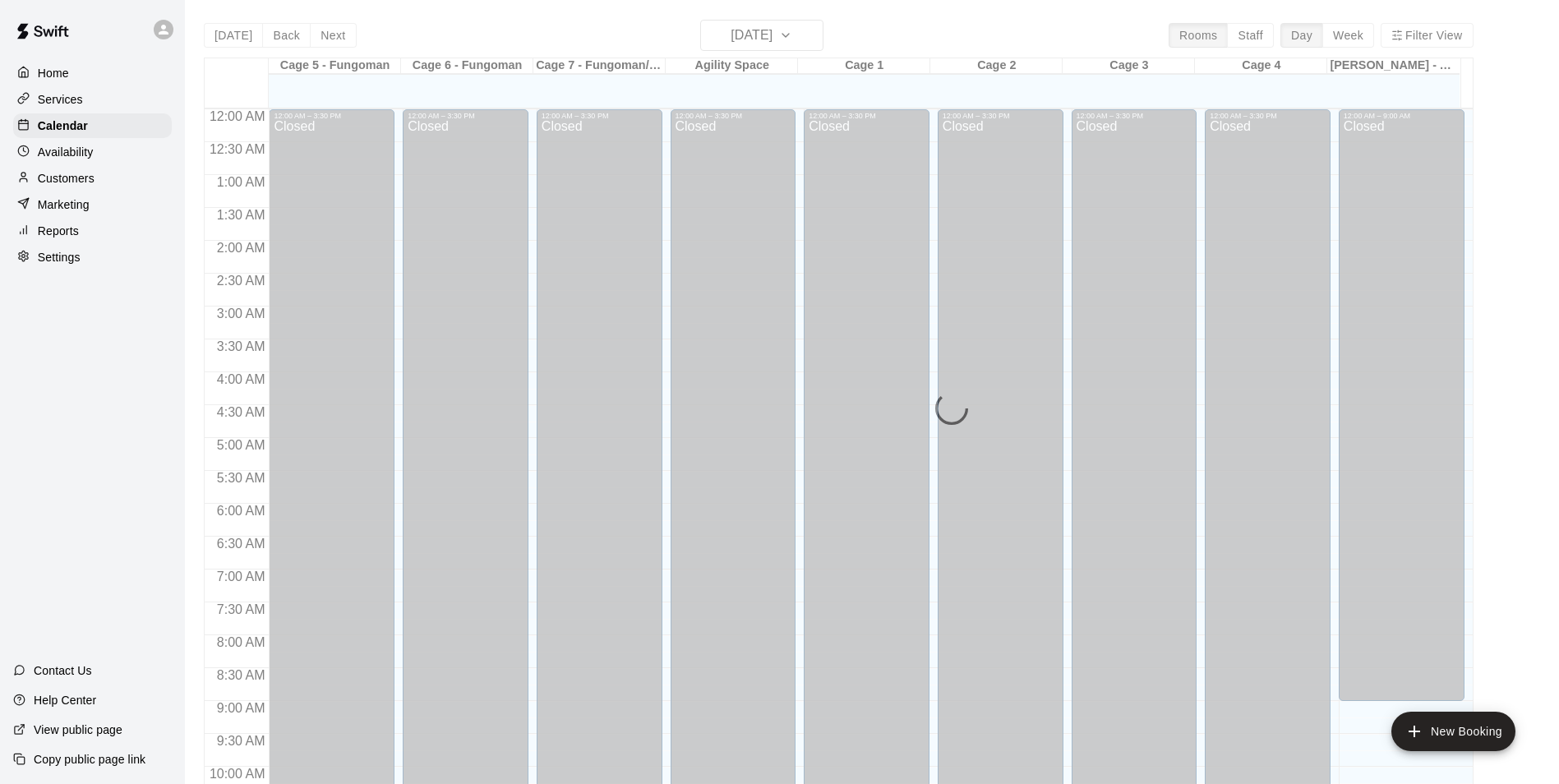
scroll to position [835, 0]
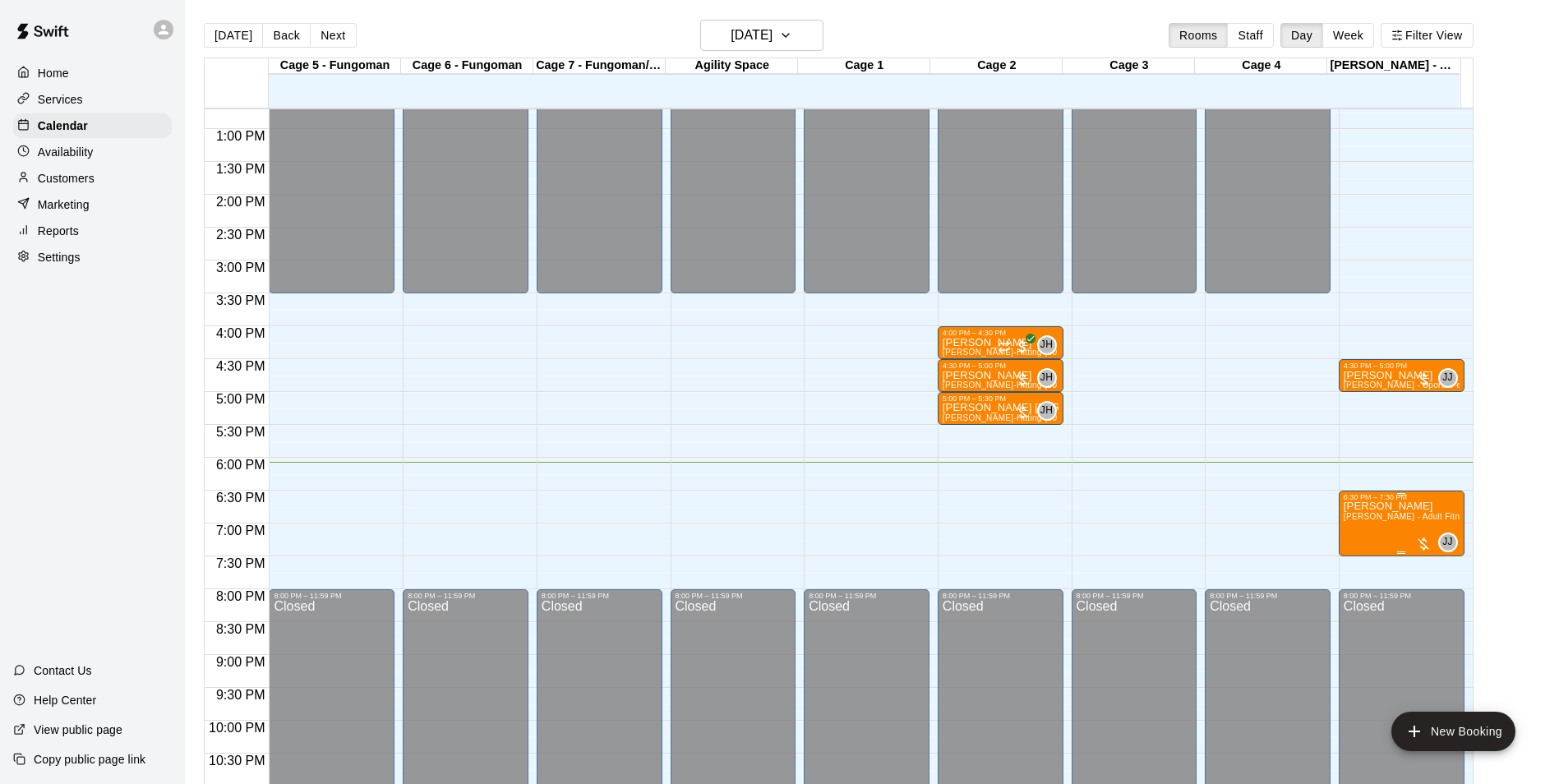
click at [1388, 515] on span "[PERSON_NAME] - Adult Fitness Training (60 min)" at bounding box center [1443, 516] width 199 height 9
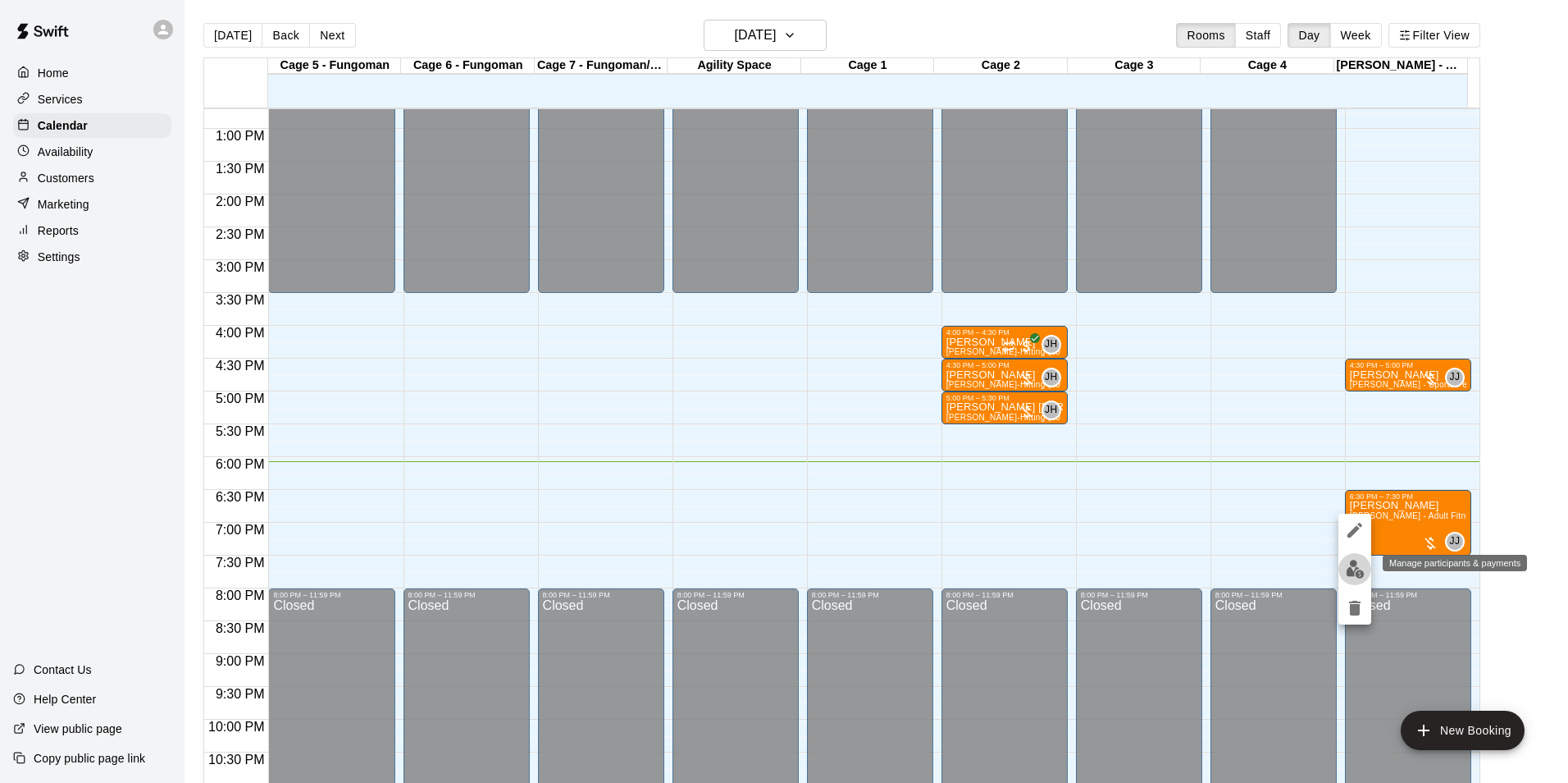
click at [1354, 564] on img "edit" at bounding box center [1355, 569] width 19 height 19
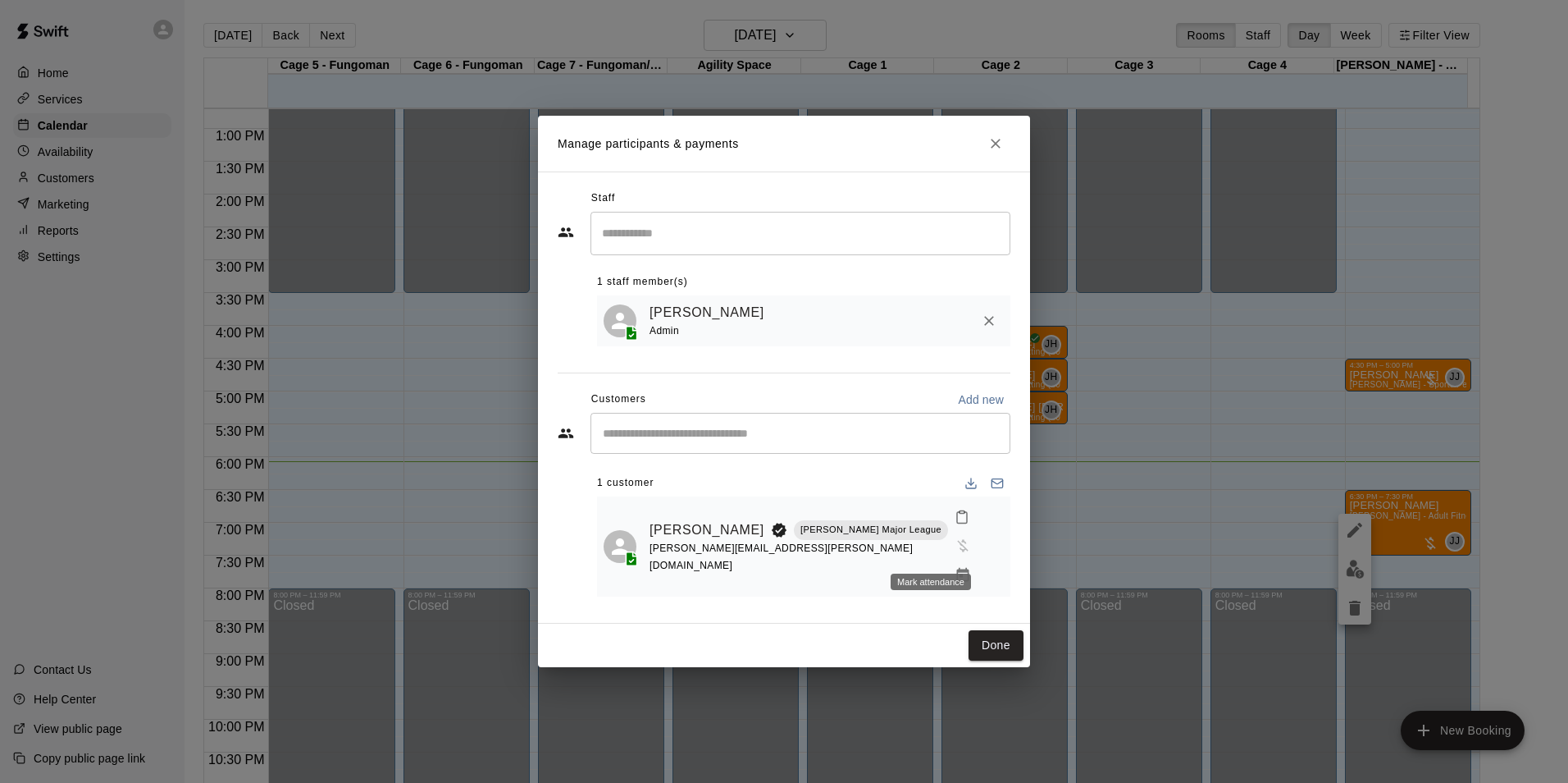
click at [955, 524] on icon "Mark attendance" at bounding box center [962, 516] width 14 height 14
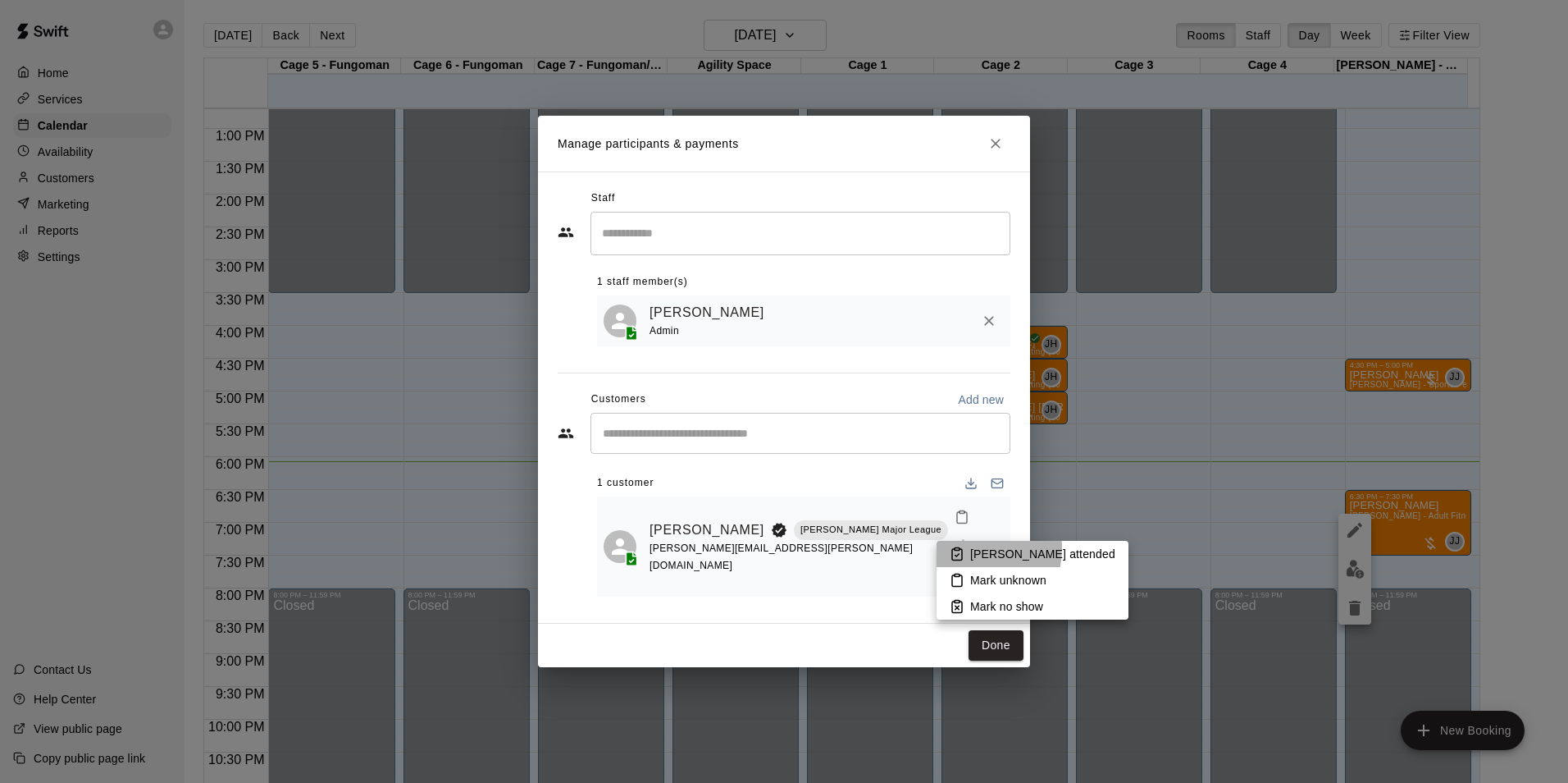
click at [964, 549] on icon at bounding box center [957, 553] width 14 height 14
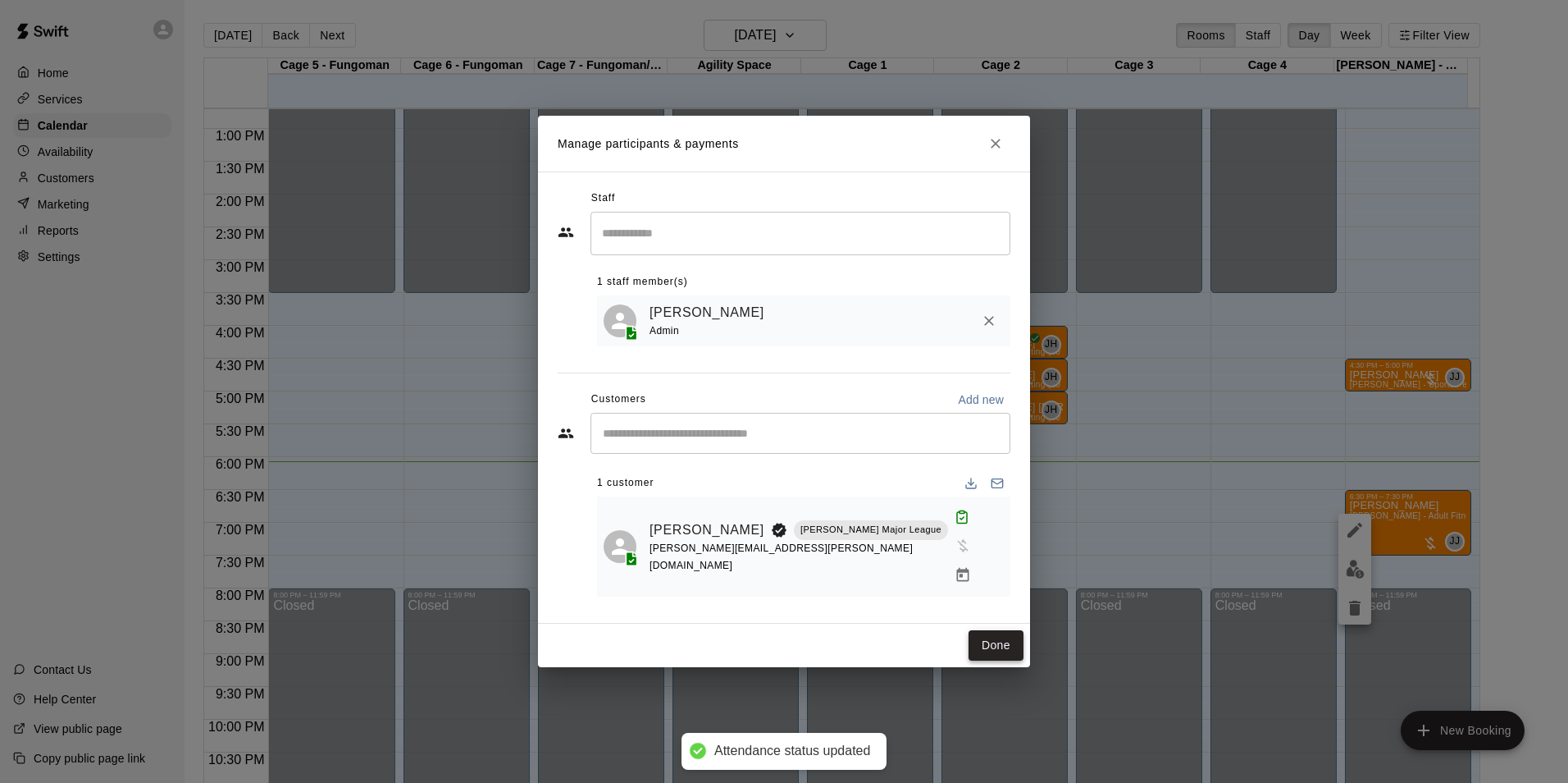
click at [994, 630] on button "Done" at bounding box center [995, 645] width 55 height 31
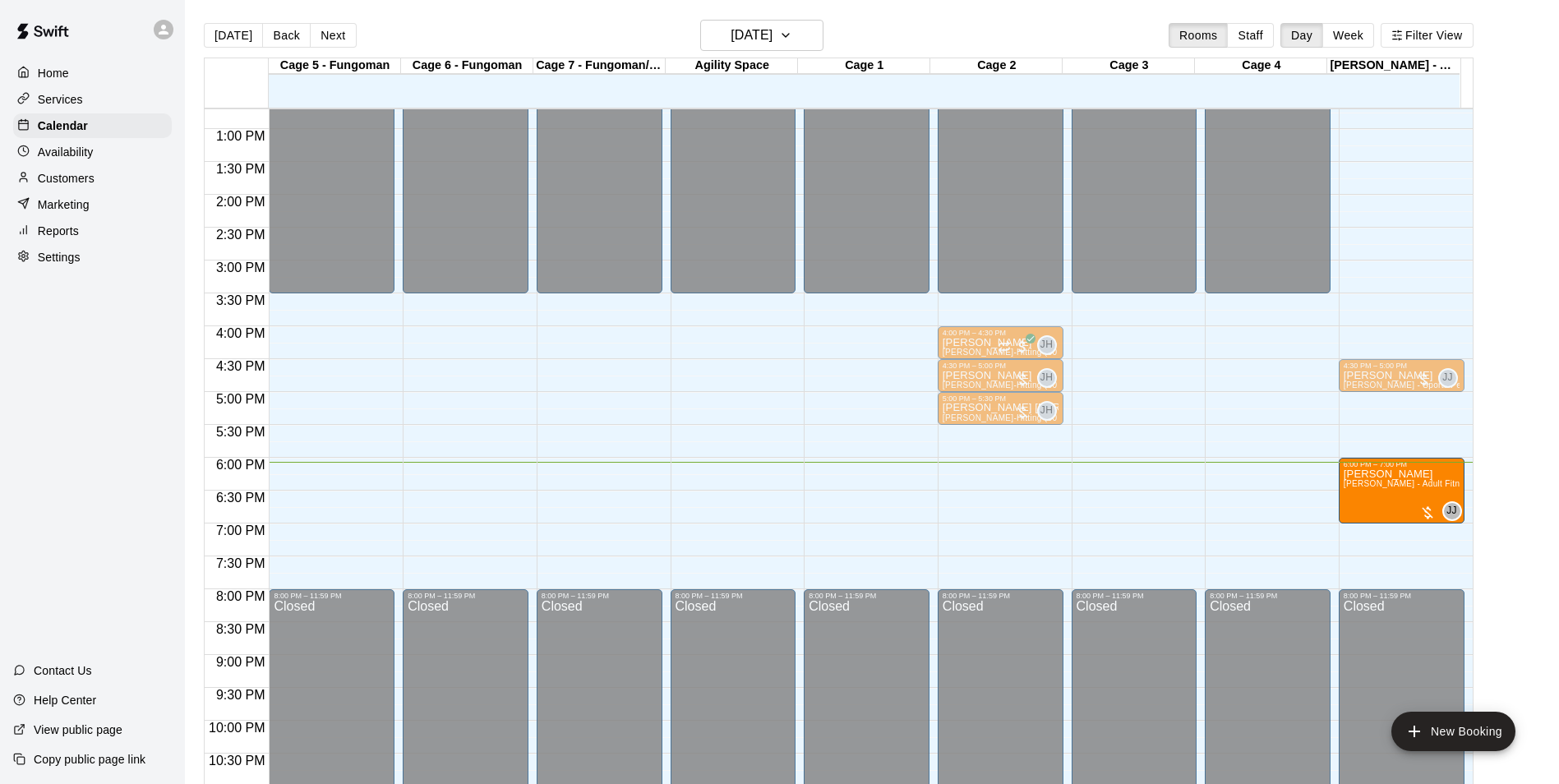
drag, startPoint x: 1348, startPoint y: 520, endPoint x: 1346, endPoint y: 500, distance: 20.1
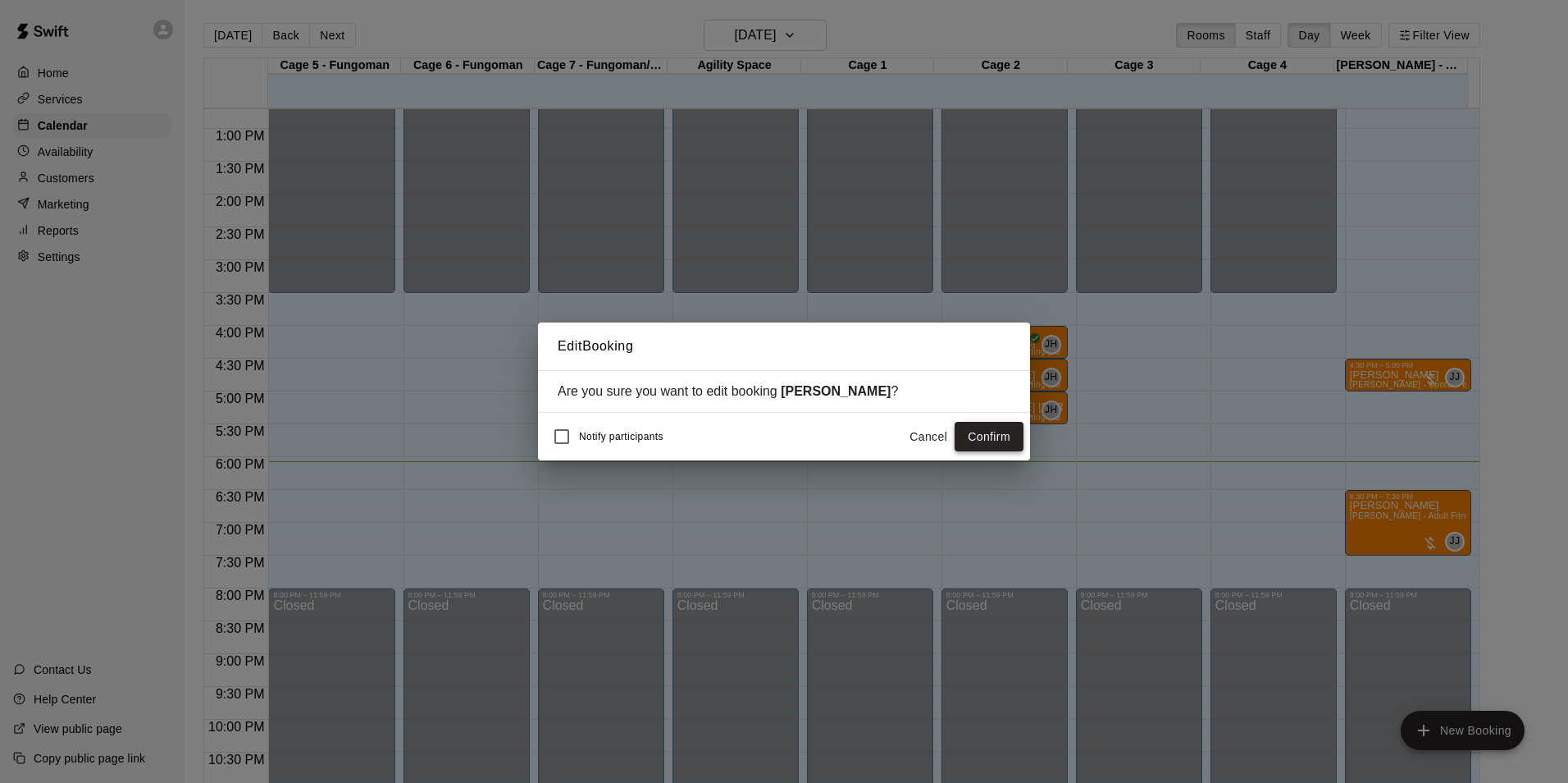
click at [983, 438] on button "Confirm" at bounding box center [990, 437] width 69 height 31
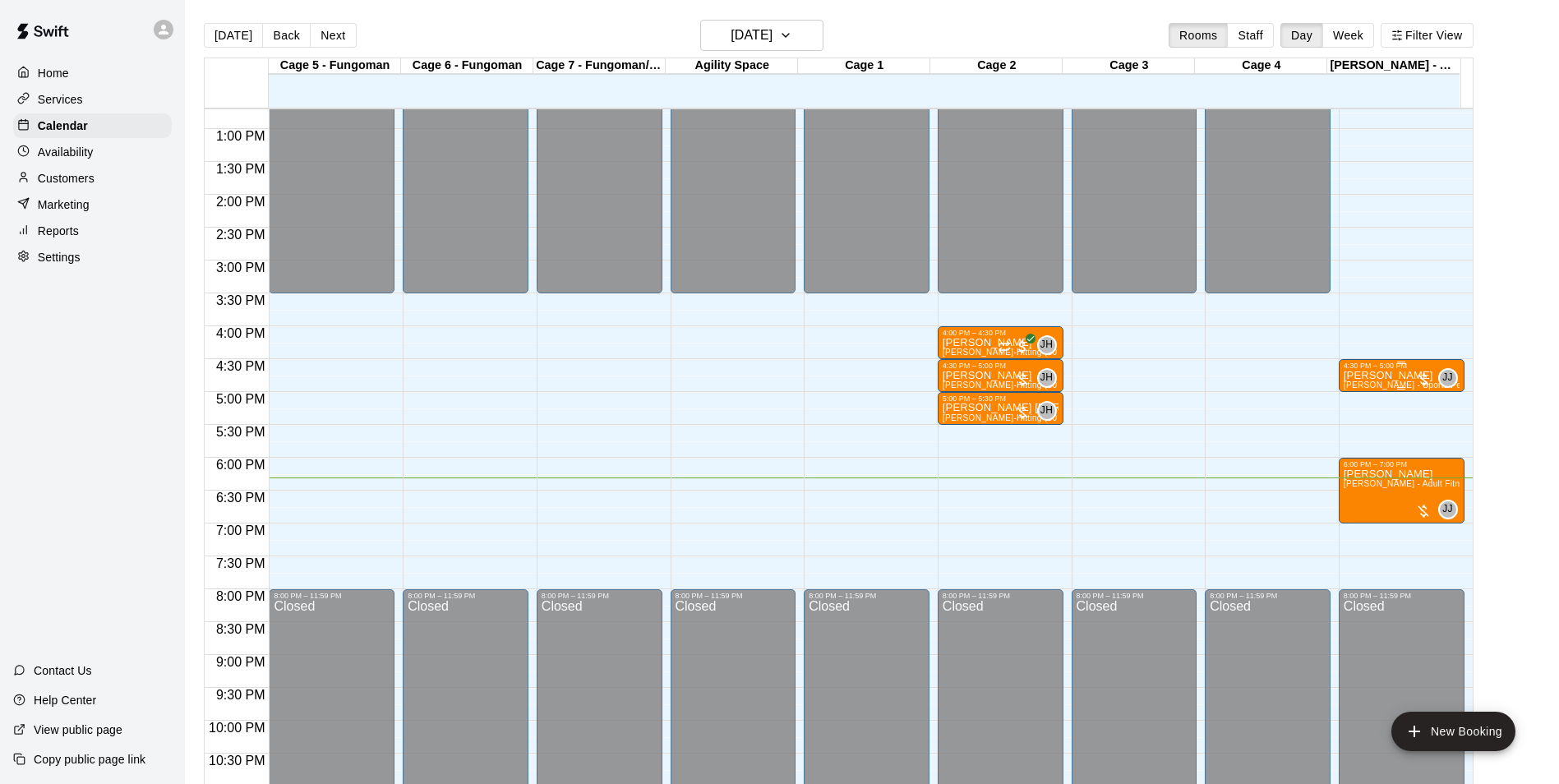
drag, startPoint x: 1388, startPoint y: 401, endPoint x: 1371, endPoint y: 381, distance: 26.2
click at [1371, 381] on div "12:00 AM – 9:00 AM Closed 4:30 PM – 5:00 PM [PERSON_NAME] [PERSON_NAME] - Sport…" at bounding box center [1402, 64] width 125 height 1578
click at [1125, 402] on div "12:00 AM – 3:30 PM Closed 8:00 PM – 11:59 PM Closed" at bounding box center [1135, 64] width 125 height 1578
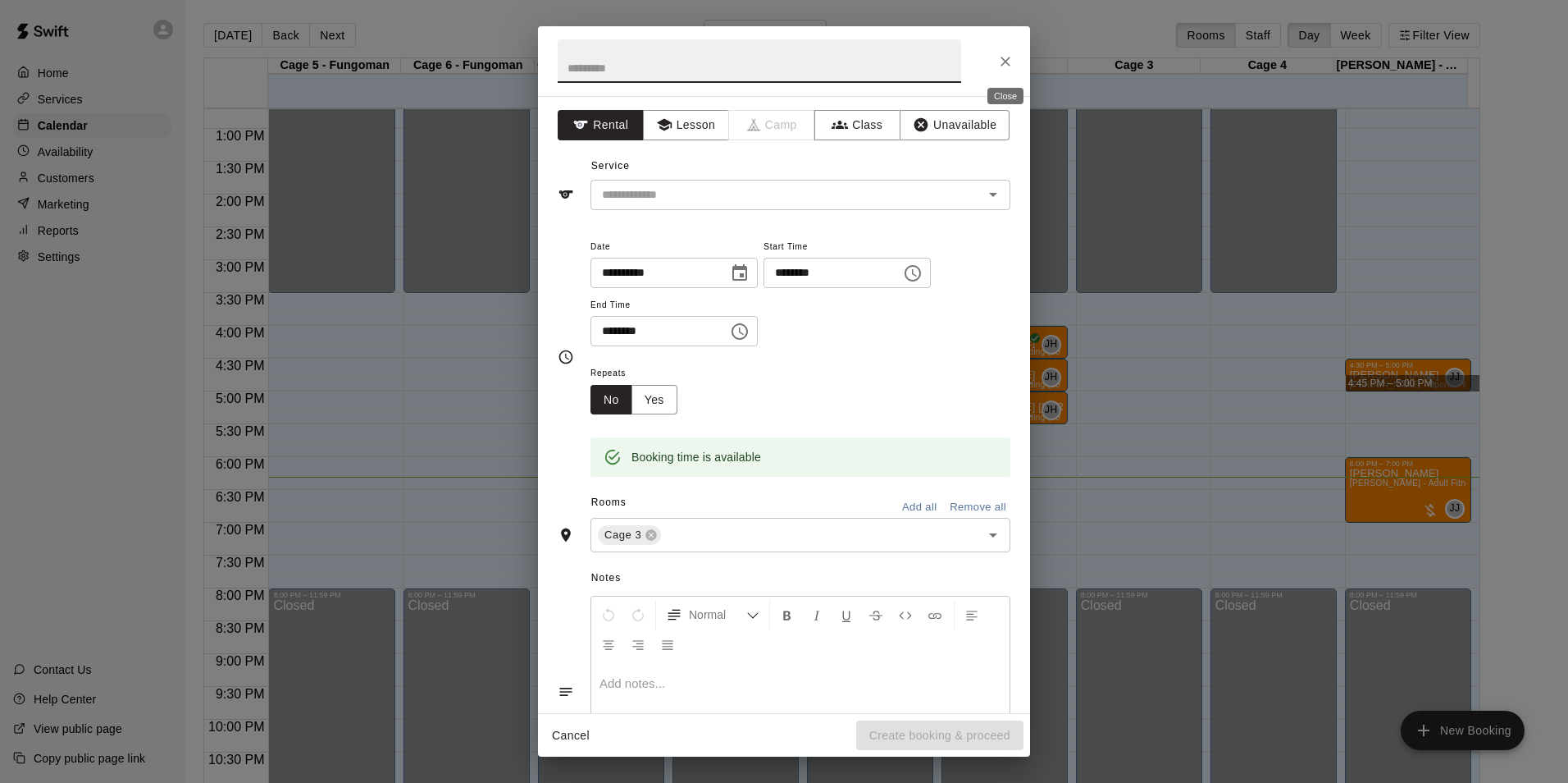
click at [1012, 63] on icon "Close" at bounding box center [1005, 61] width 16 height 16
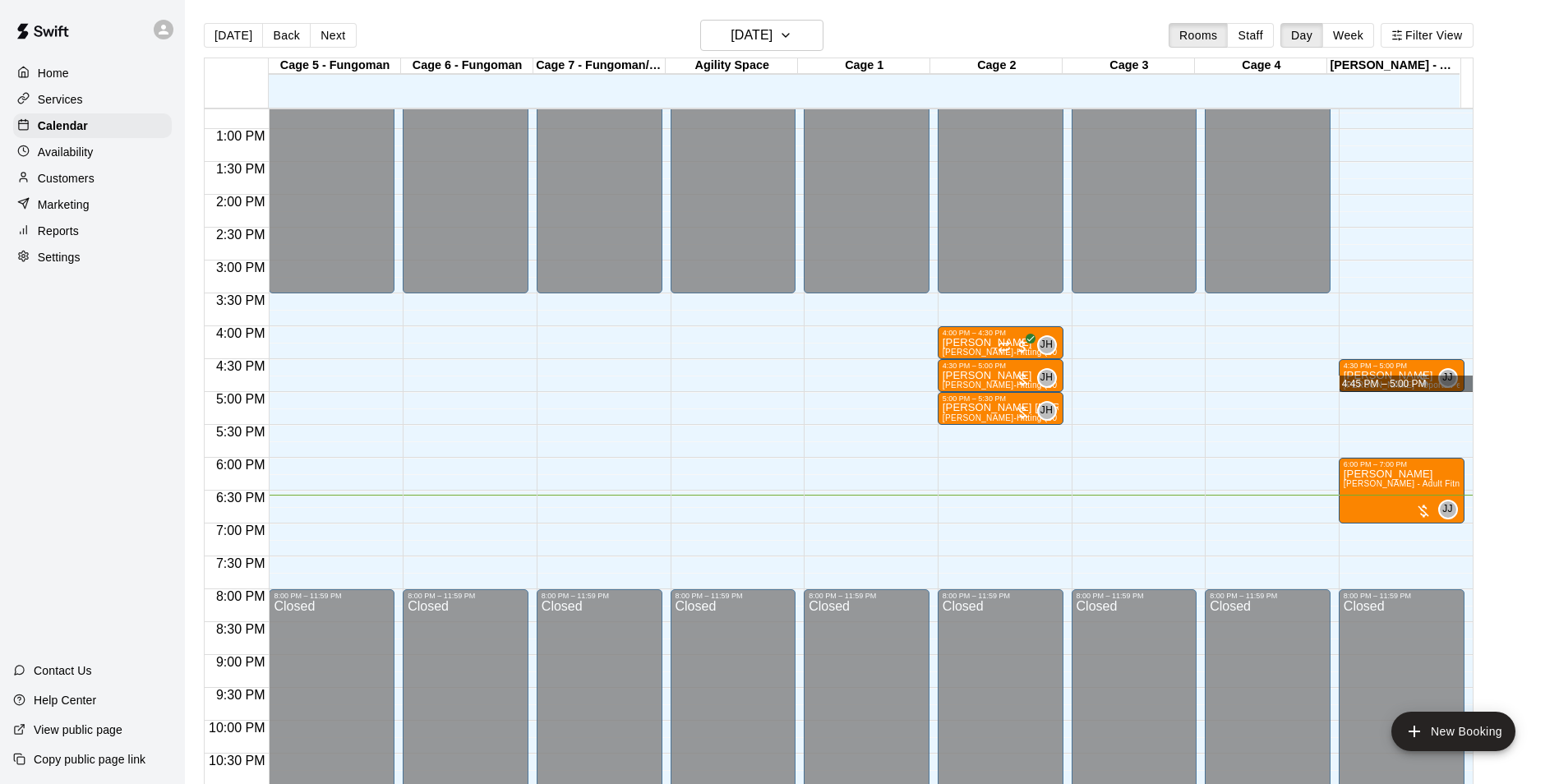
click at [155, 178] on div "Customers" at bounding box center [93, 178] width 158 height 25
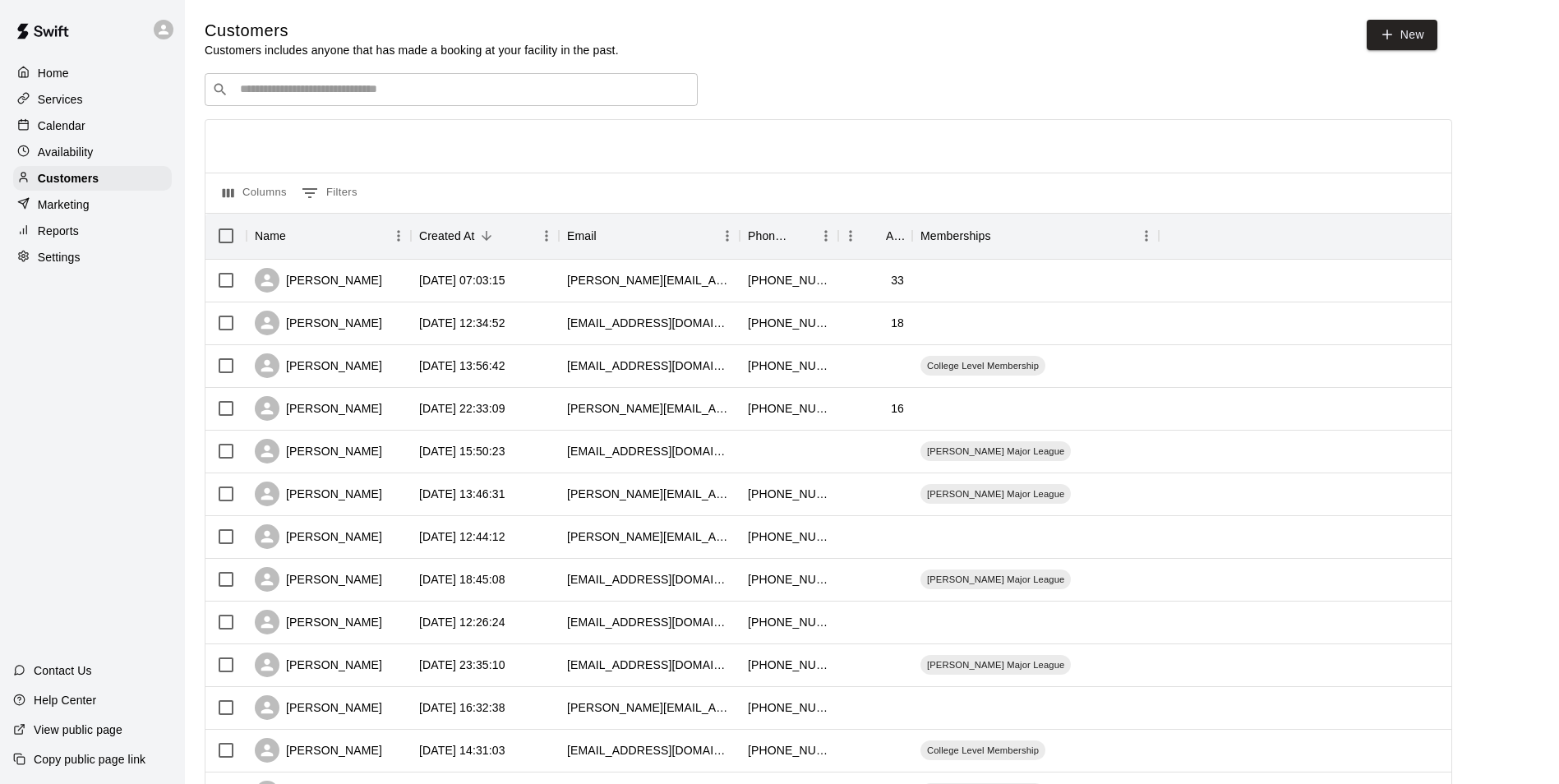
click at [328, 100] on div "​ ​" at bounding box center [451, 90] width 493 height 33
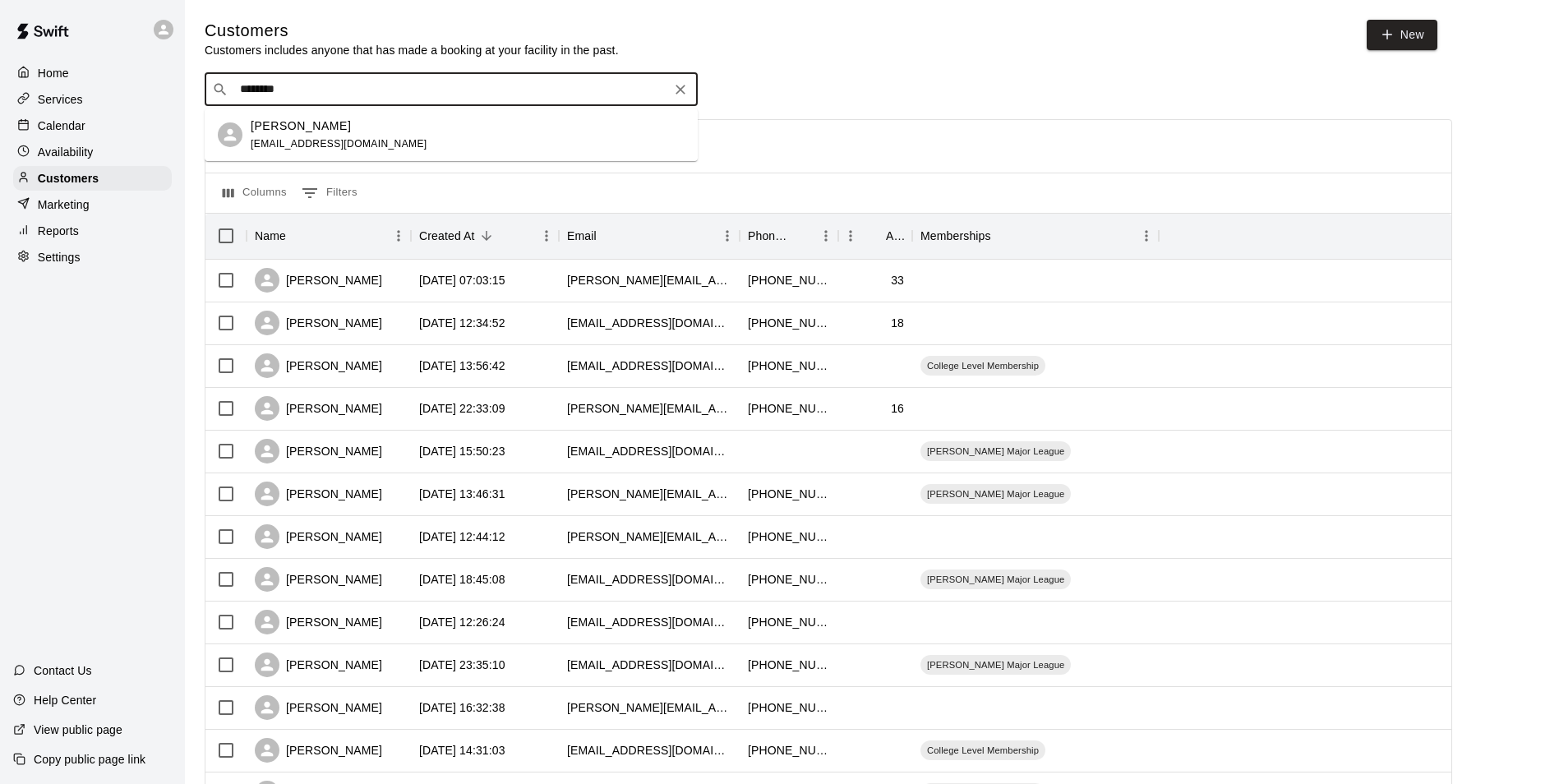
type input "********"
click at [148, 111] on div "Services" at bounding box center [93, 99] width 158 height 25
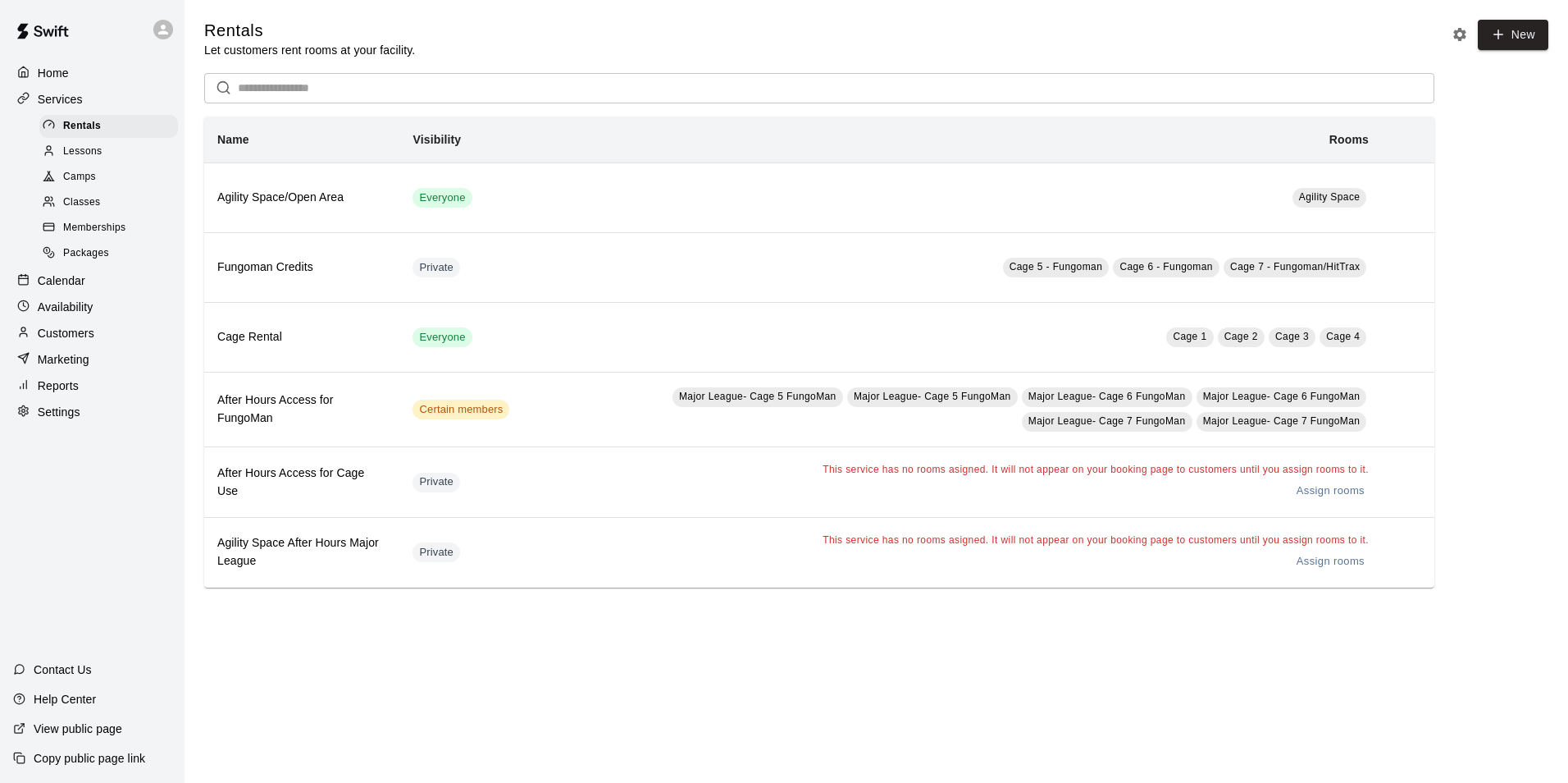
click at [147, 275] on div "Calendar" at bounding box center [92, 281] width 158 height 25
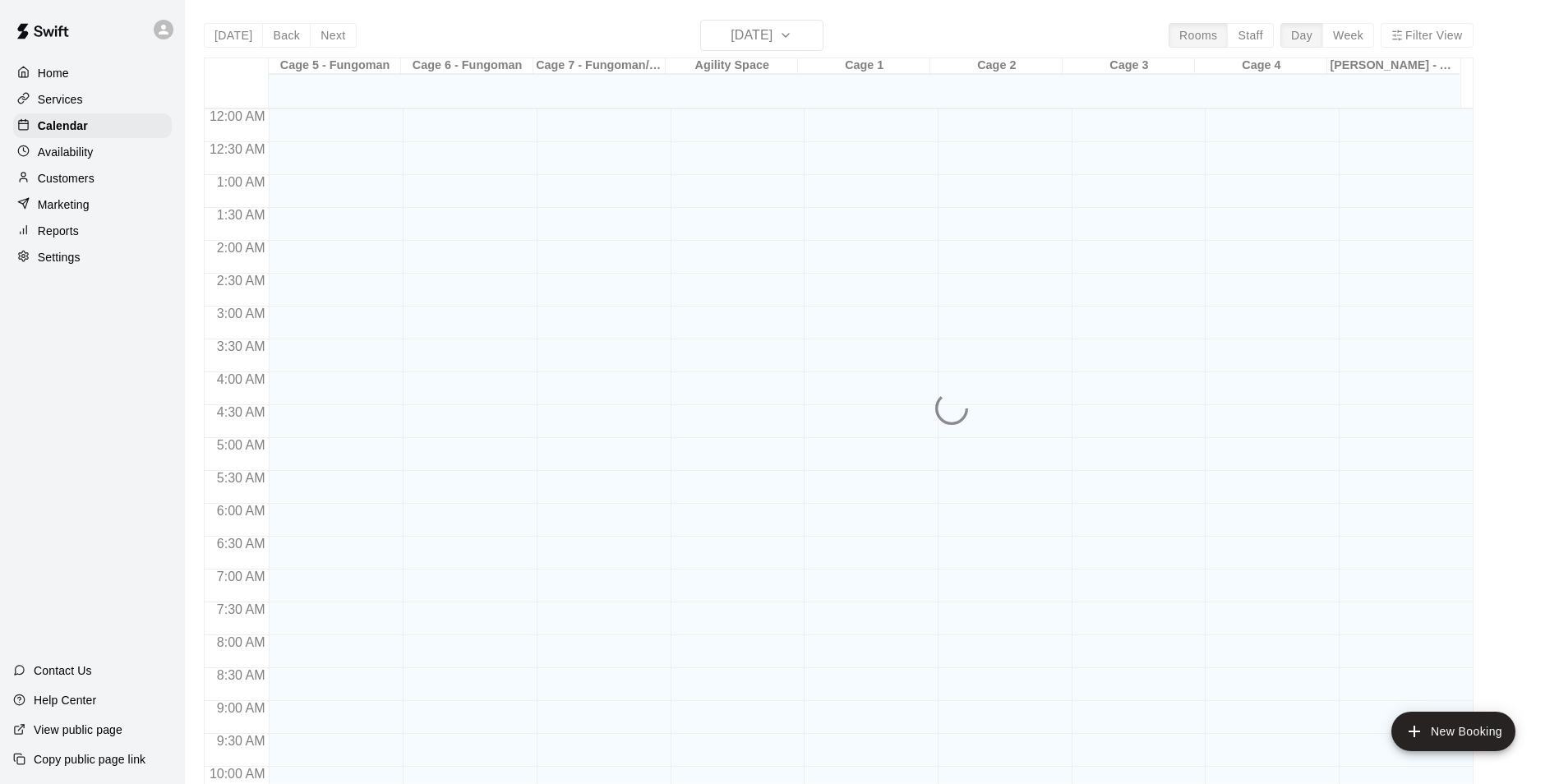
scroll to position [835, 0]
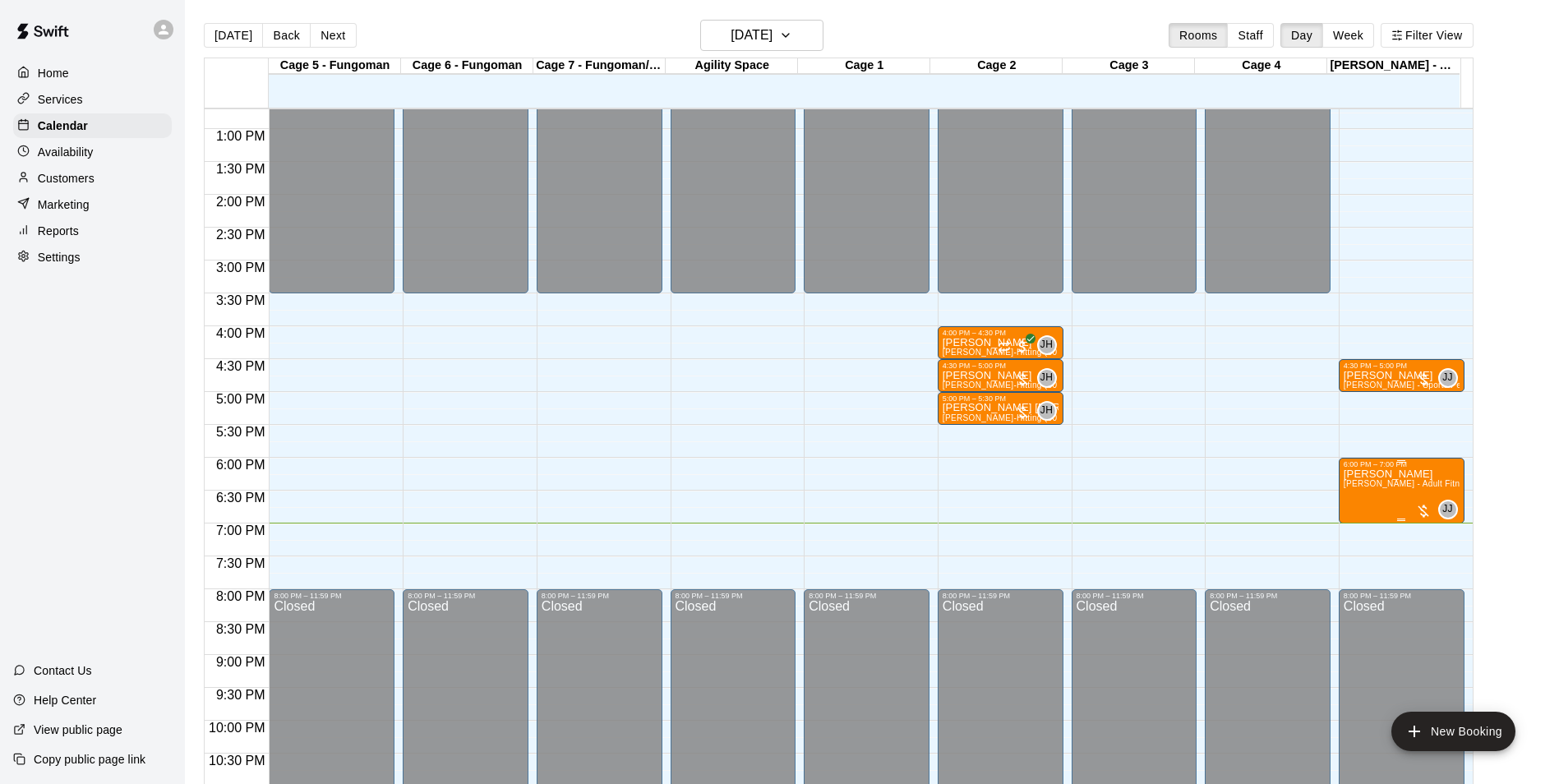
click at [1346, 533] on button "edit" at bounding box center [1357, 527] width 33 height 32
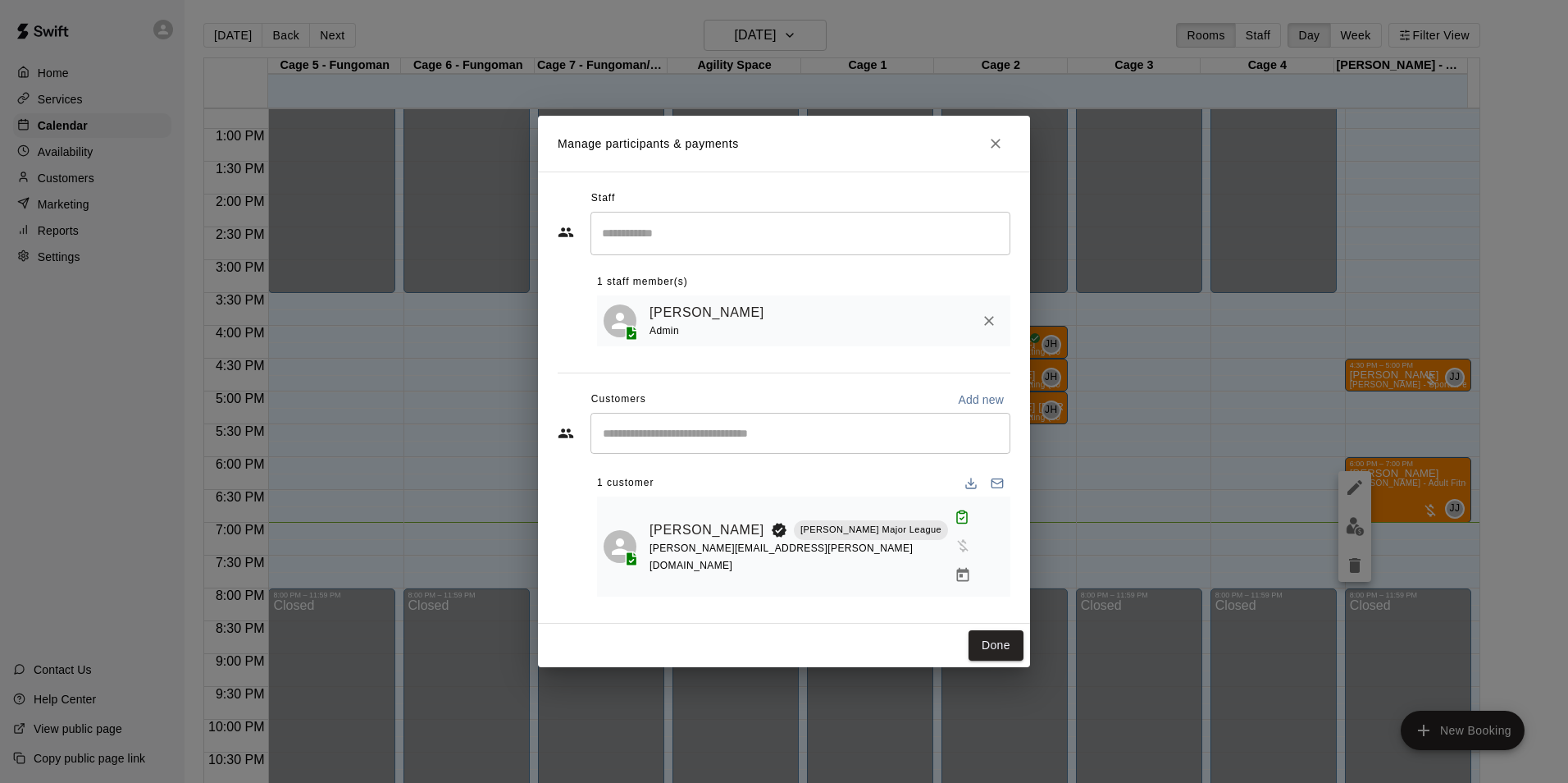
click at [1203, 497] on div "Manage participants & payments Staff ​ 1 staff member(s) [PERSON_NAME] Admin Cu…" at bounding box center [784, 391] width 1568 height 783
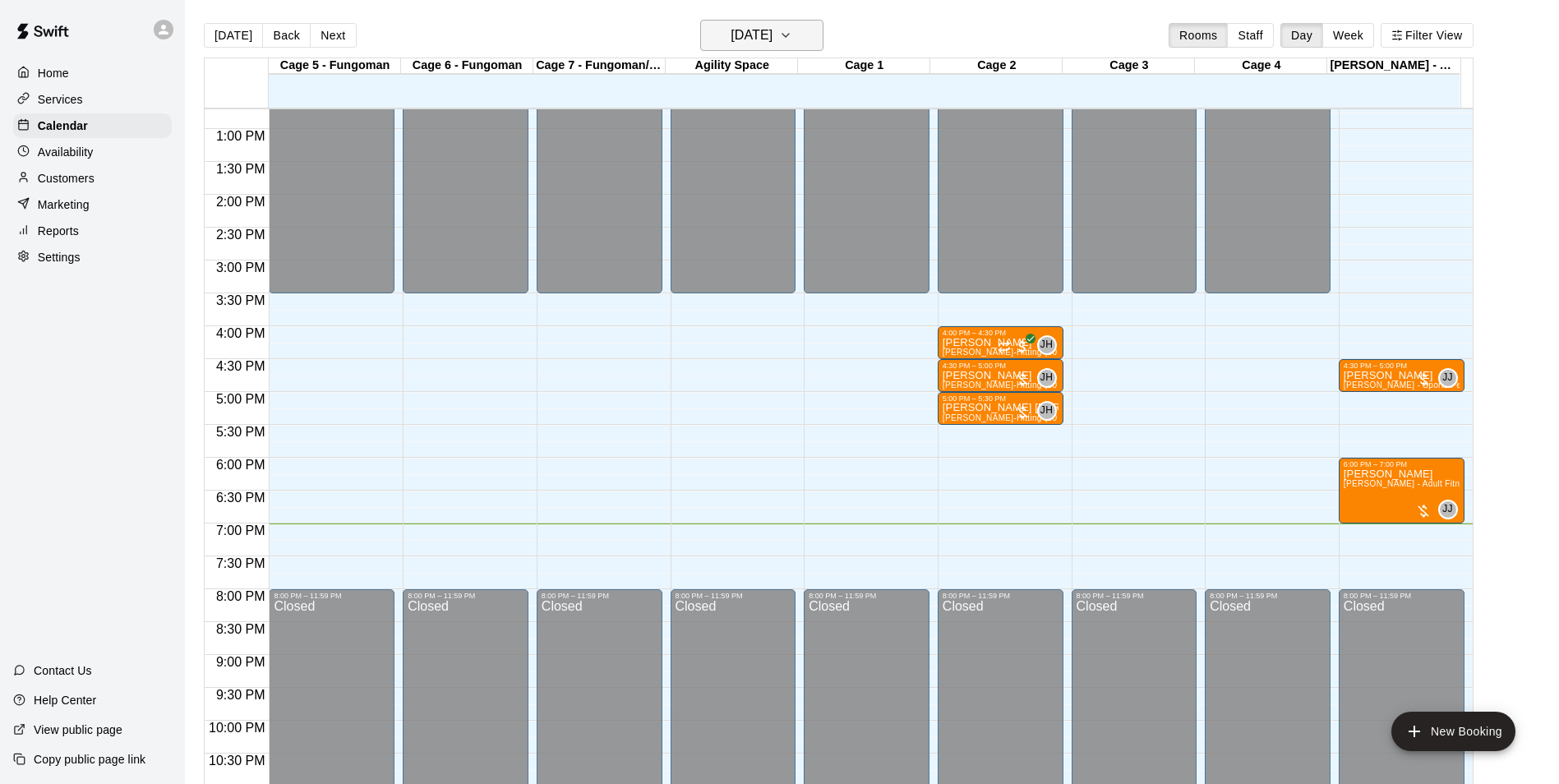
drag, startPoint x: 1311, startPoint y: 374, endPoint x: 803, endPoint y: 25, distance: 616.3
click at [773, 25] on h6 "[DATE]" at bounding box center [751, 36] width 41 height 23
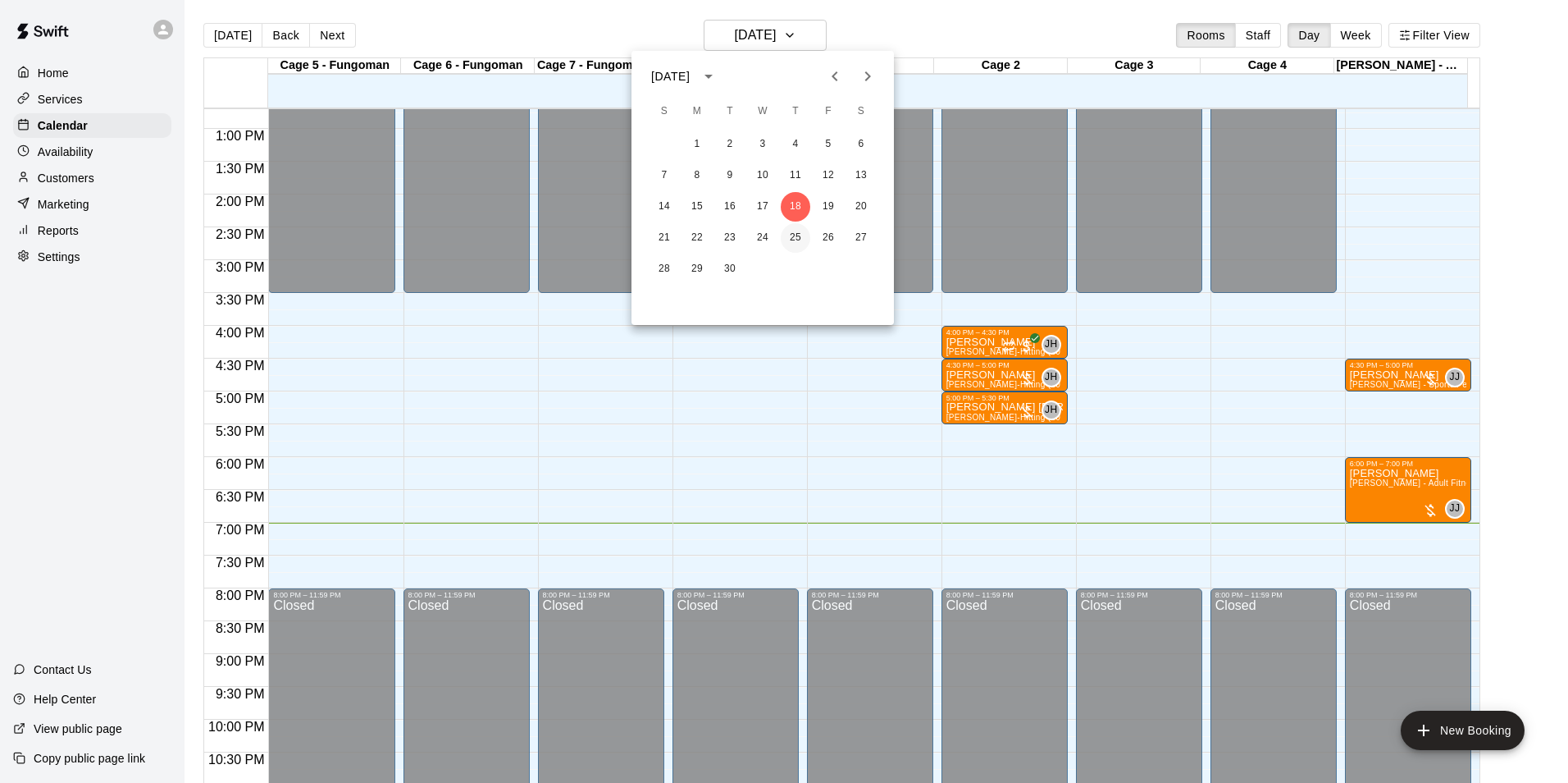
click at [796, 230] on button "25" at bounding box center [795, 238] width 30 height 30
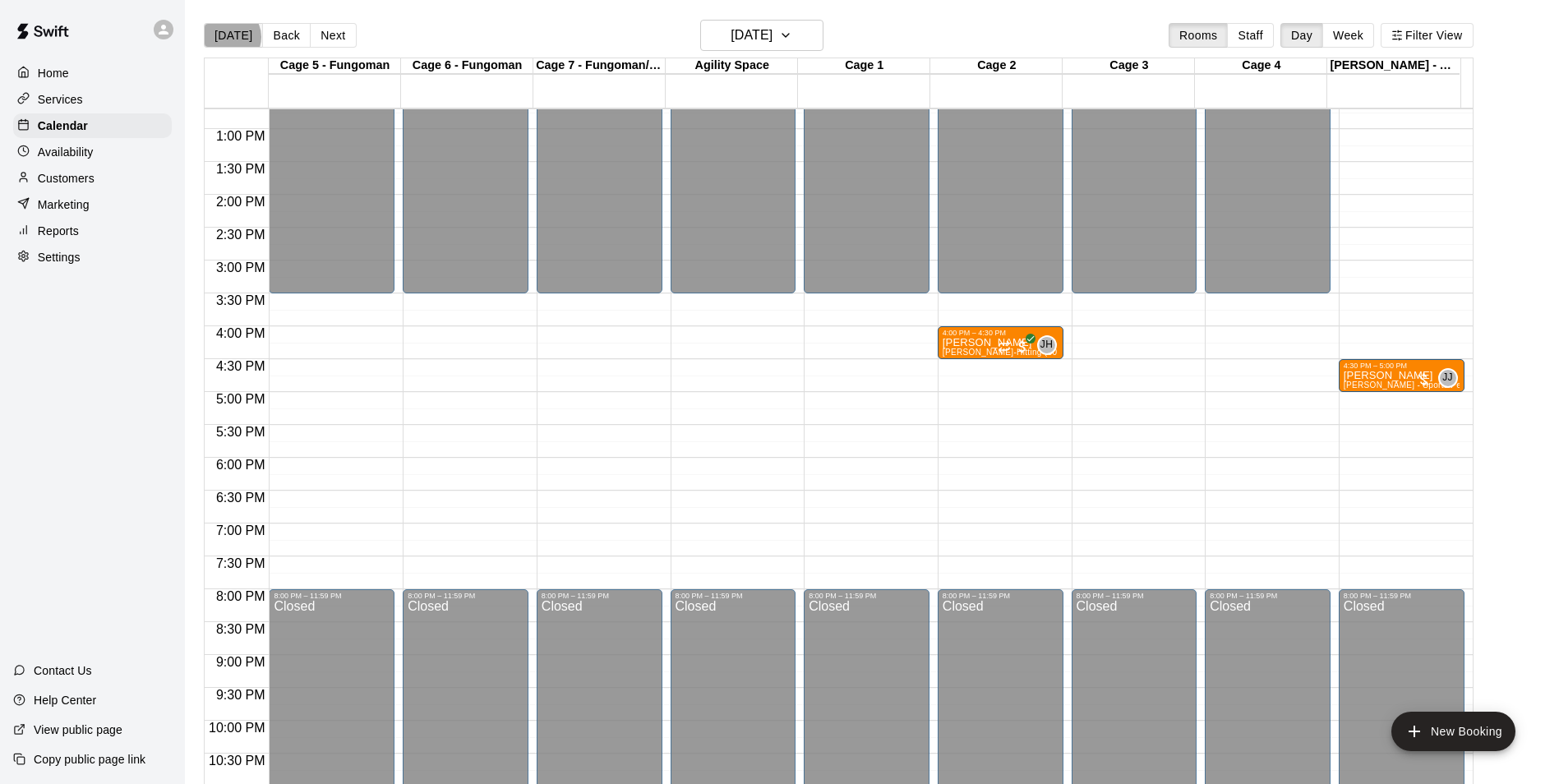
click at [229, 36] on button "[DATE]" at bounding box center [232, 36] width 59 height 25
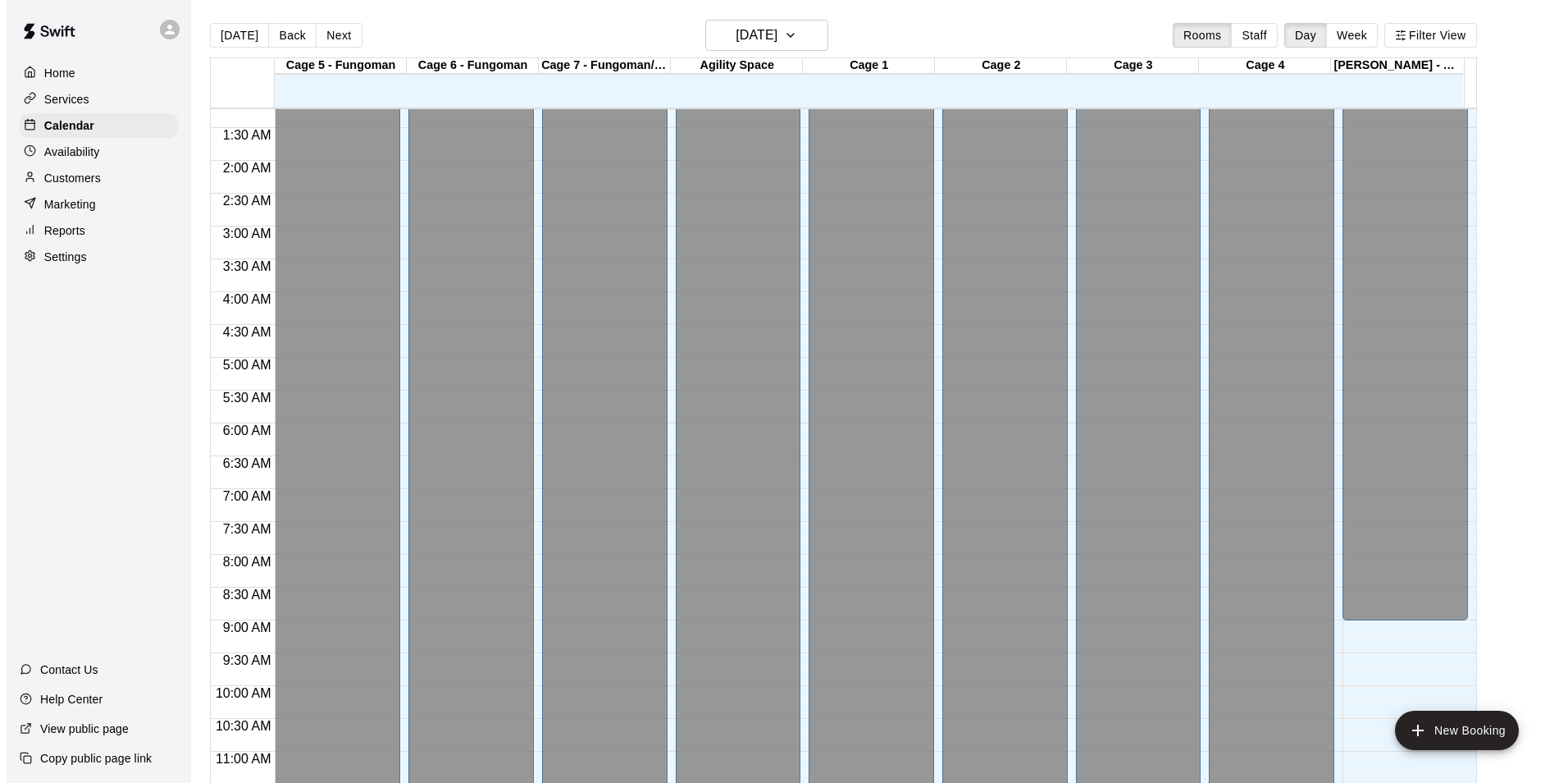
scroll to position [884, 0]
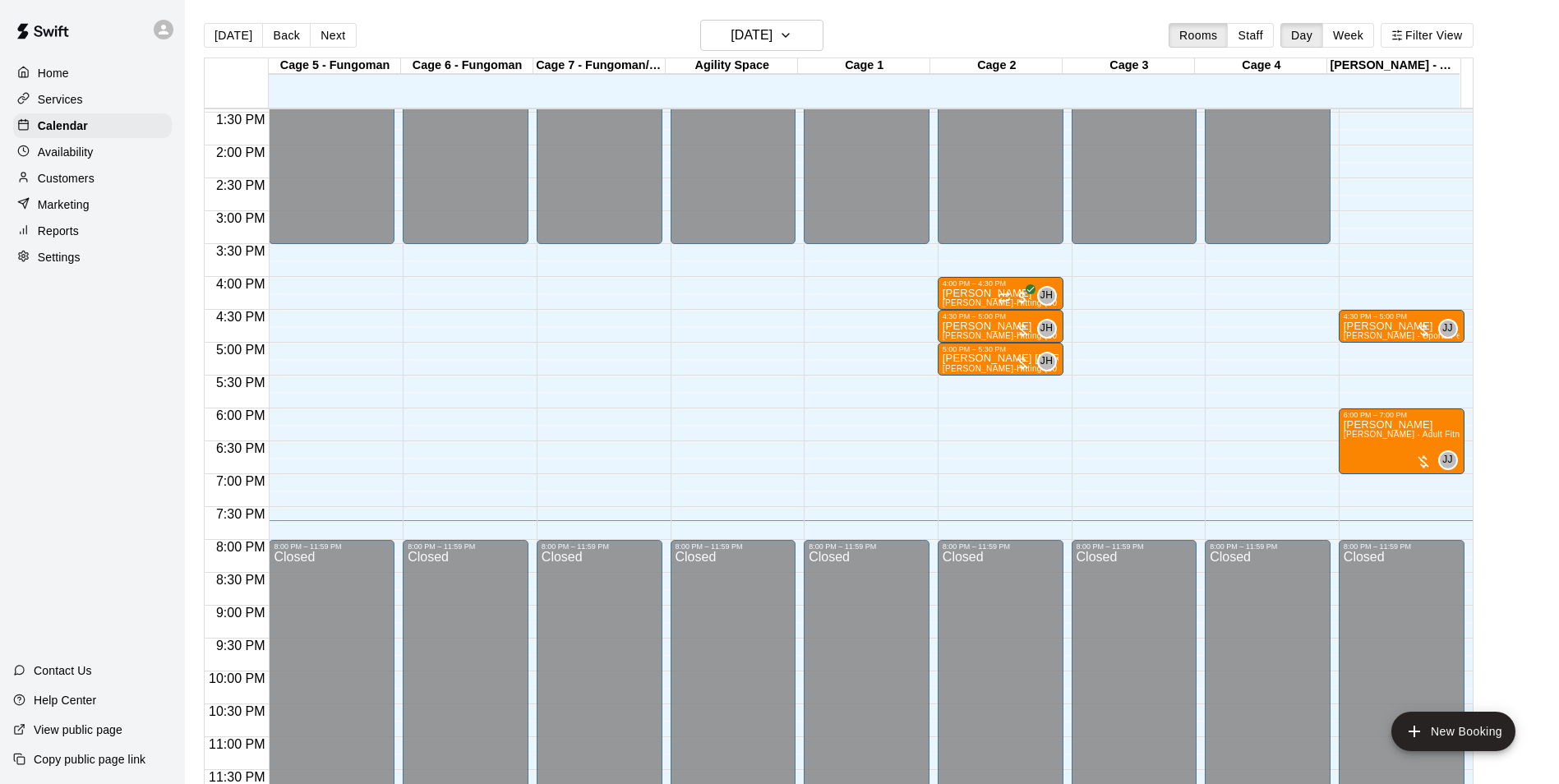
click at [154, 35] on div at bounding box center [163, 29] width 19 height 19
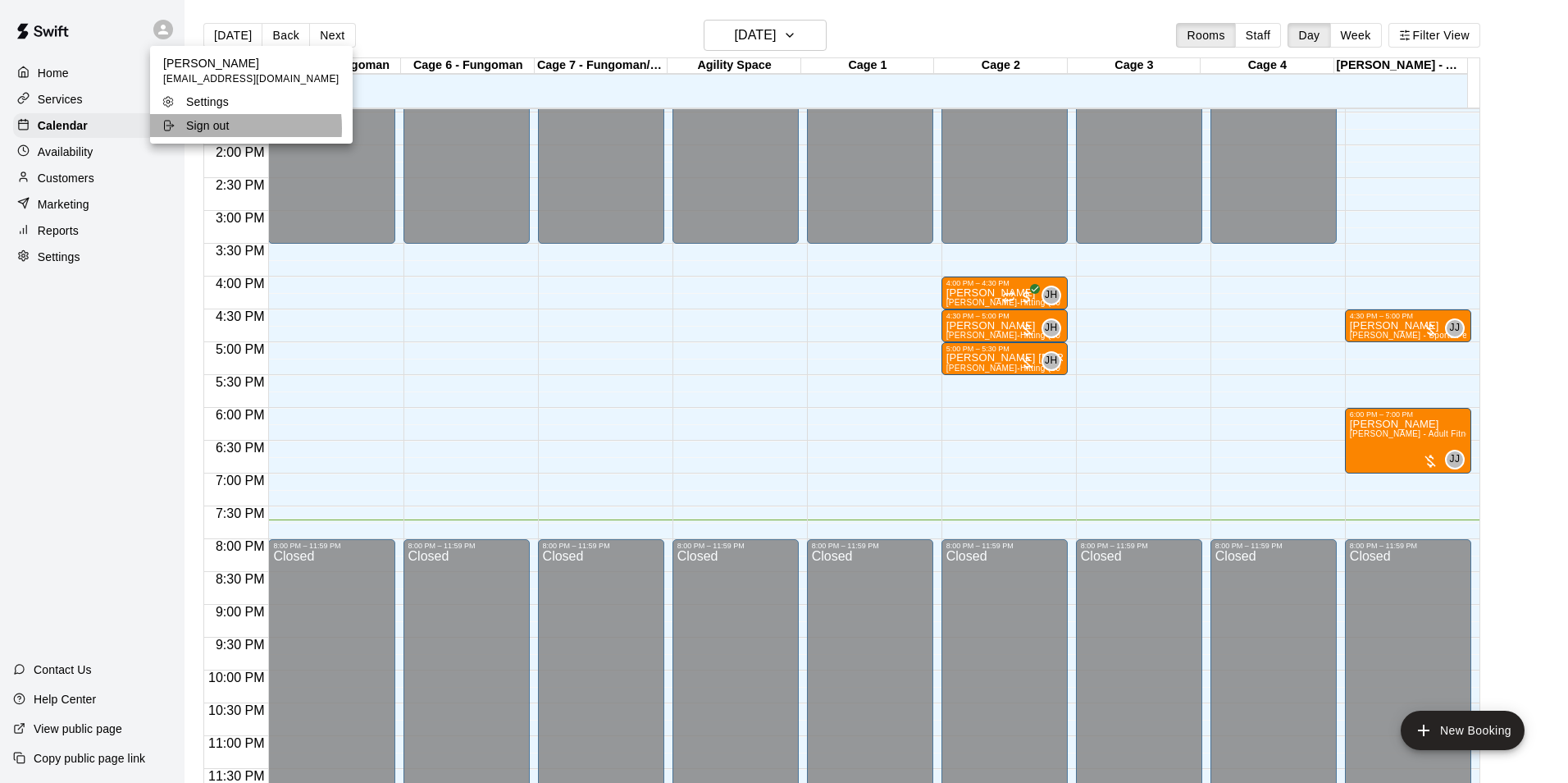
click at [210, 128] on p "Sign out" at bounding box center [207, 125] width 43 height 16
